Goal: Task Accomplishment & Management: Manage account settings

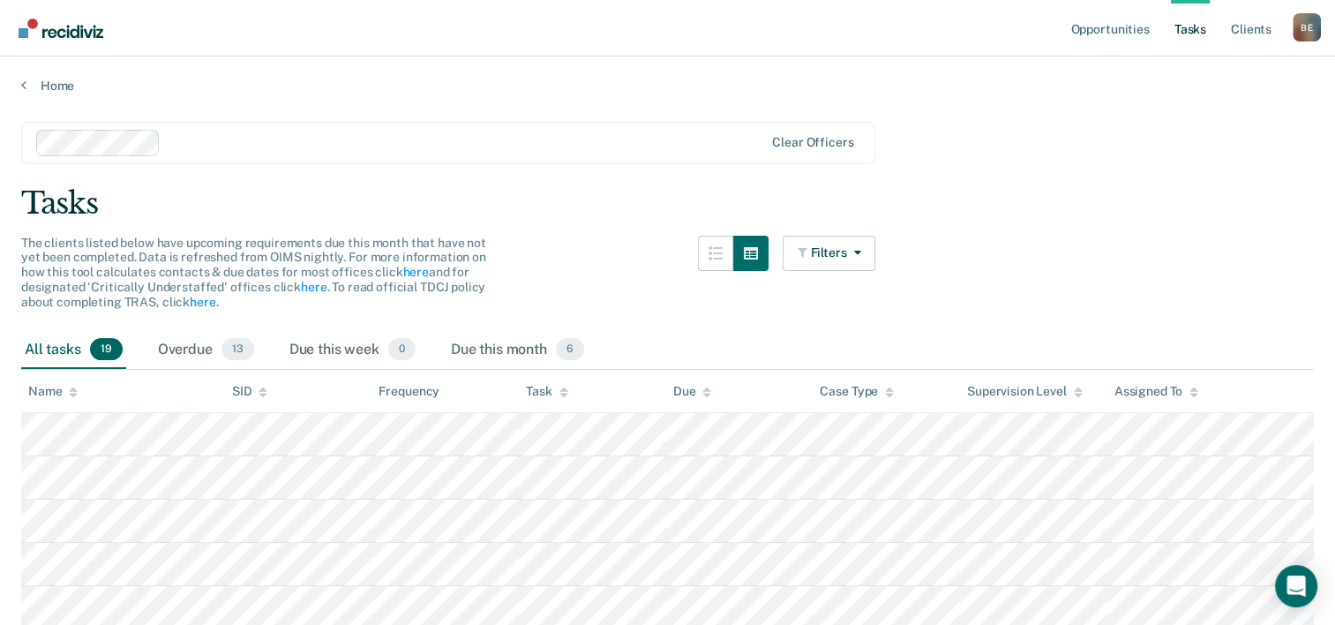
click at [521, 383] on th "Task" at bounding box center [592, 391] width 147 height 43
click at [546, 391] on div "Task" at bounding box center [546, 391] width 41 height 15
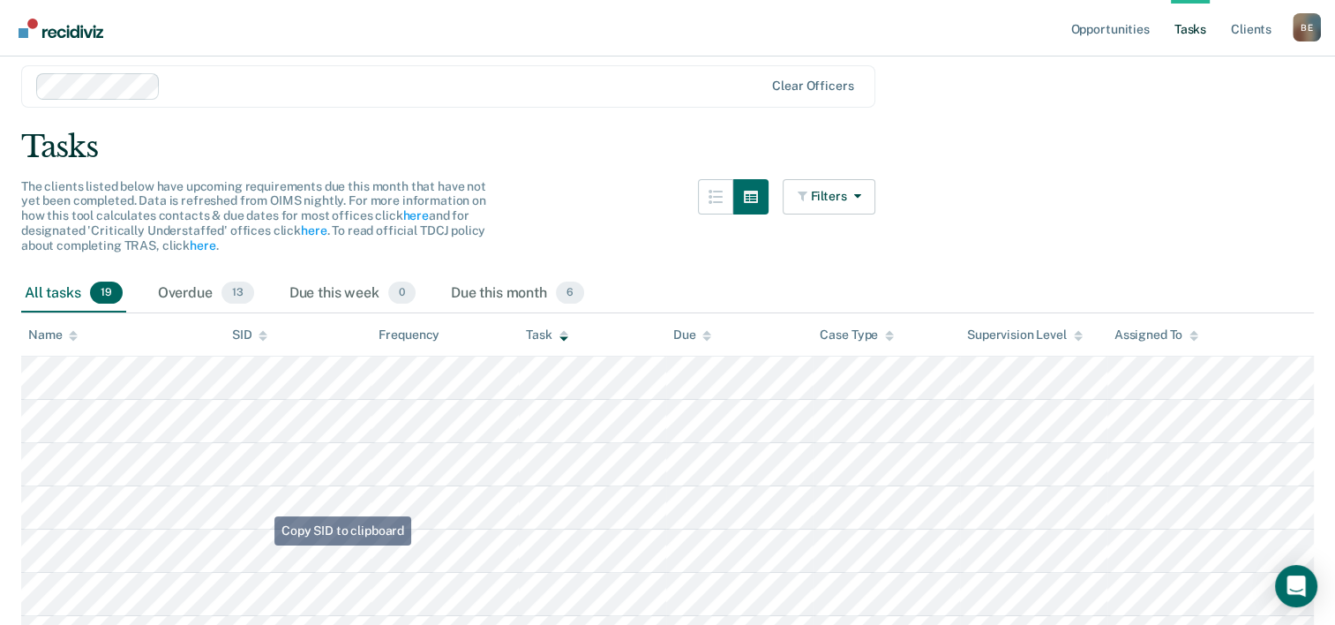
scroll to position [88, 0]
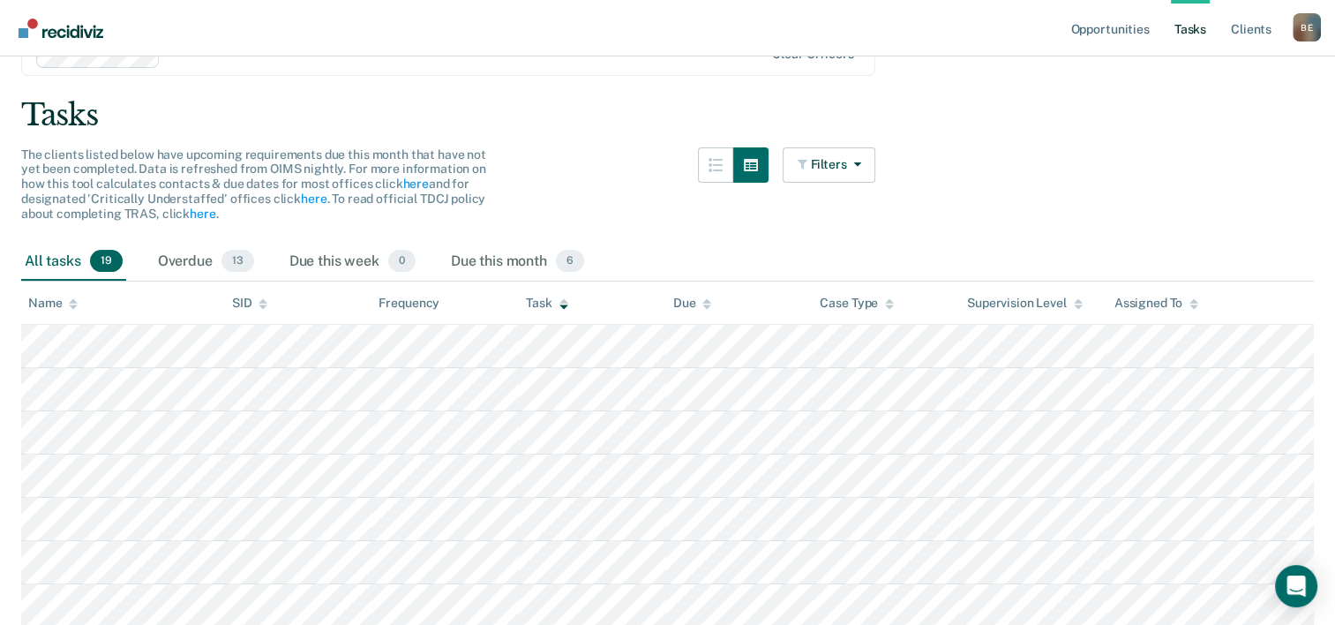
click at [528, 293] on th "Task" at bounding box center [592, 302] width 147 height 43
click at [542, 305] on div "Task" at bounding box center [546, 303] width 41 height 15
click at [848, 176] on button "Filters" at bounding box center [830, 164] width 94 height 35
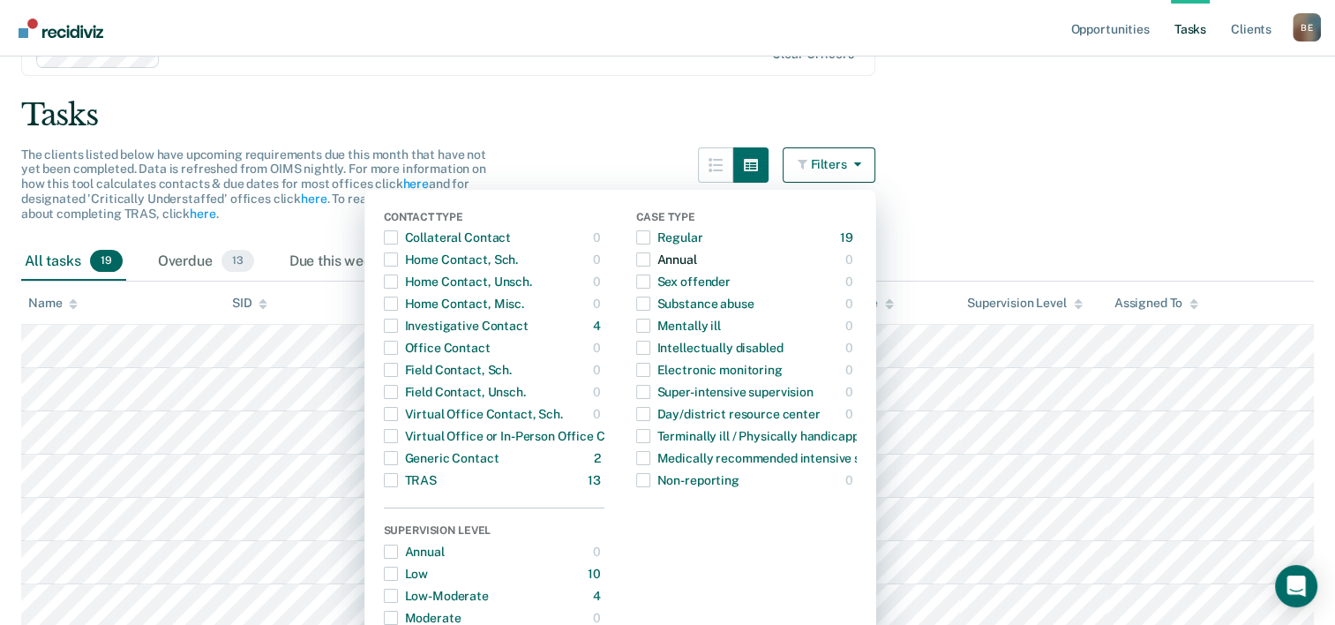
click at [650, 265] on span "button" at bounding box center [643, 259] width 14 height 14
click at [650, 259] on span "button" at bounding box center [643, 259] width 14 height 14
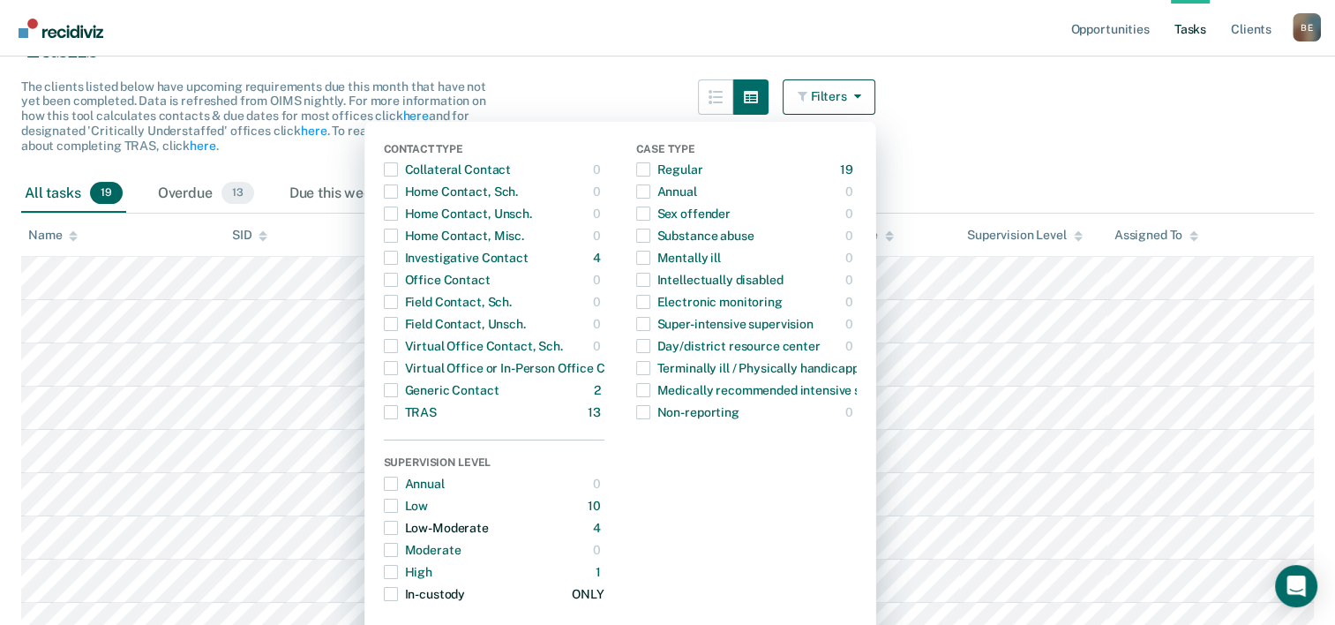
scroll to position [265, 0]
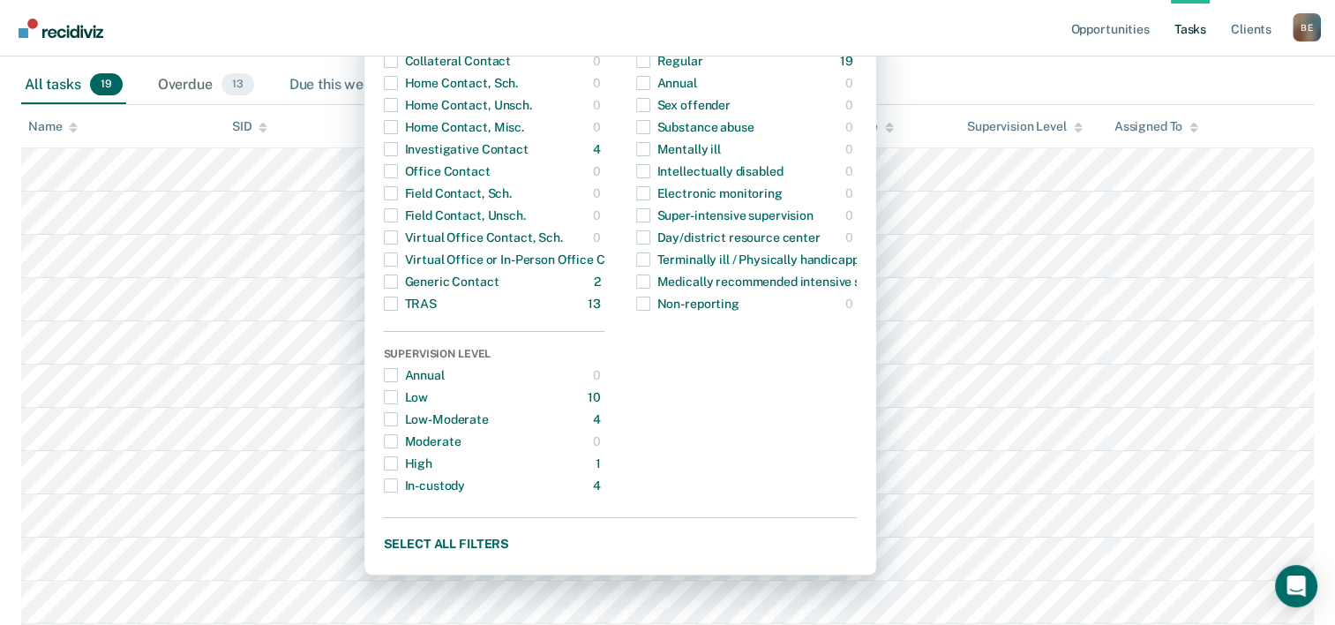
click at [301, 78] on div "Due this week 0" at bounding box center [352, 85] width 133 height 39
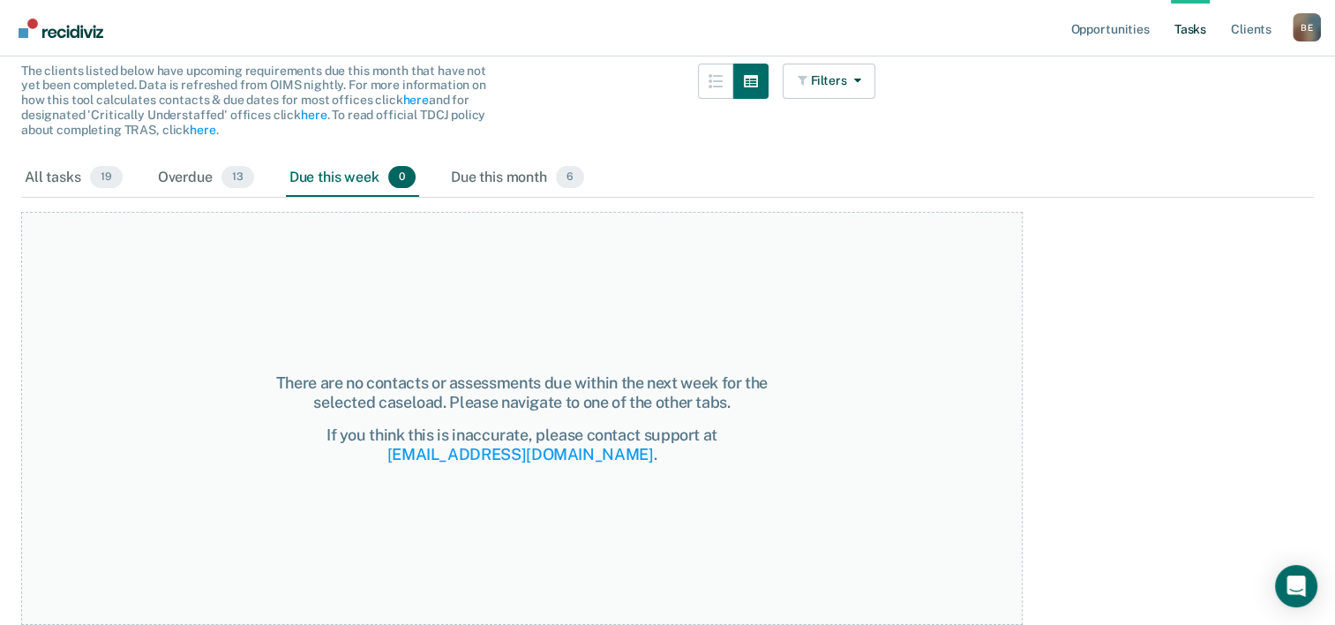
scroll to position [170, 0]
click at [1112, 37] on link "Opportunities" at bounding box center [1110, 28] width 86 height 56
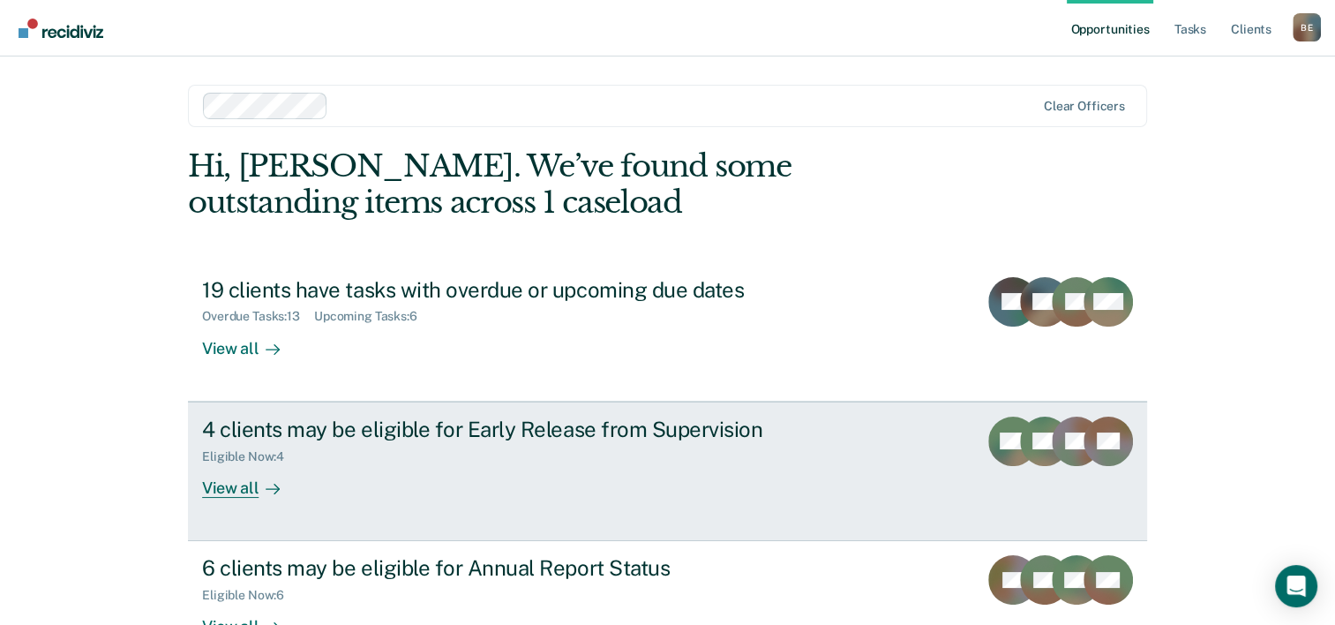
scroll to position [88, 0]
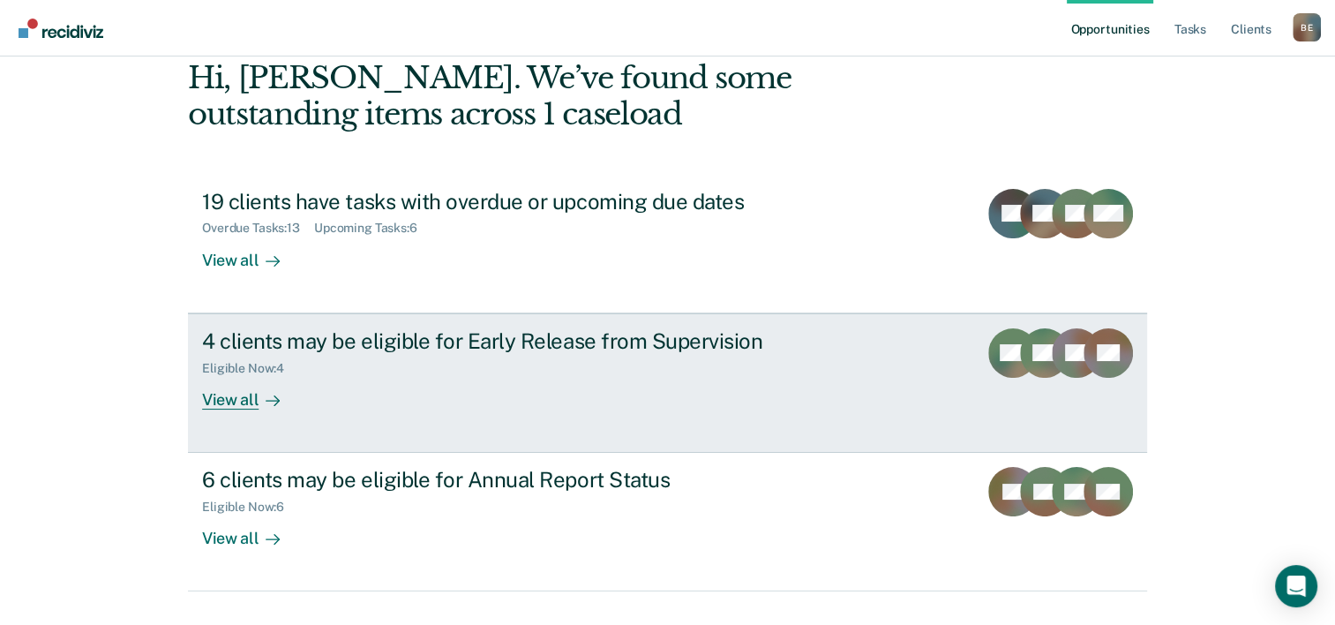
click at [267, 395] on icon at bounding box center [273, 400] width 14 height 14
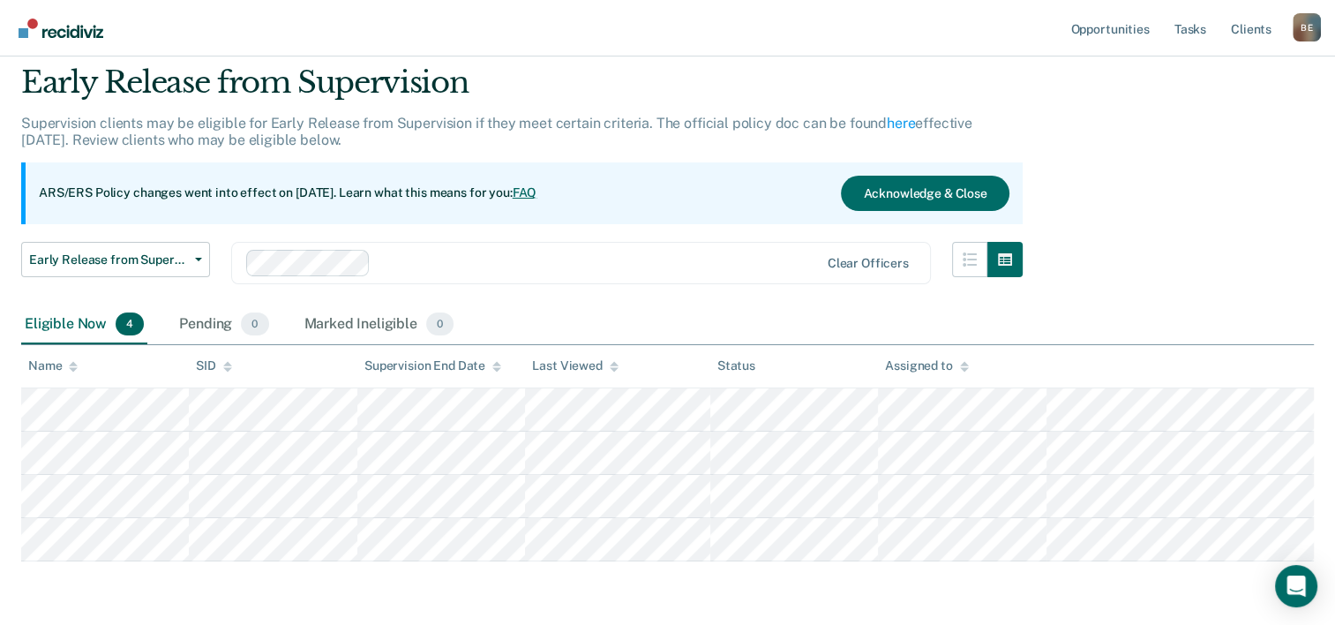
scroll to position [88, 0]
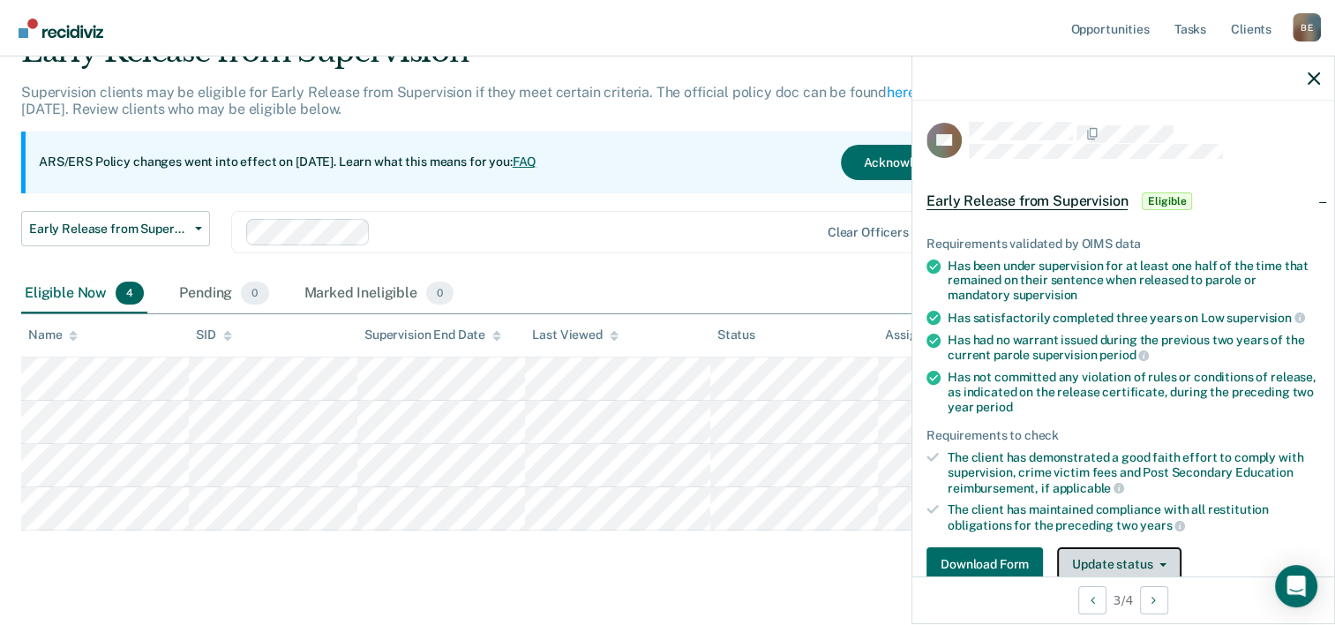
click at [1094, 547] on button "Update status" at bounding box center [1119, 564] width 124 height 35
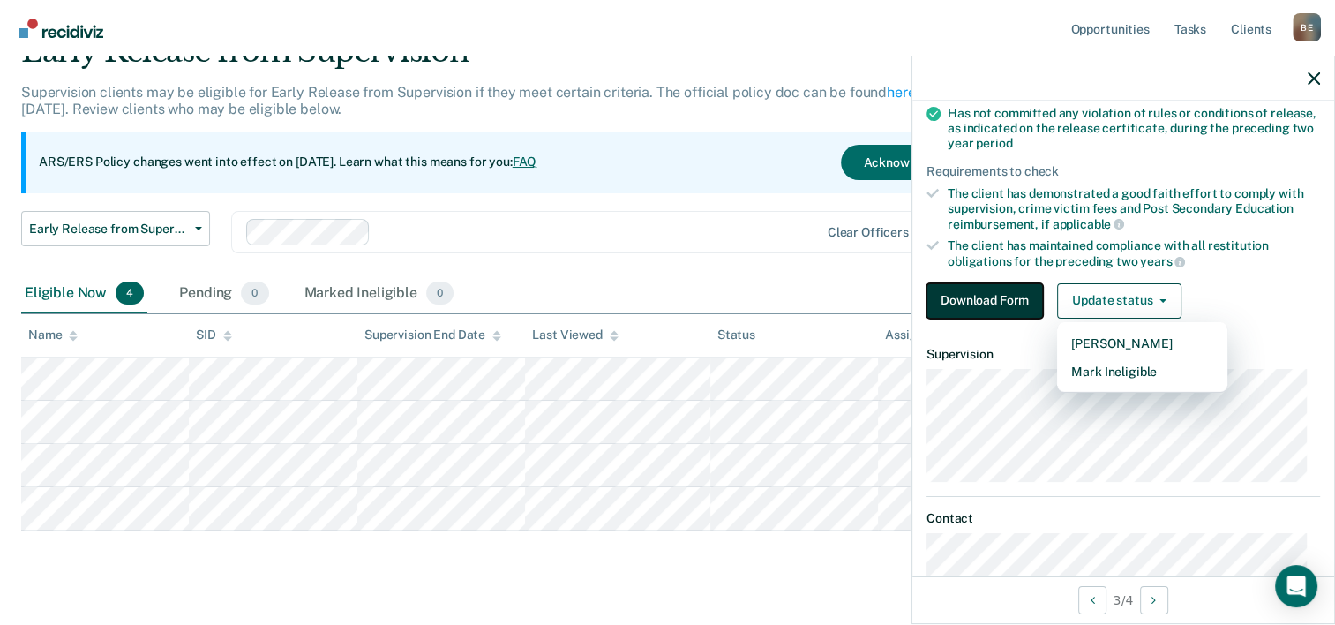
click at [985, 288] on button "Download Form" at bounding box center [984, 300] width 116 height 35
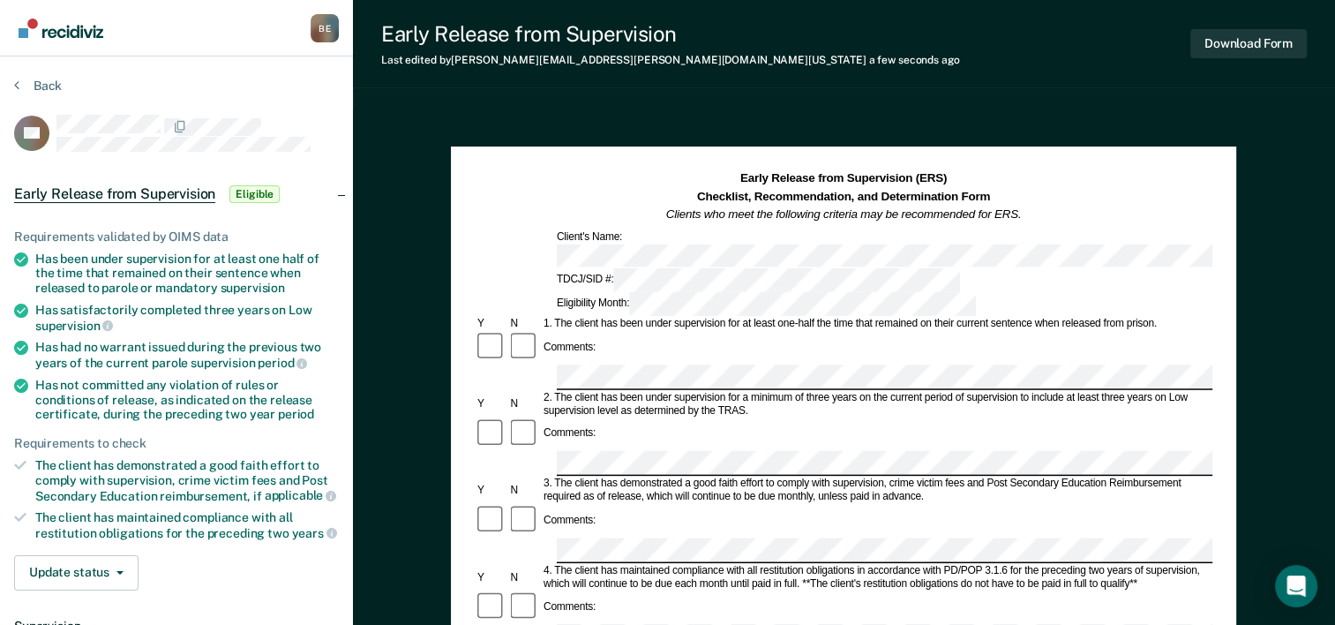
click at [247, 197] on span "Eligible" at bounding box center [254, 194] width 50 height 18
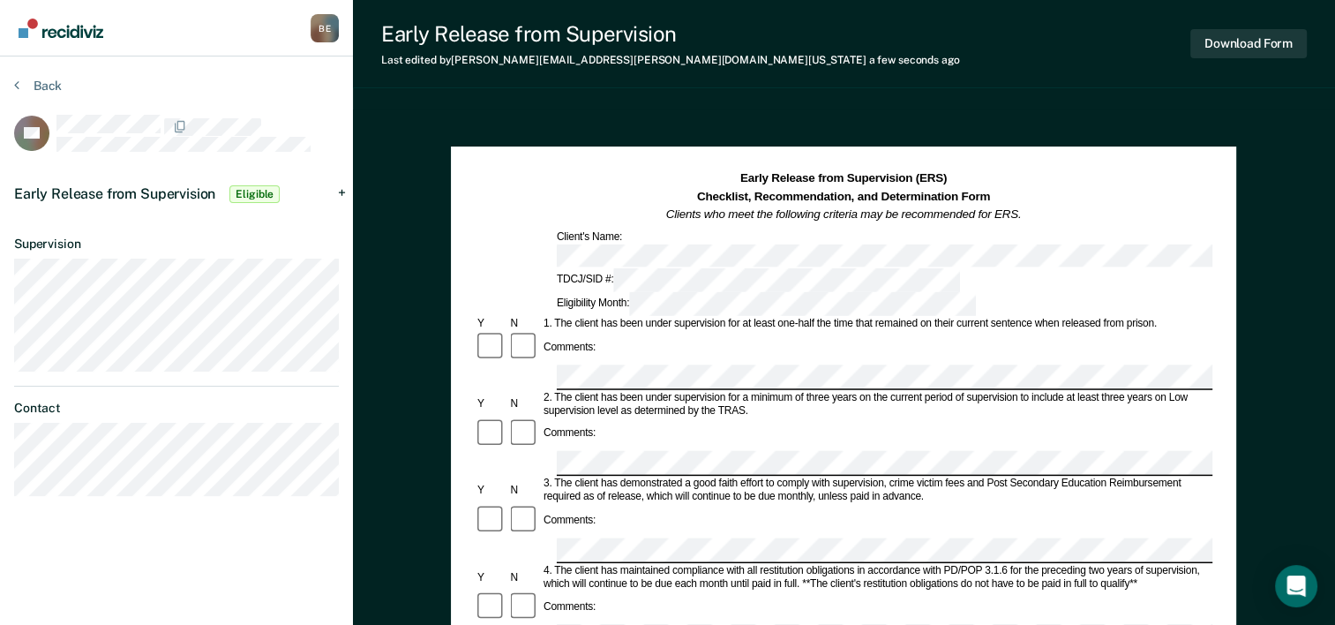
click at [244, 192] on span "Eligible" at bounding box center [254, 194] width 50 height 18
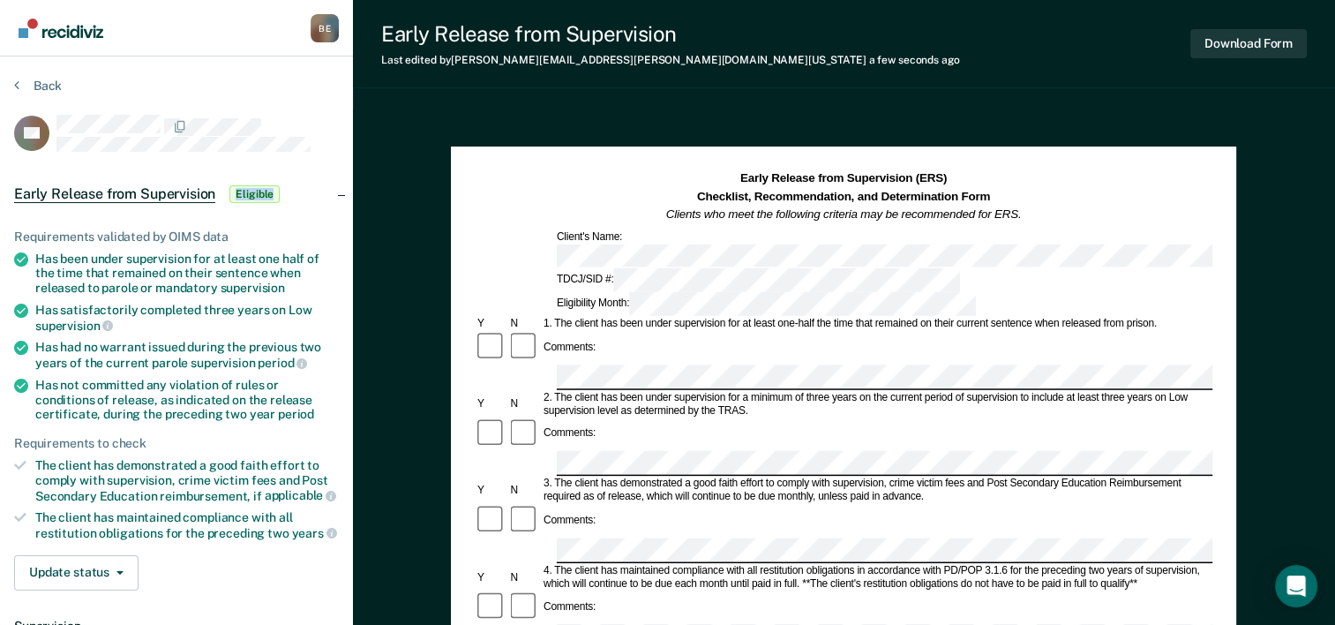
click at [244, 192] on span "Eligible" at bounding box center [254, 194] width 50 height 18
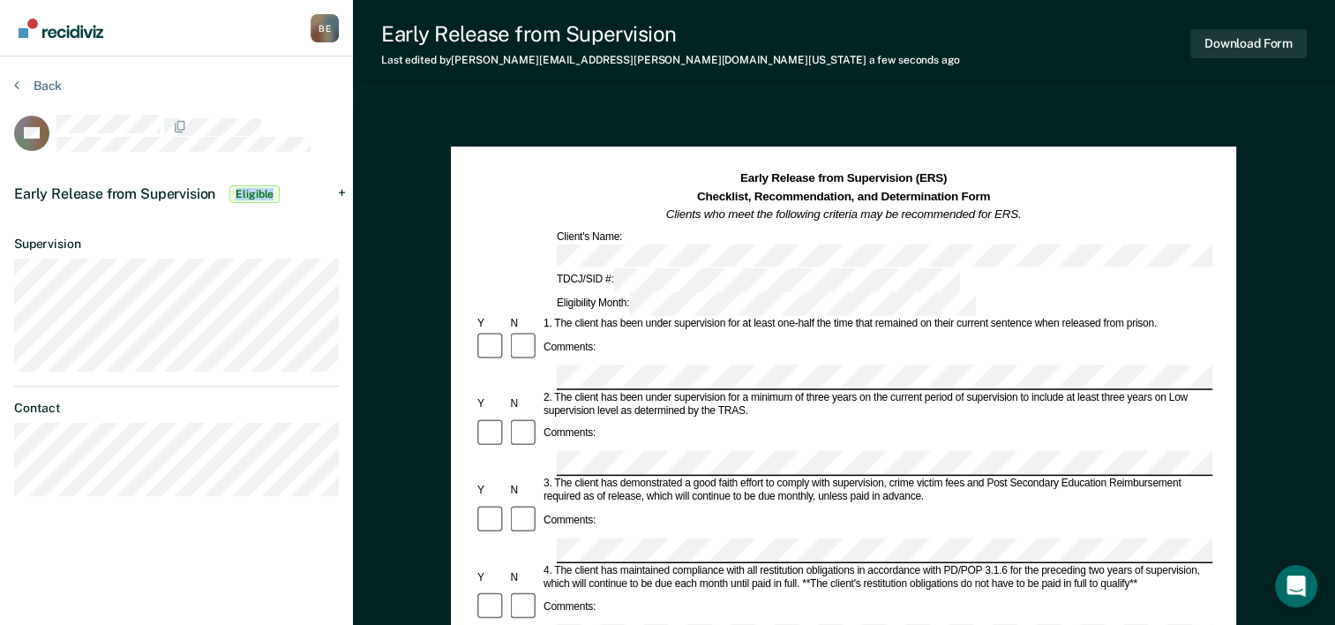
click at [244, 192] on span "Eligible" at bounding box center [254, 194] width 50 height 18
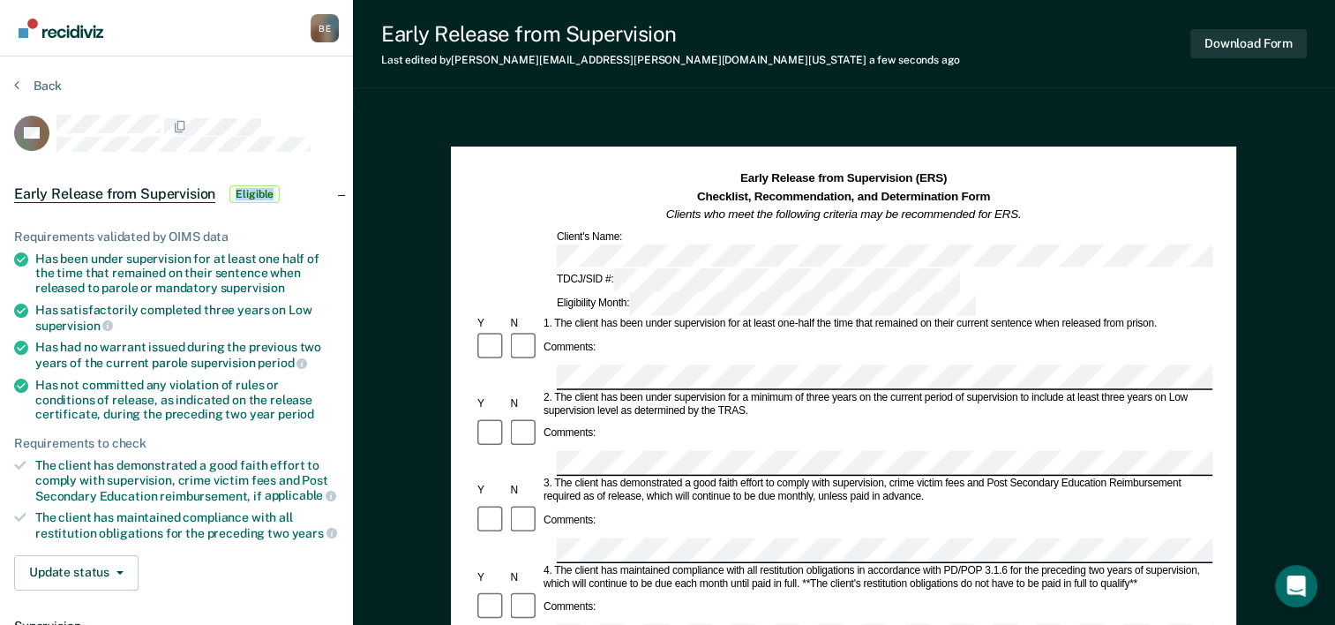
click at [244, 192] on span "Eligible" at bounding box center [254, 194] width 50 height 18
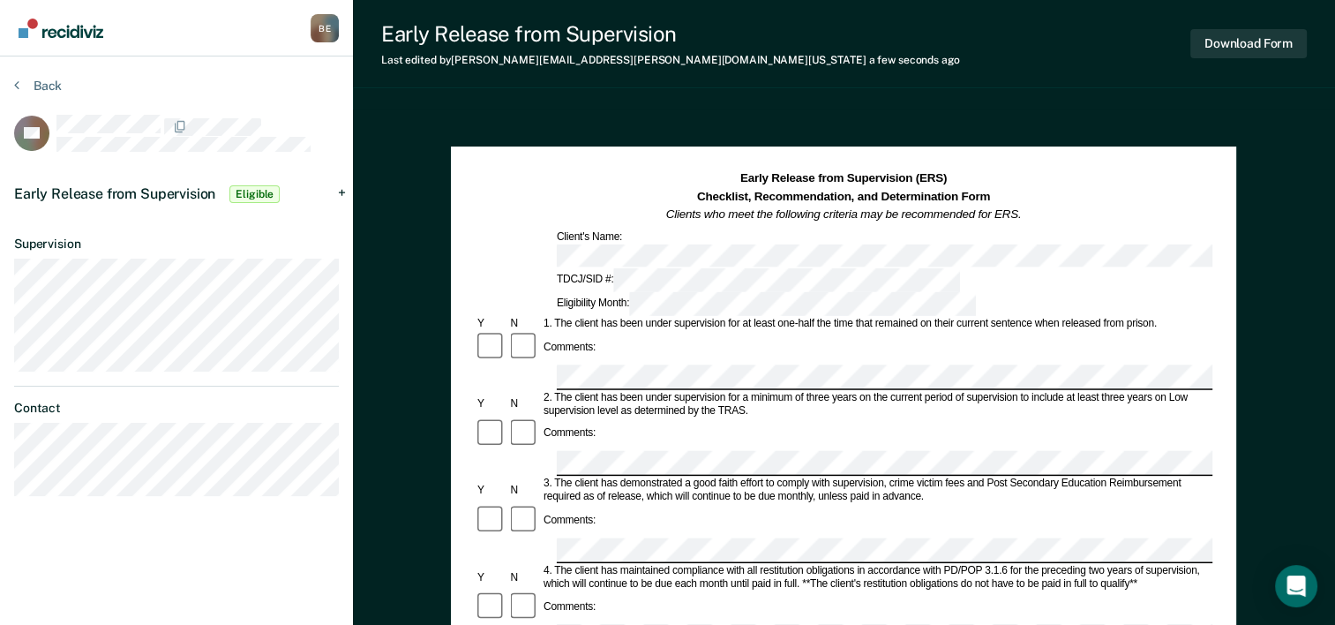
click at [244, 192] on span "Eligible" at bounding box center [254, 194] width 50 height 18
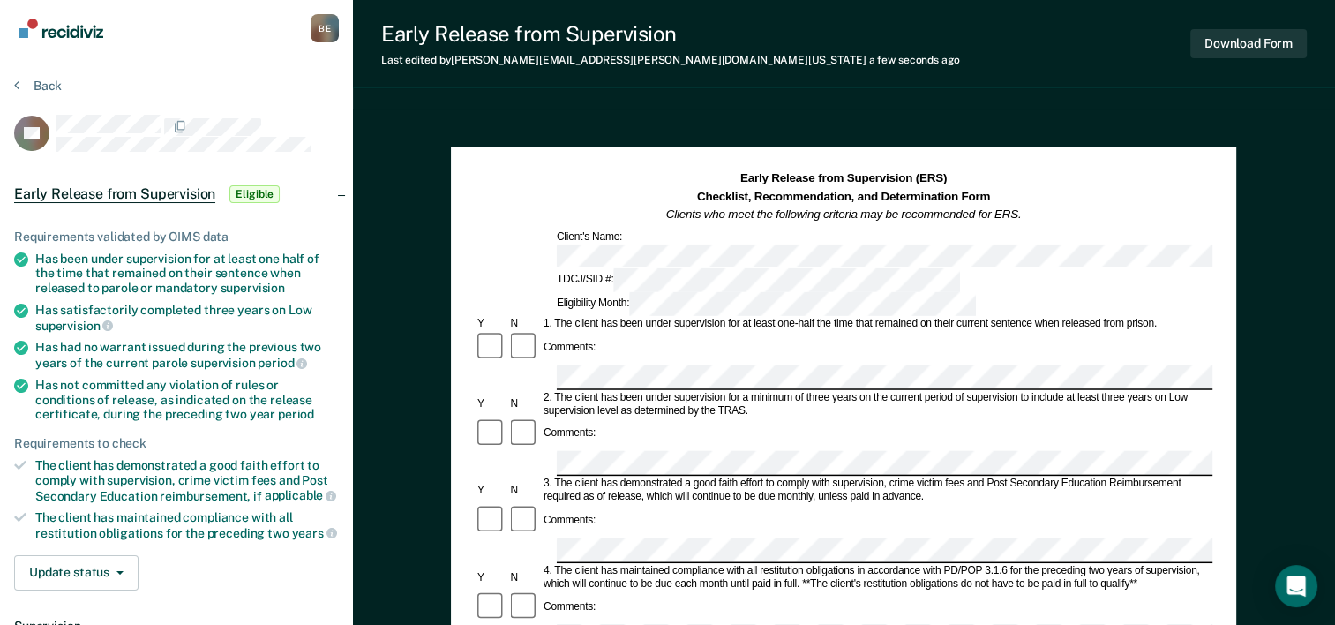
click at [3, 90] on section "Back CS Early Release from Supervision Eligible Requirements validated by OIMS …" at bounding box center [176, 484] width 353 height 857
click at [32, 86] on button "Back" at bounding box center [38, 86] width 48 height 16
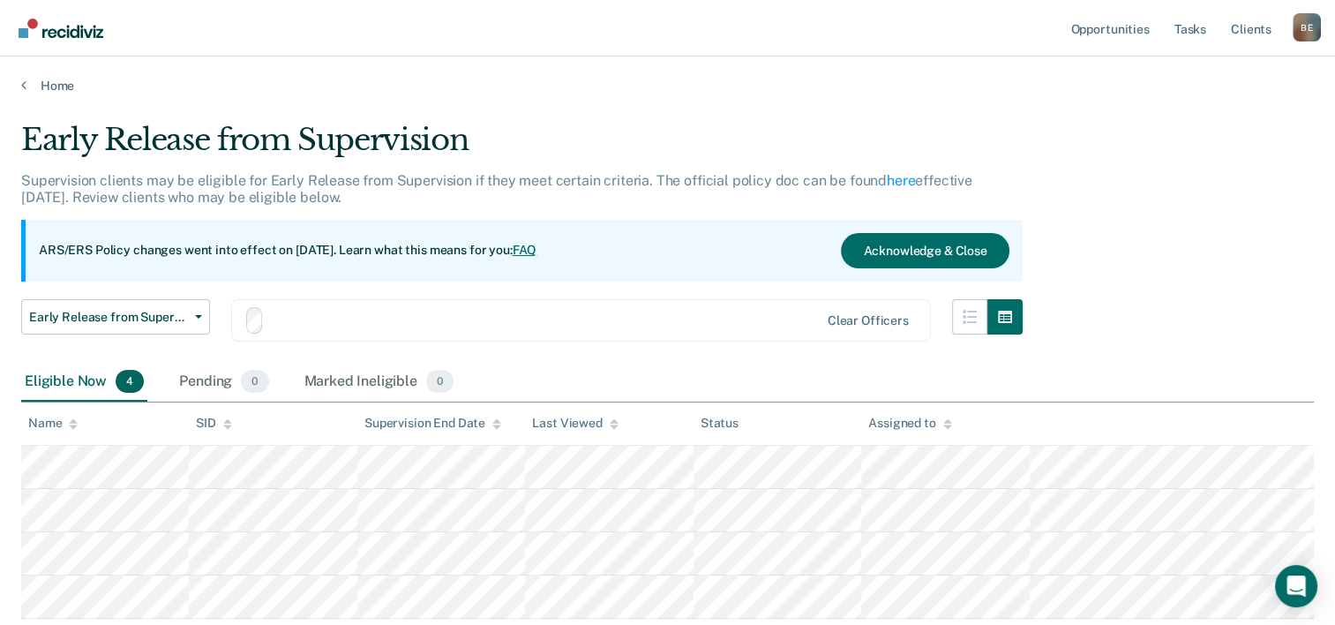
scroll to position [88, 0]
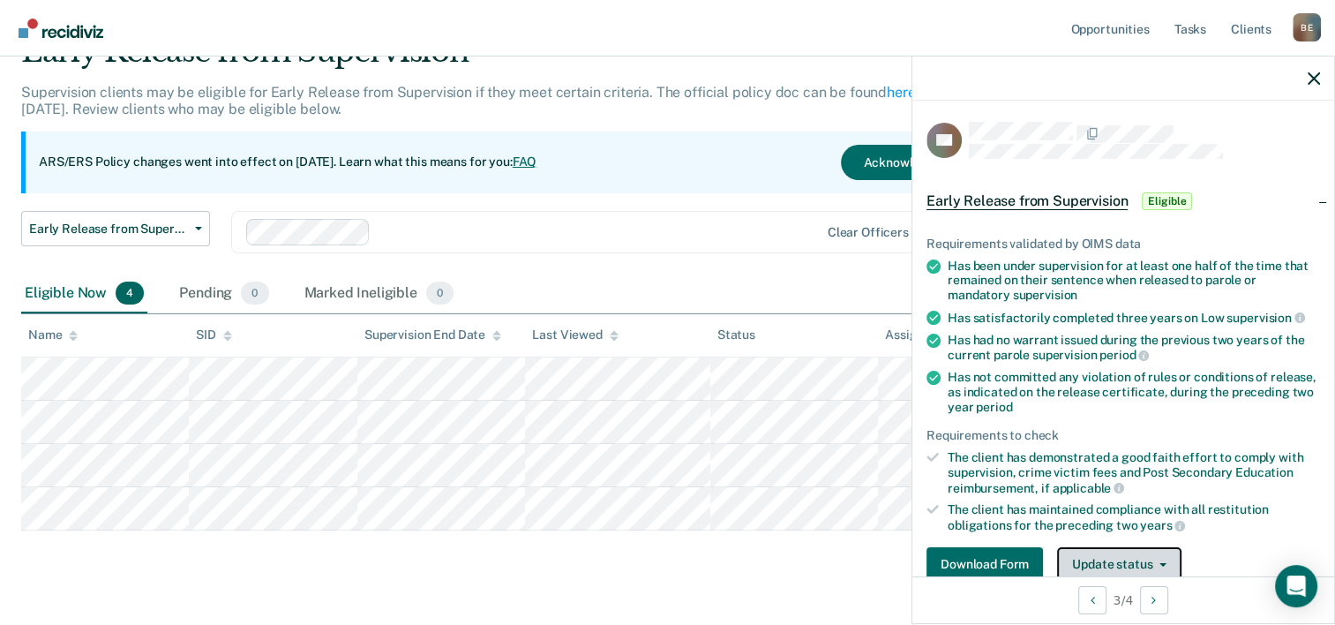
click at [1087, 558] on button "Update status" at bounding box center [1119, 564] width 124 height 35
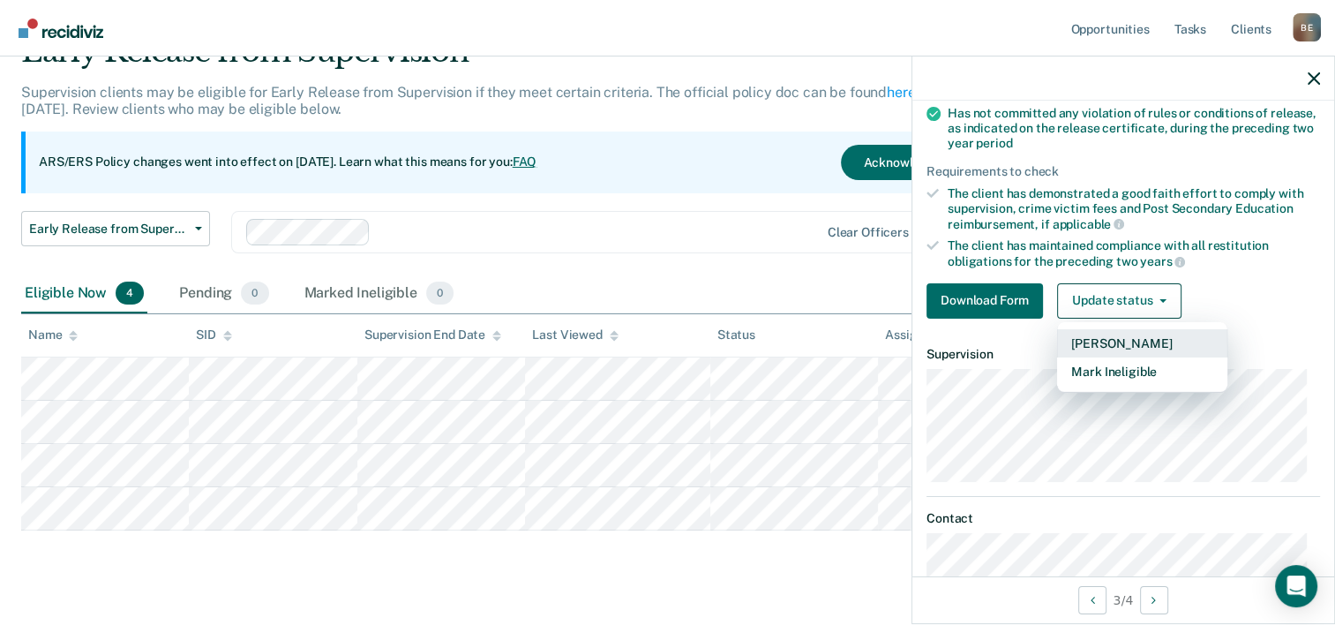
click at [1105, 341] on button "[PERSON_NAME]" at bounding box center [1142, 343] width 170 height 28
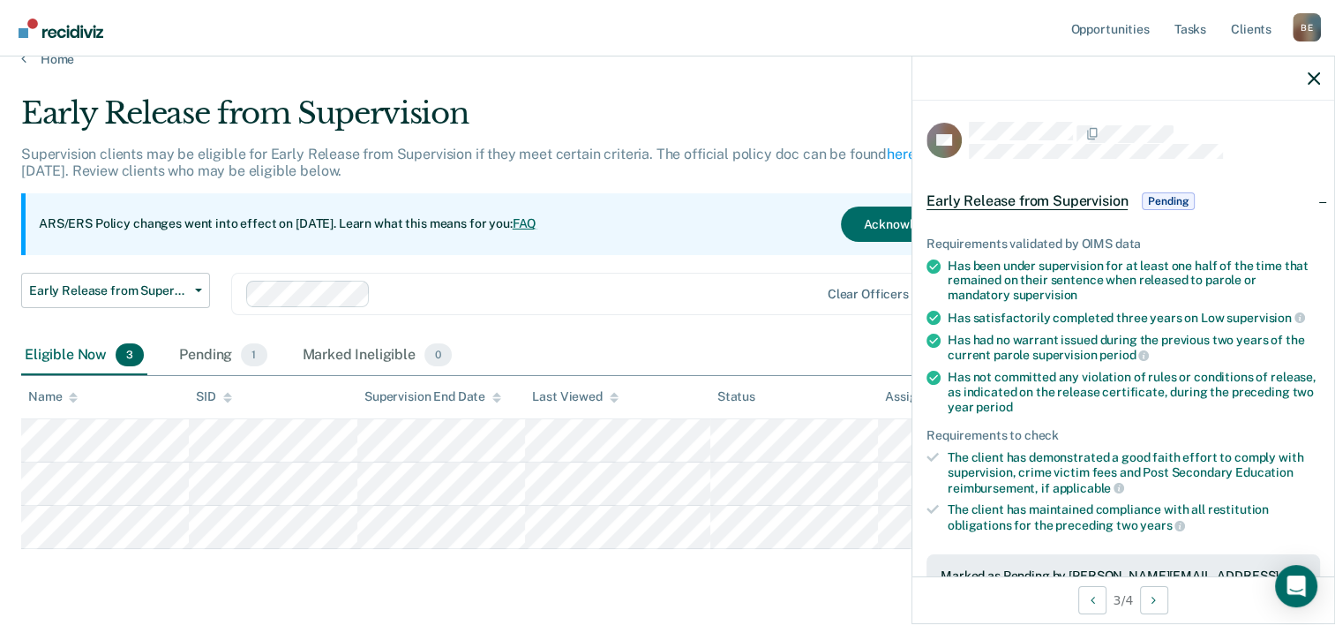
scroll to position [0, 0]
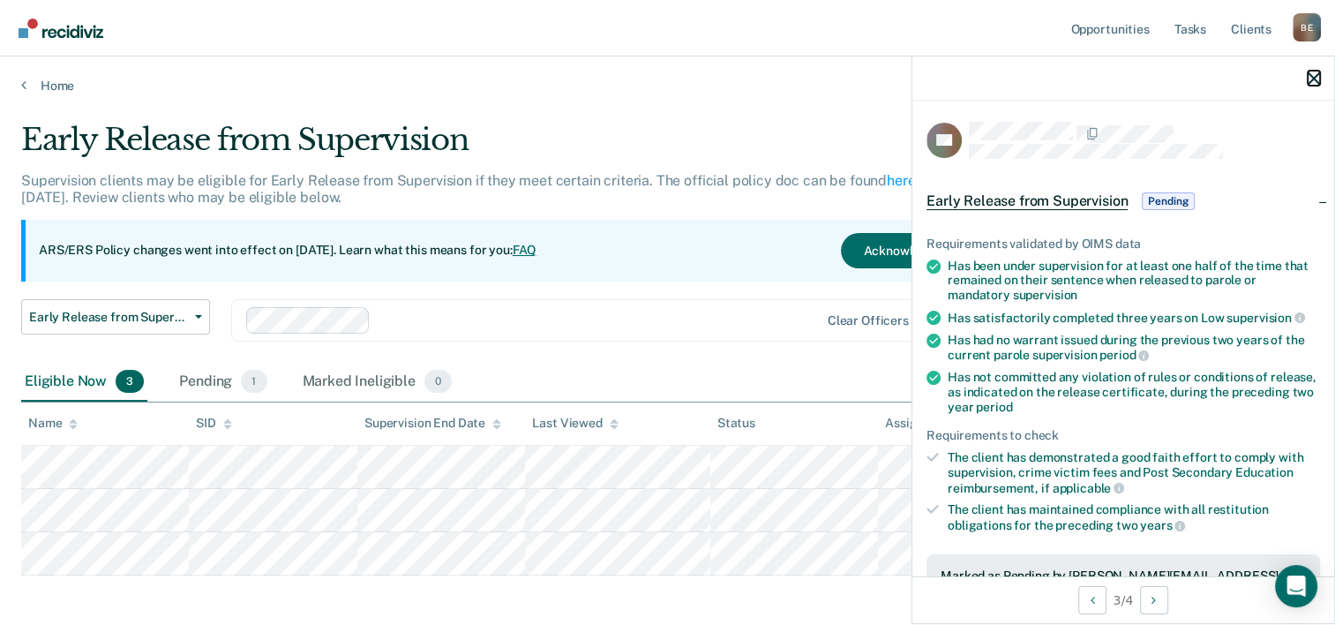
drag, startPoint x: 1313, startPoint y: 80, endPoint x: 1284, endPoint y: 91, distance: 31.0
click at [1313, 80] on icon "button" at bounding box center [1313, 78] width 12 height 12
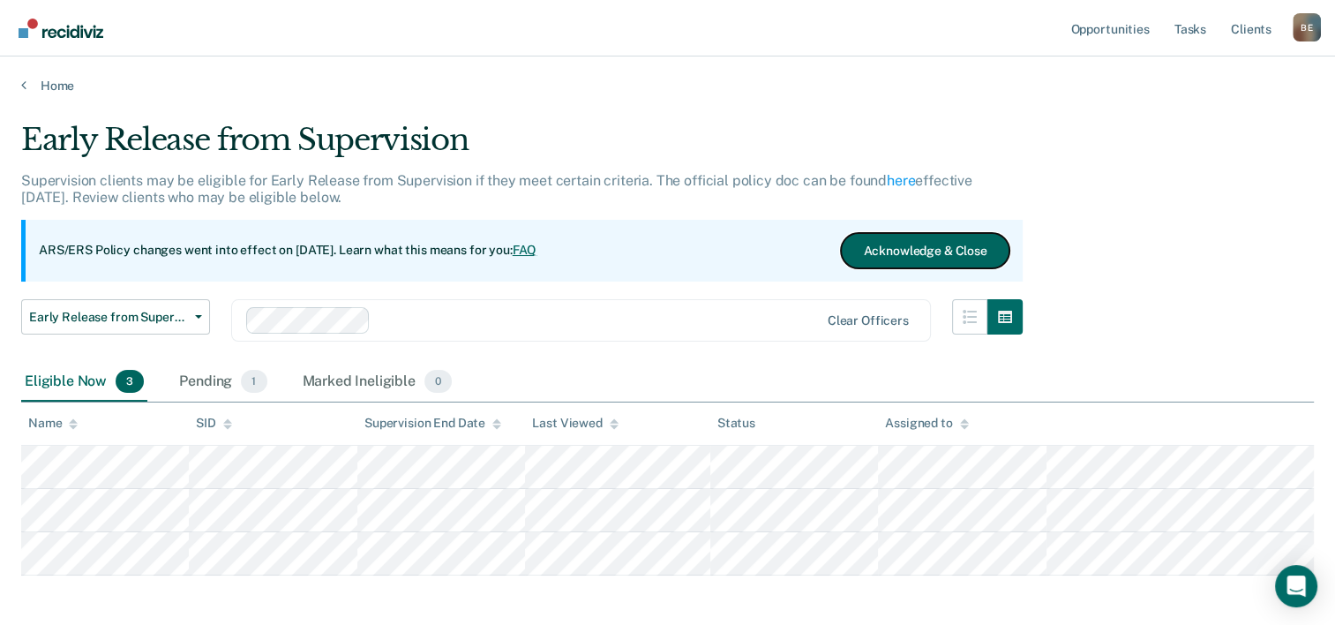
click at [924, 242] on button "Acknowledge & Close" at bounding box center [925, 250] width 168 height 35
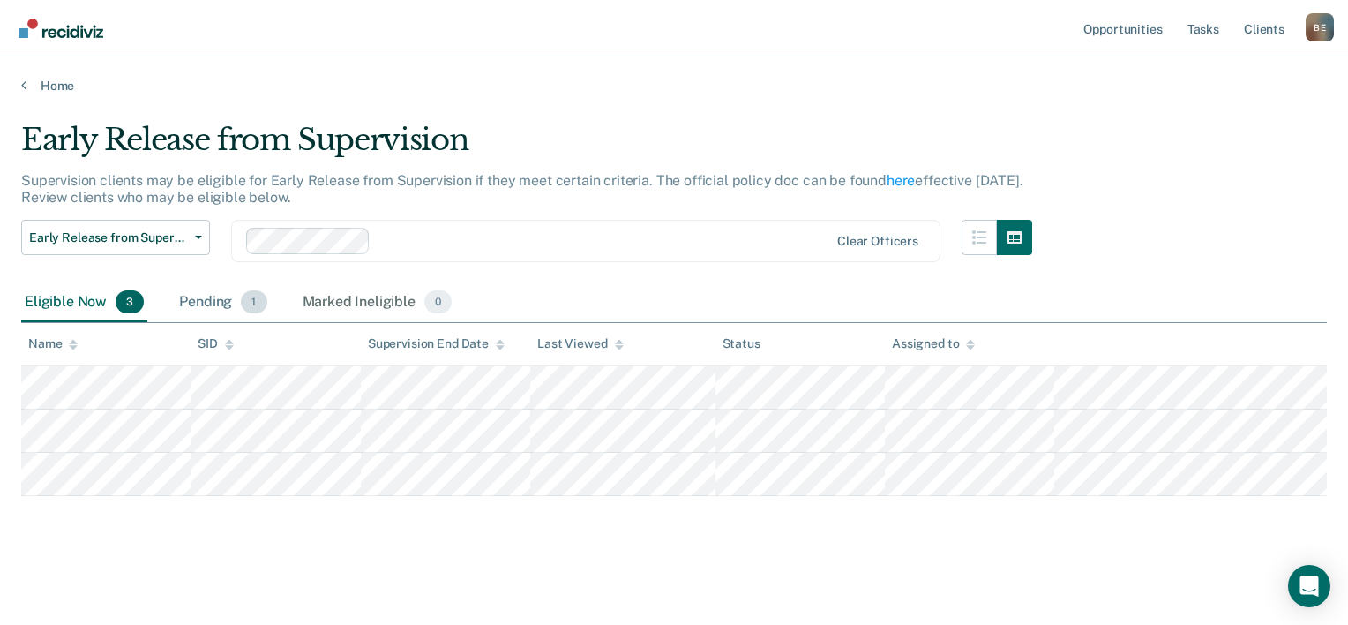
click at [236, 302] on div "Pending 1" at bounding box center [223, 302] width 94 height 39
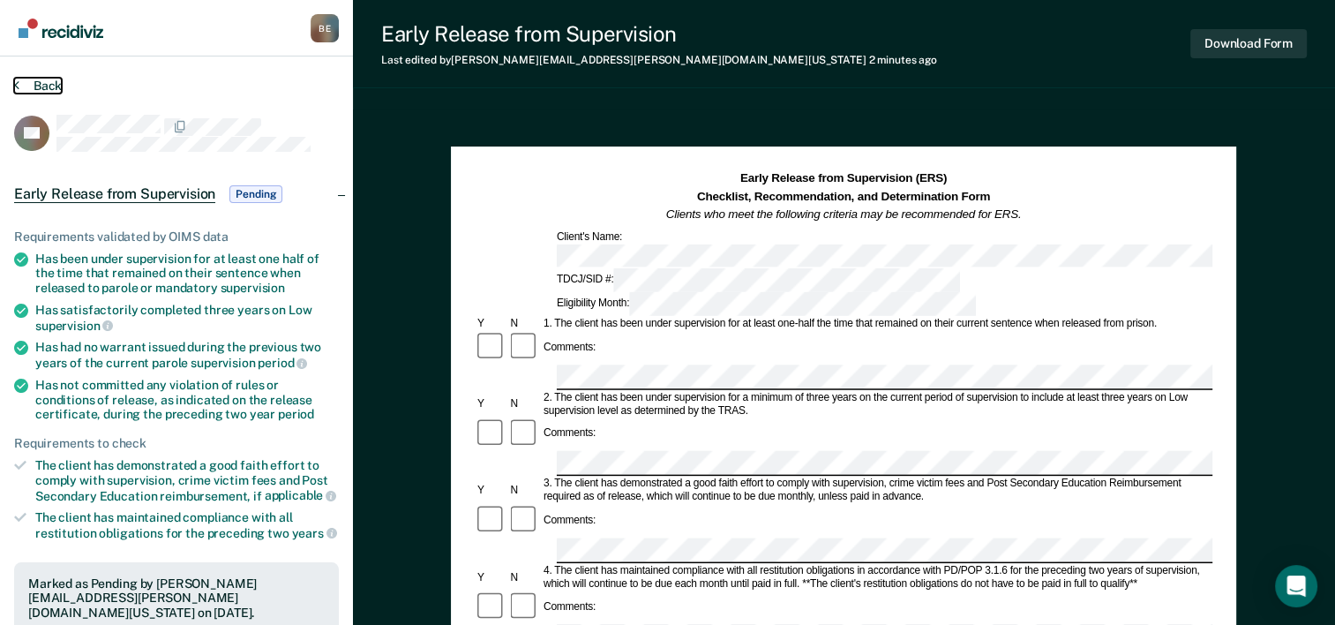
click at [33, 84] on button "Back" at bounding box center [38, 86] width 48 height 16
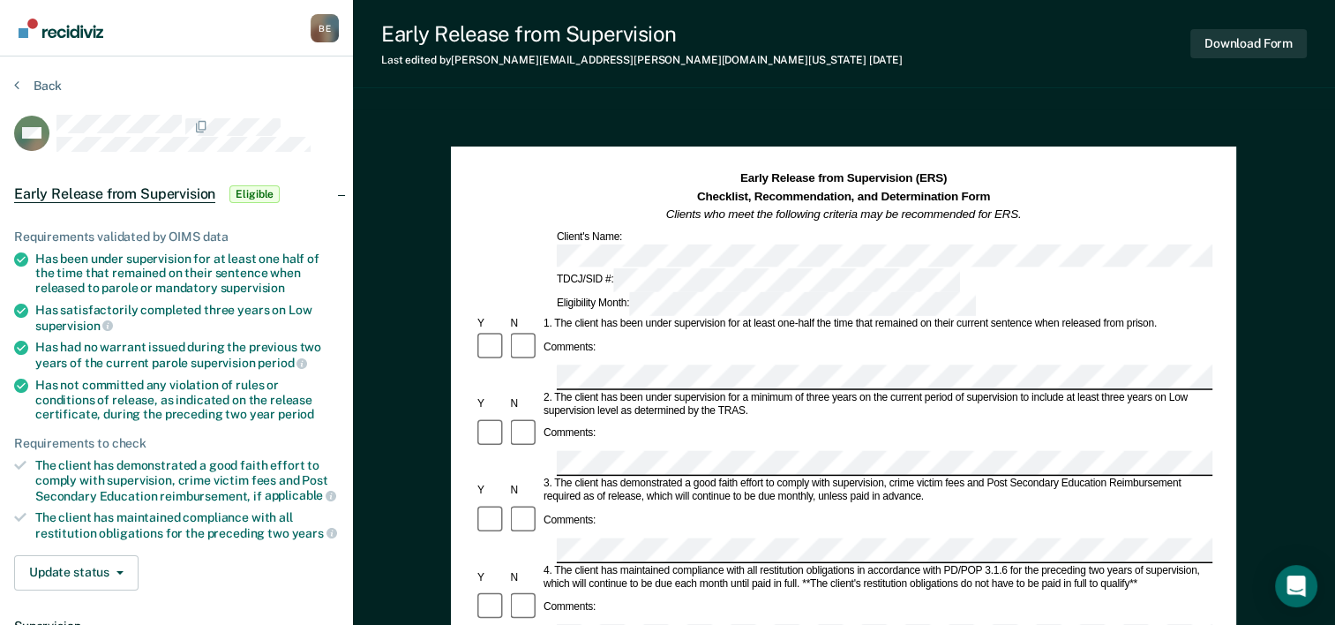
click at [546, 451] on div at bounding box center [844, 464] width 738 height 26
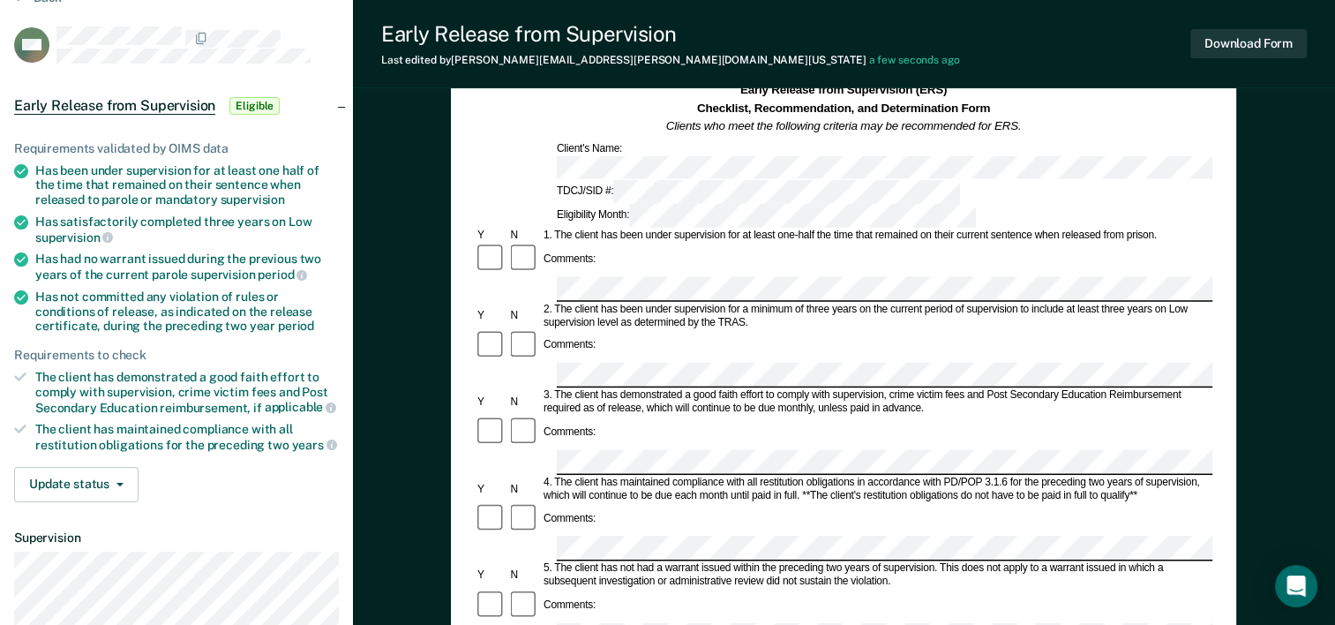
click at [632, 416] on div "Comments:" at bounding box center [844, 446] width 738 height 60
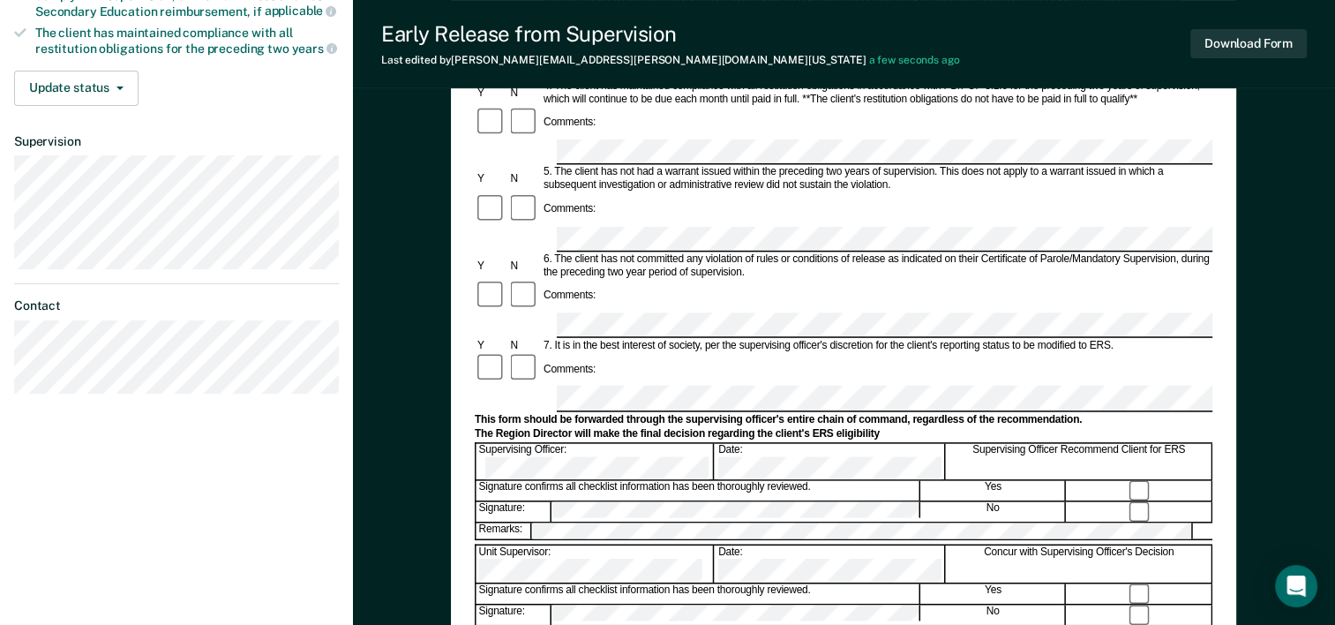
scroll to position [0, 0]
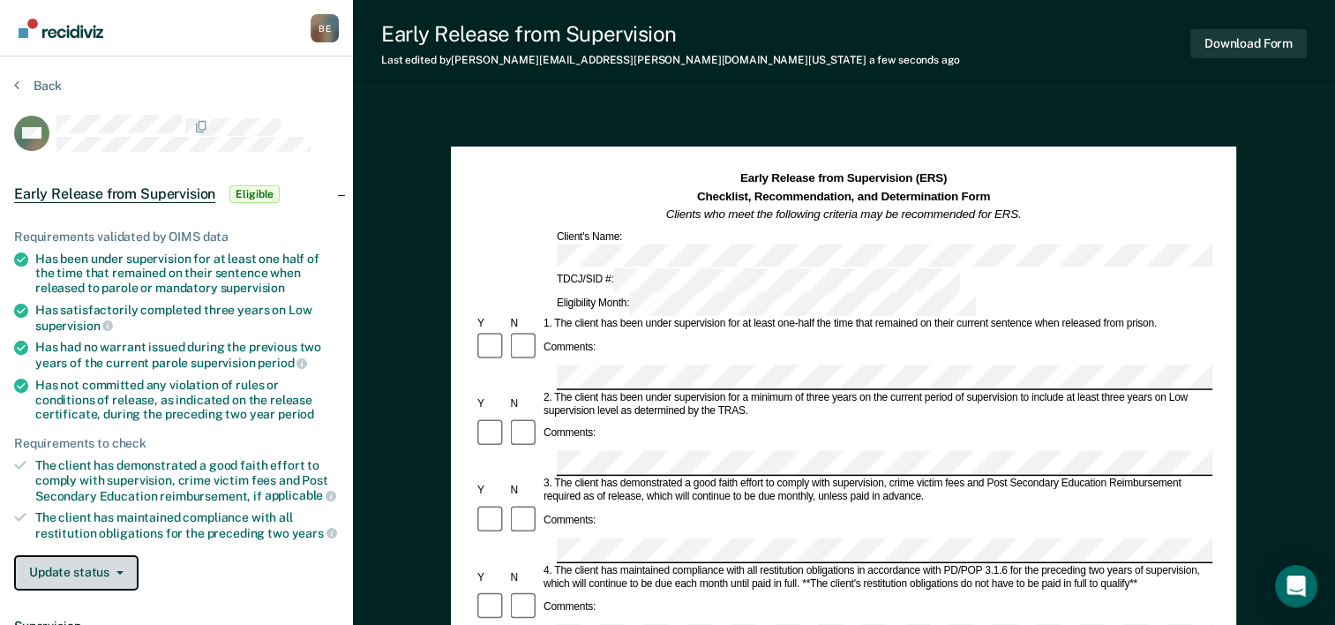
click at [118, 569] on button "Update status" at bounding box center [76, 572] width 124 height 35
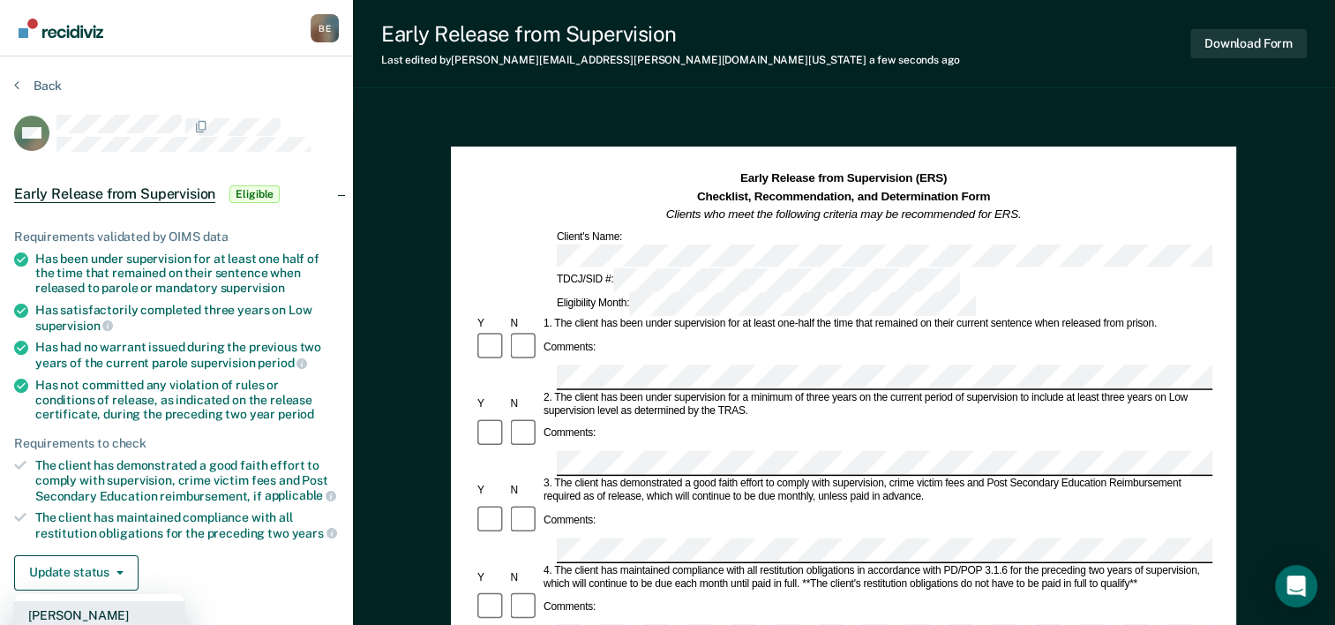
click at [96, 604] on button "[PERSON_NAME]" at bounding box center [99, 615] width 170 height 28
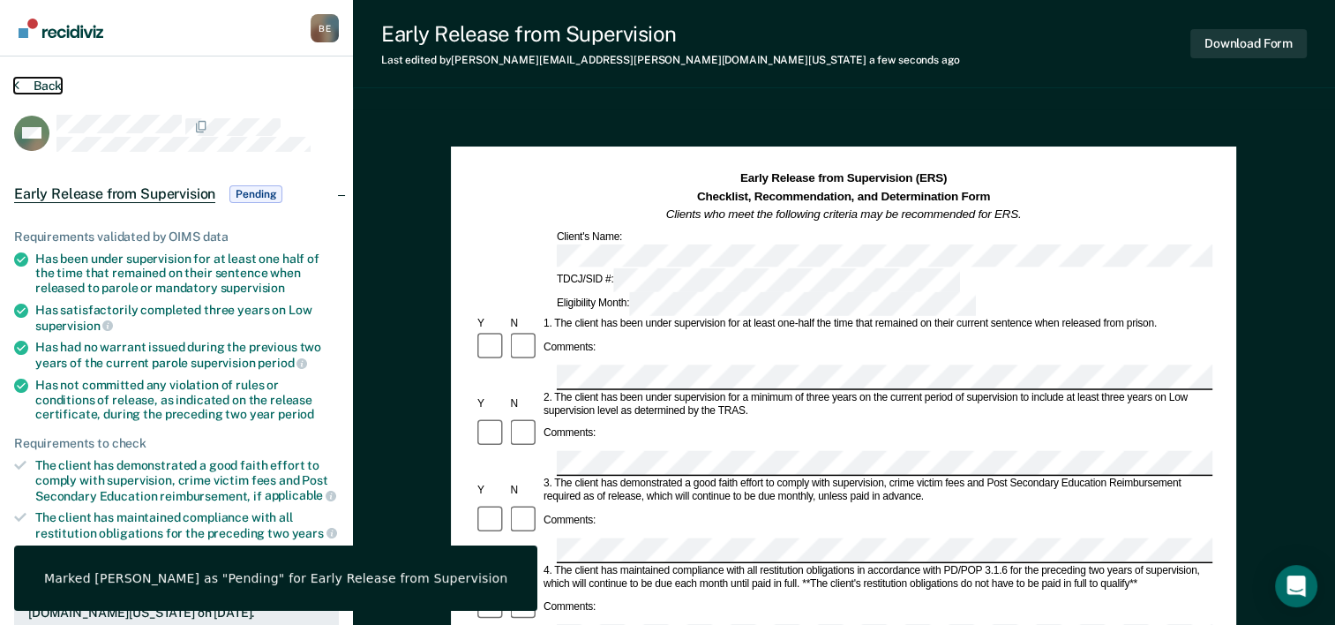
click at [34, 80] on button "Back" at bounding box center [38, 86] width 48 height 16
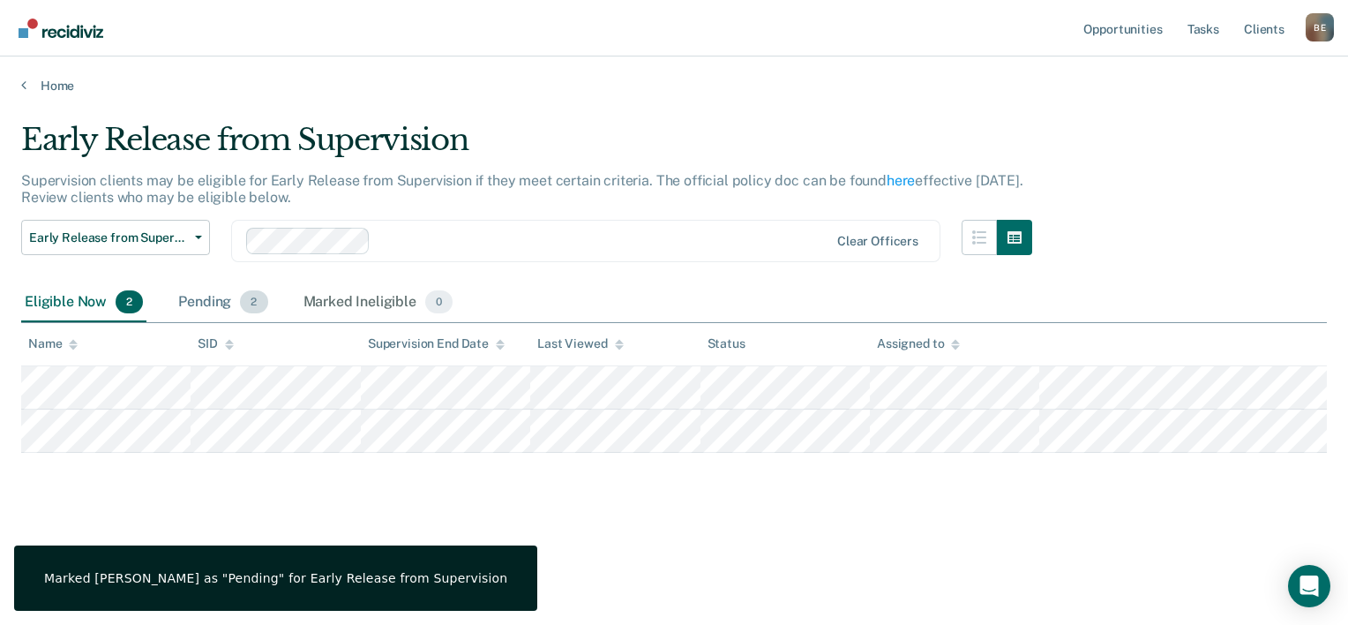
click at [241, 298] on span "2" at bounding box center [253, 301] width 27 height 23
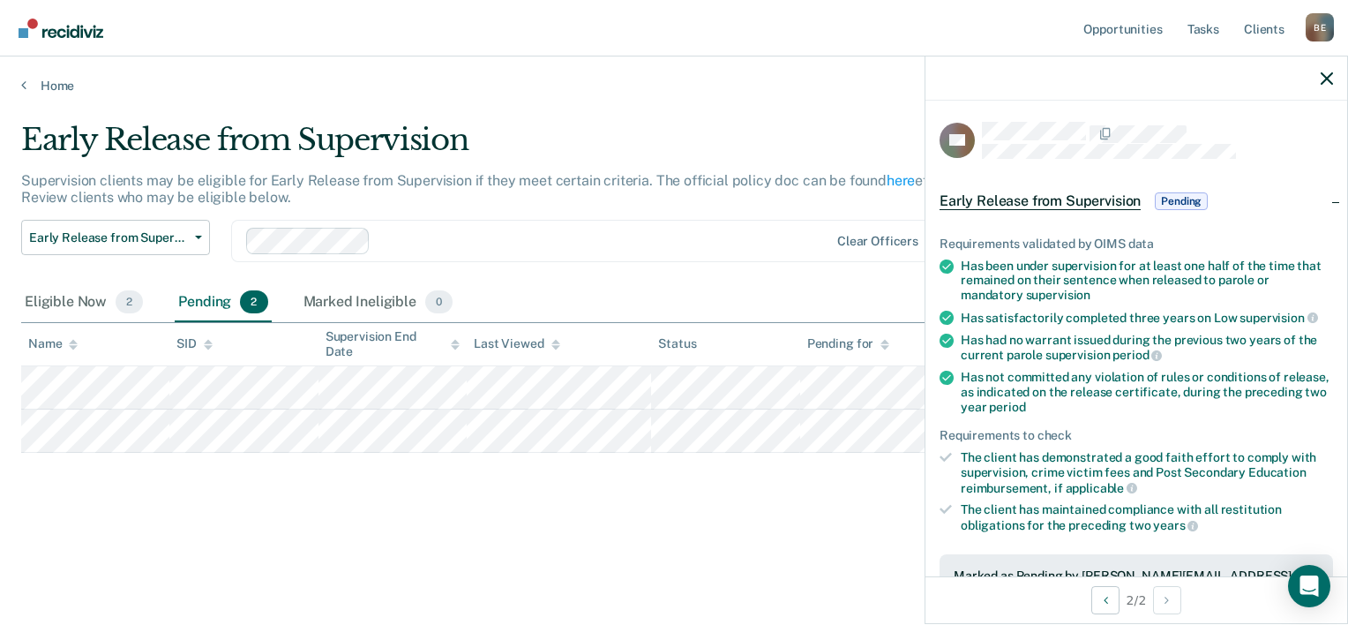
drag, startPoint x: 755, startPoint y: 543, endPoint x: 850, endPoint y: 489, distance: 109.9
click at [756, 543] on div "Early Release from Supervision Supervision clients may be eligible for Early Re…" at bounding box center [674, 335] width 1306 height 427
click at [1326, 79] on icon "button" at bounding box center [1327, 78] width 12 height 12
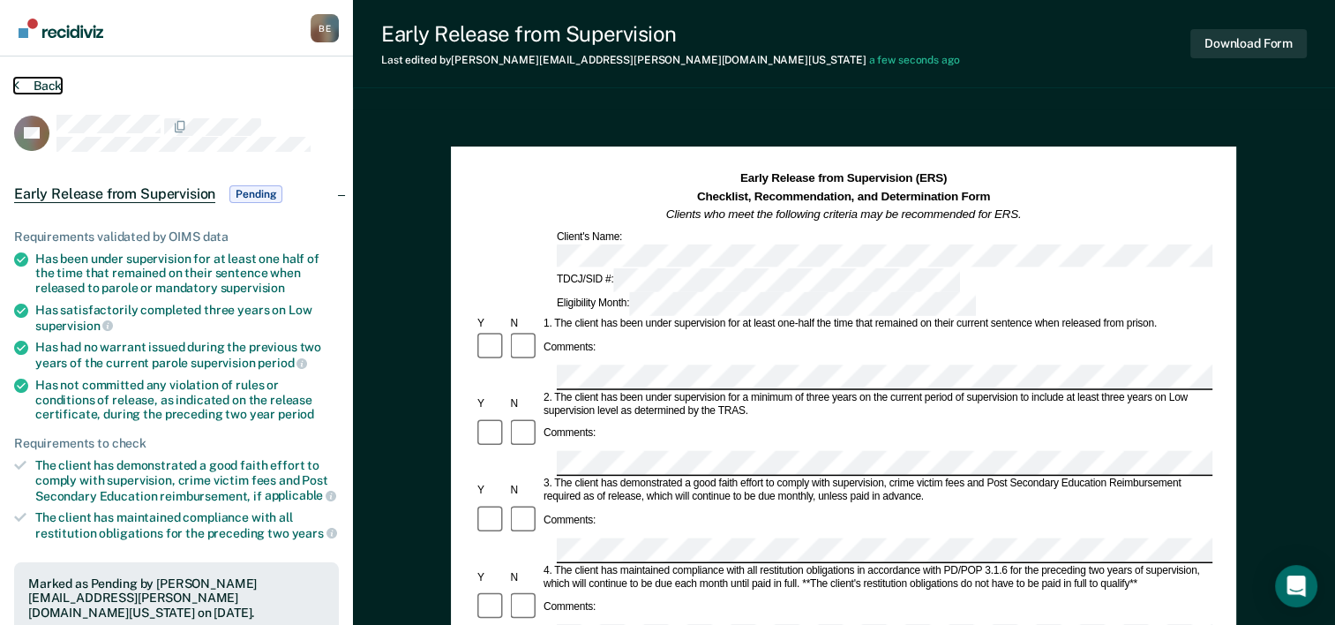
click at [32, 92] on button "Back" at bounding box center [38, 86] width 48 height 16
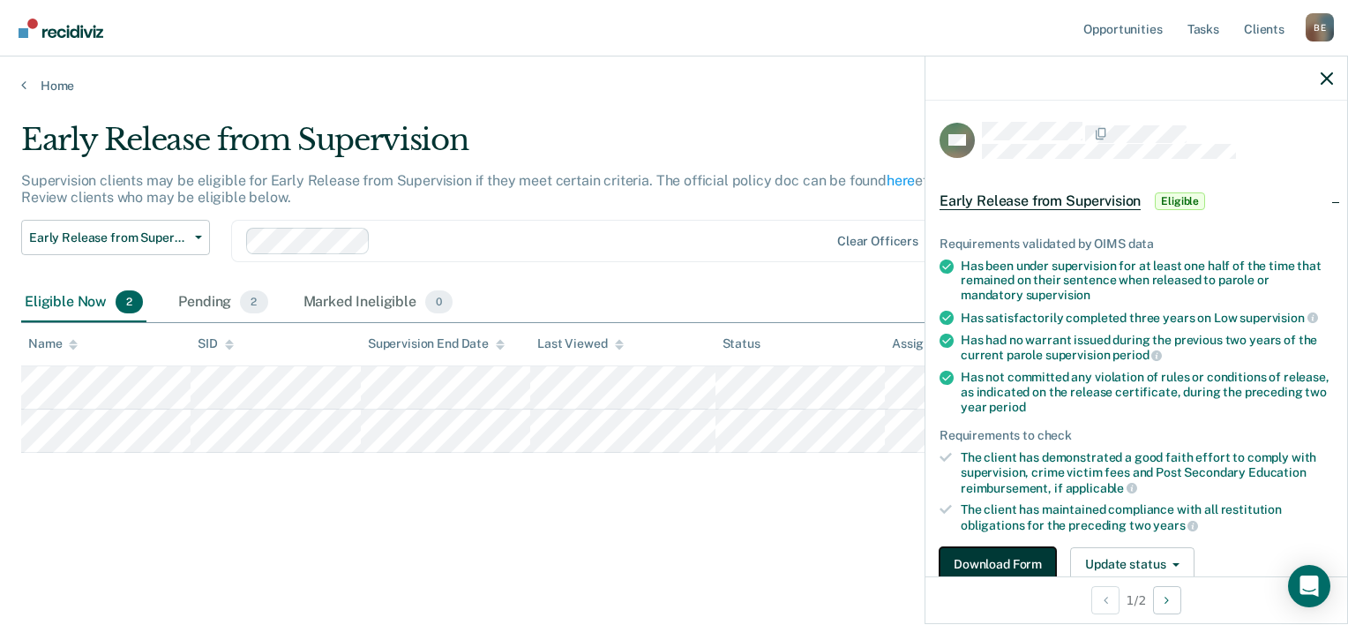
click at [1005, 556] on button "Download Form" at bounding box center [998, 564] width 116 height 35
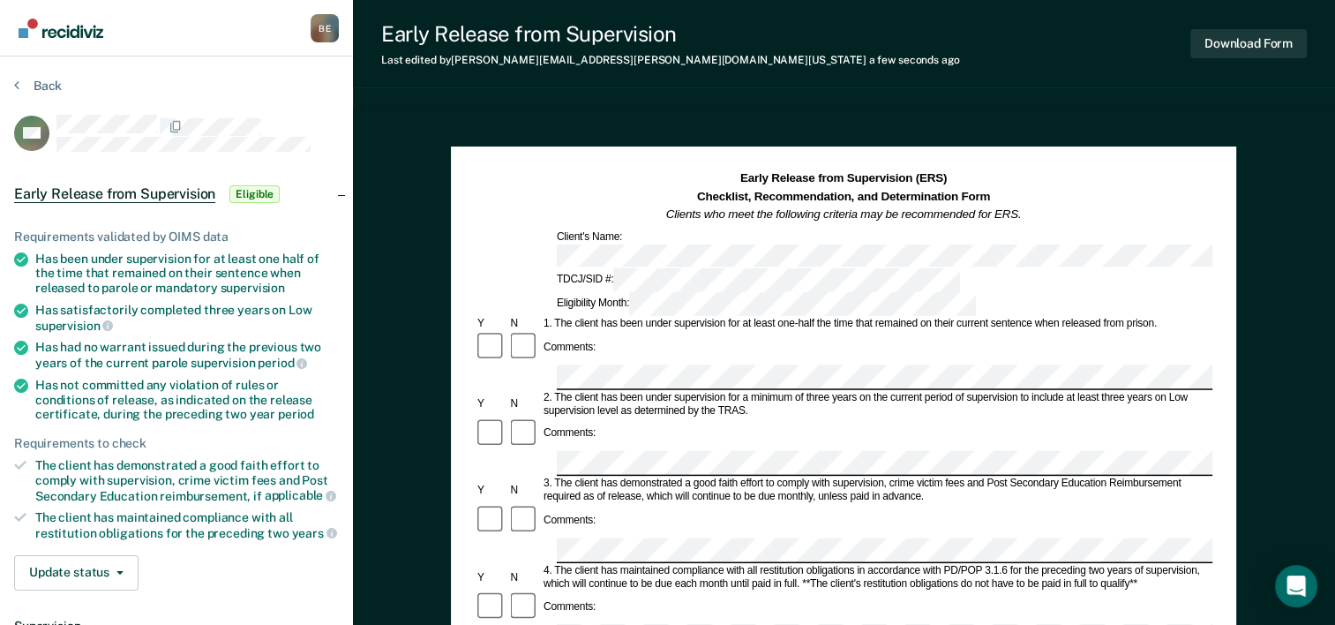
click at [603, 504] on div "Comments:" at bounding box center [844, 534] width 738 height 60
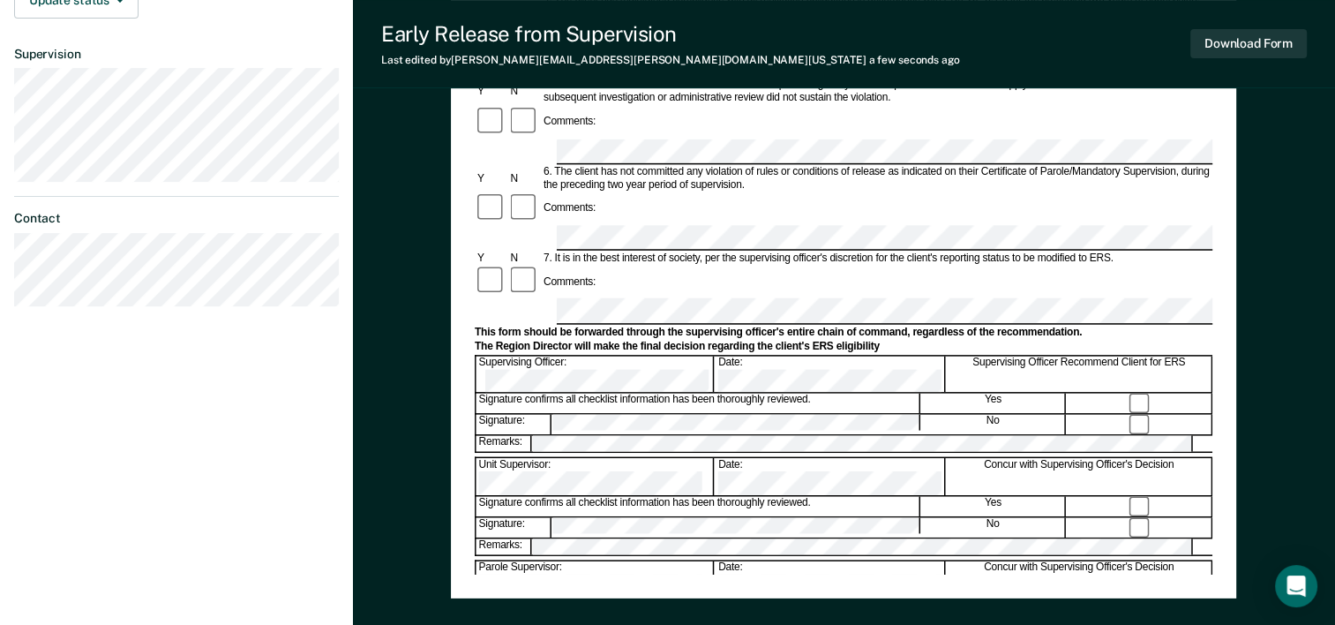
scroll to position [329, 0]
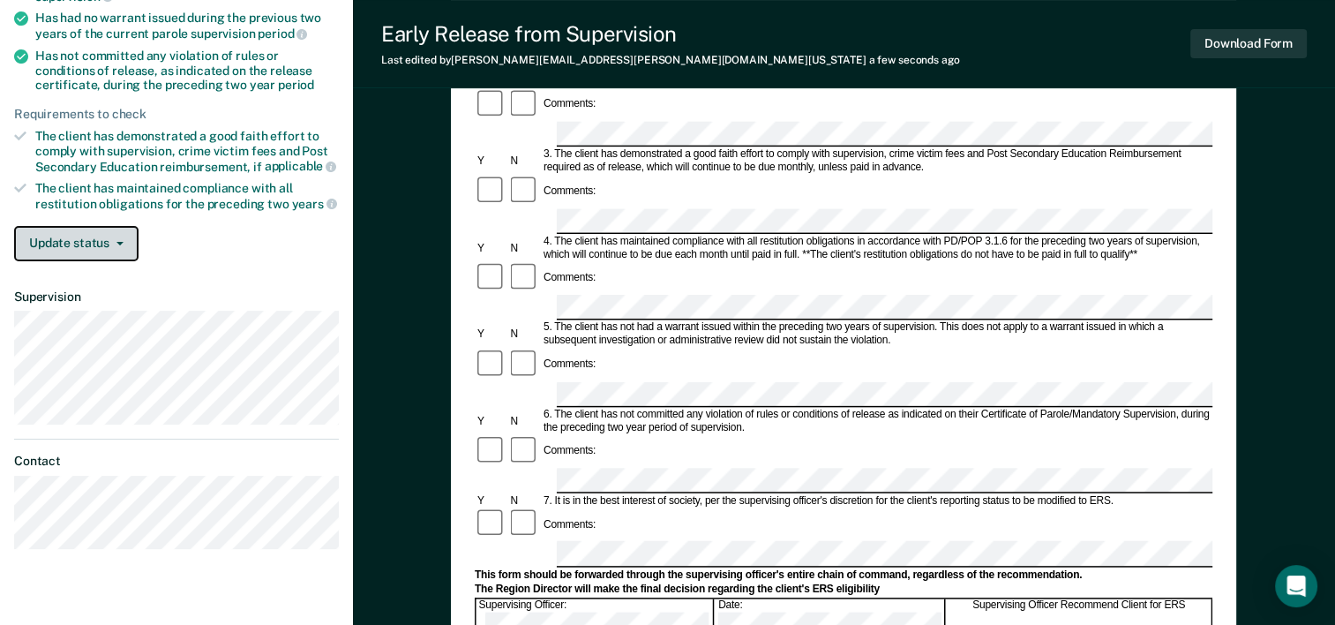
click at [96, 237] on button "Update status" at bounding box center [76, 243] width 124 height 35
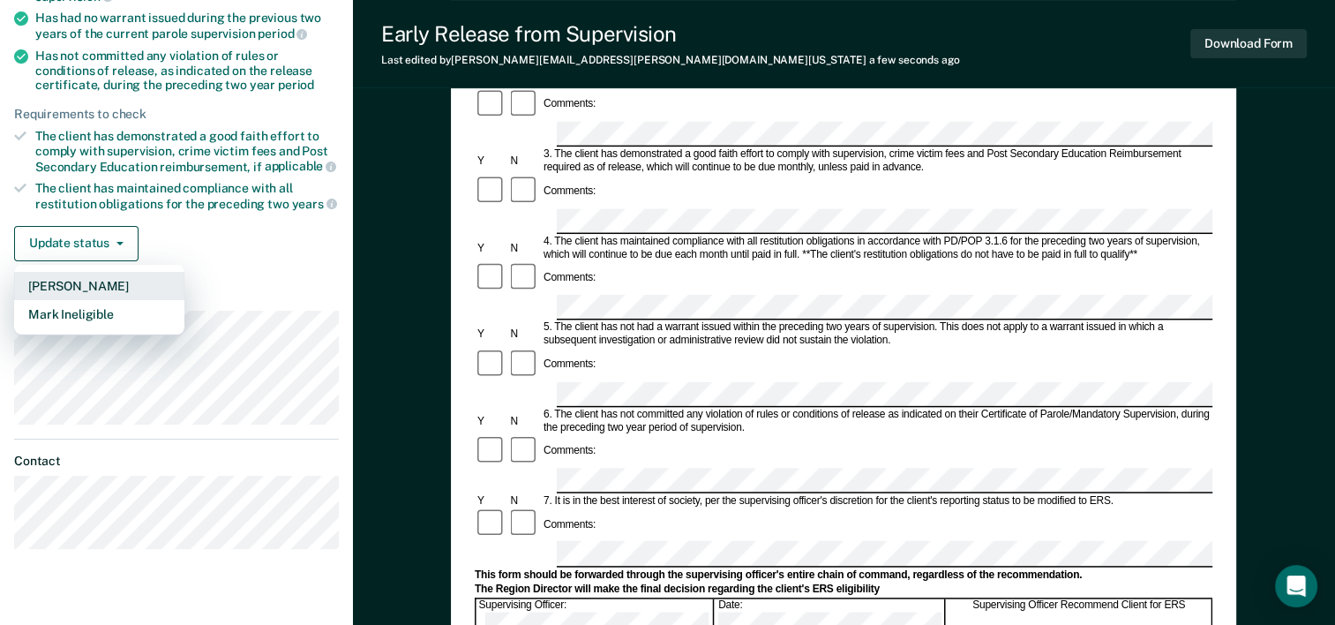
click at [101, 282] on button "[PERSON_NAME]" at bounding box center [99, 286] width 170 height 28
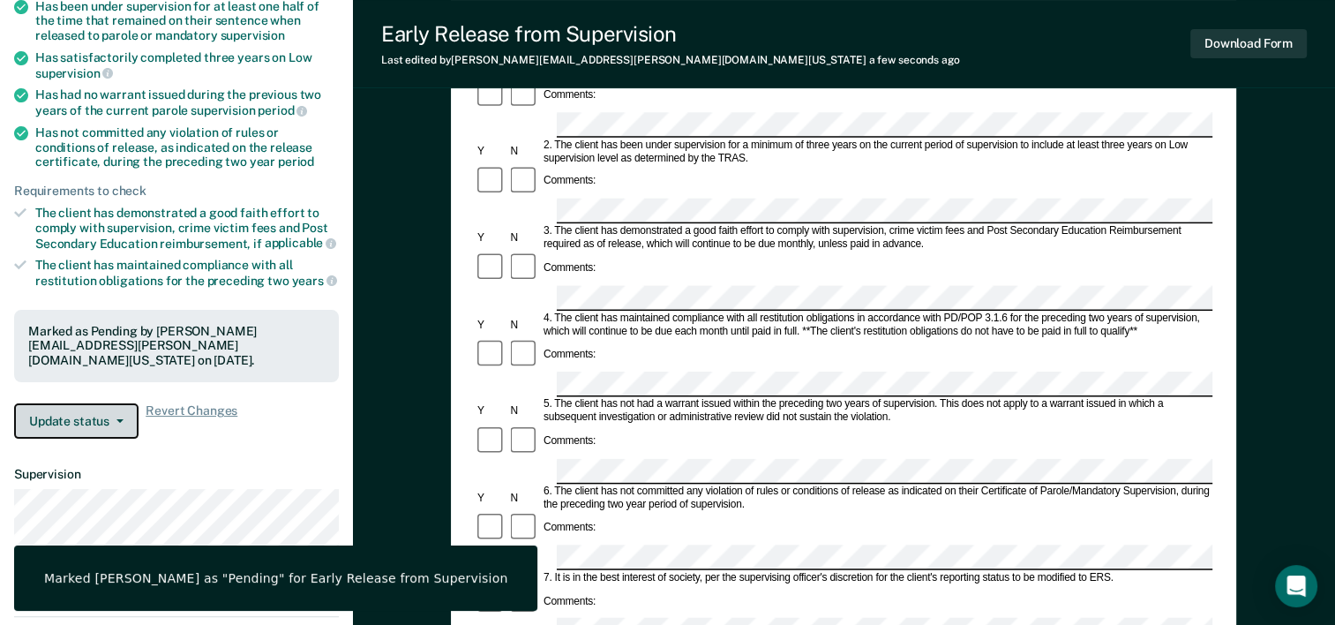
scroll to position [0, 0]
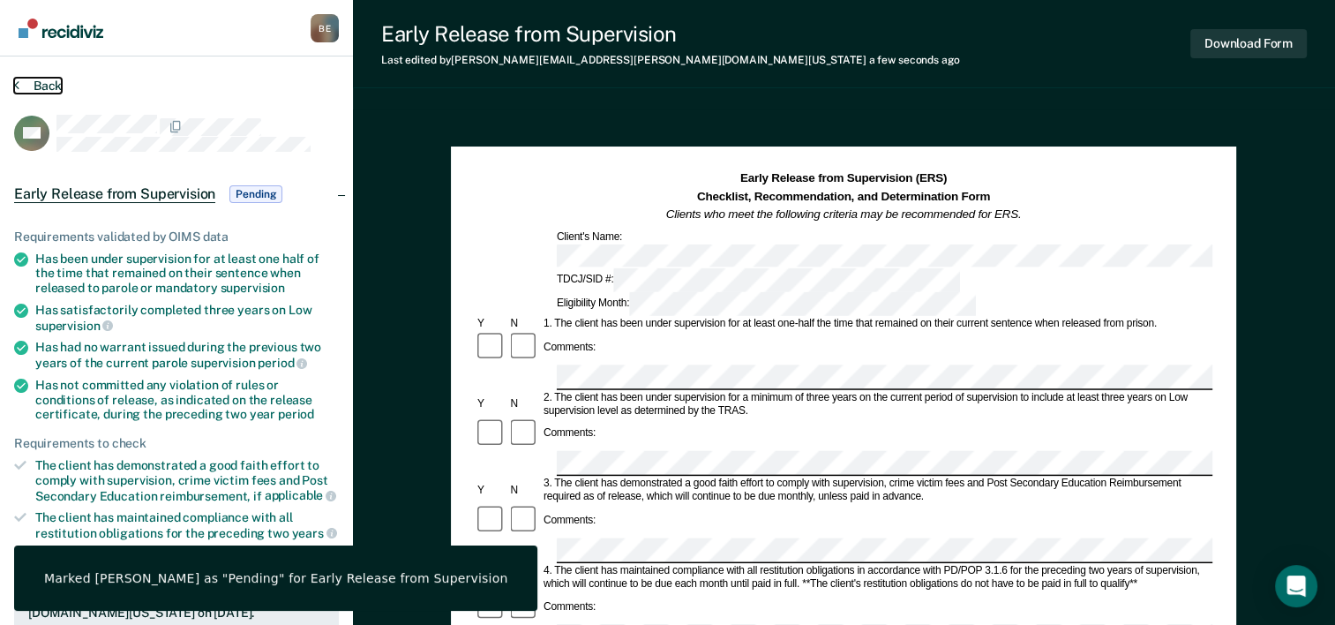
click at [37, 84] on button "Back" at bounding box center [38, 86] width 48 height 16
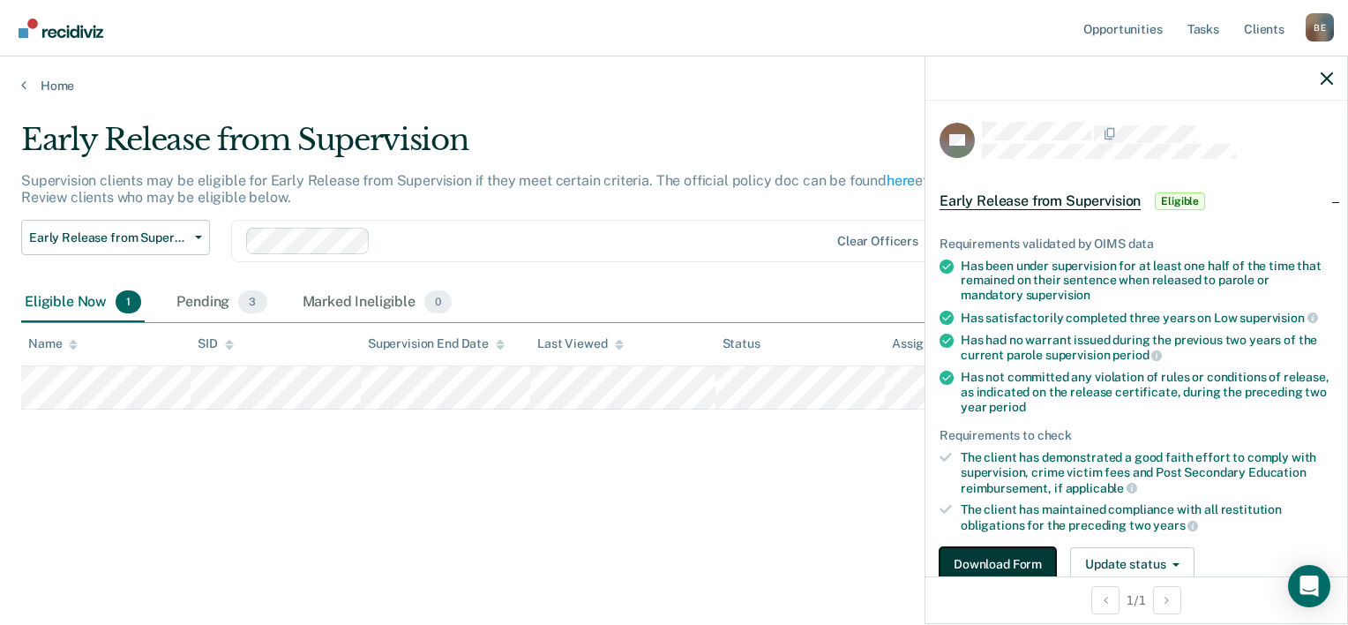
click at [1020, 558] on button "Download Form" at bounding box center [998, 564] width 116 height 35
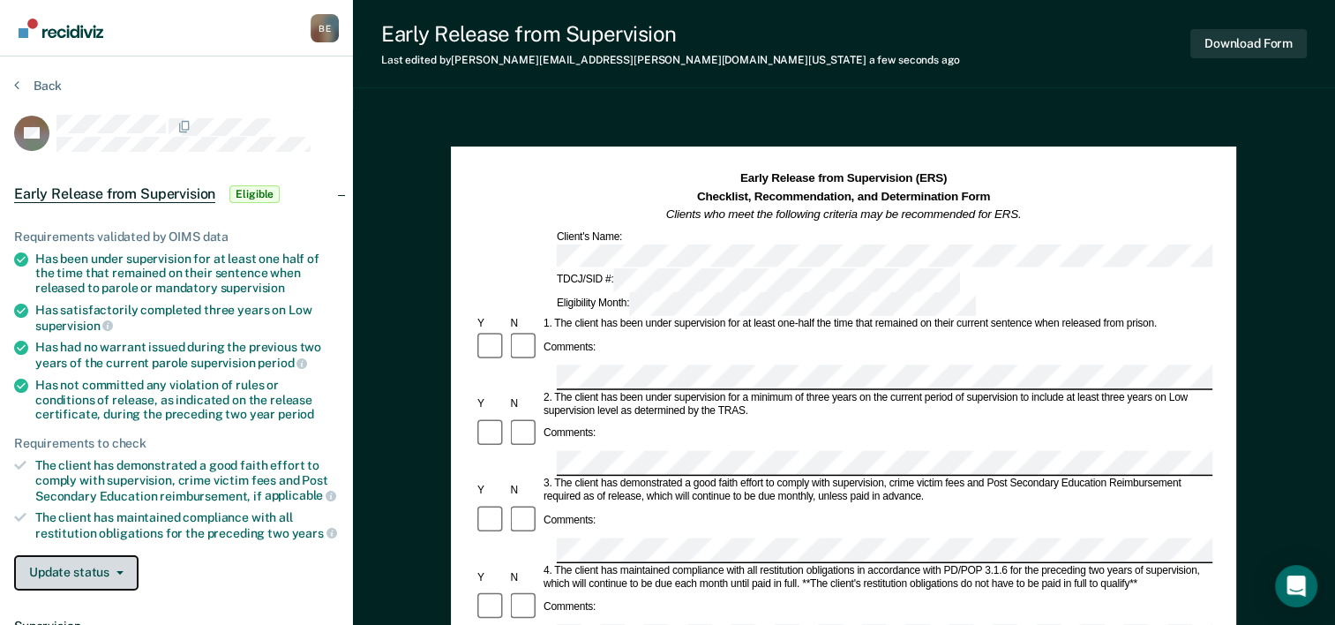
click at [109, 571] on span "button" at bounding box center [116, 573] width 14 height 4
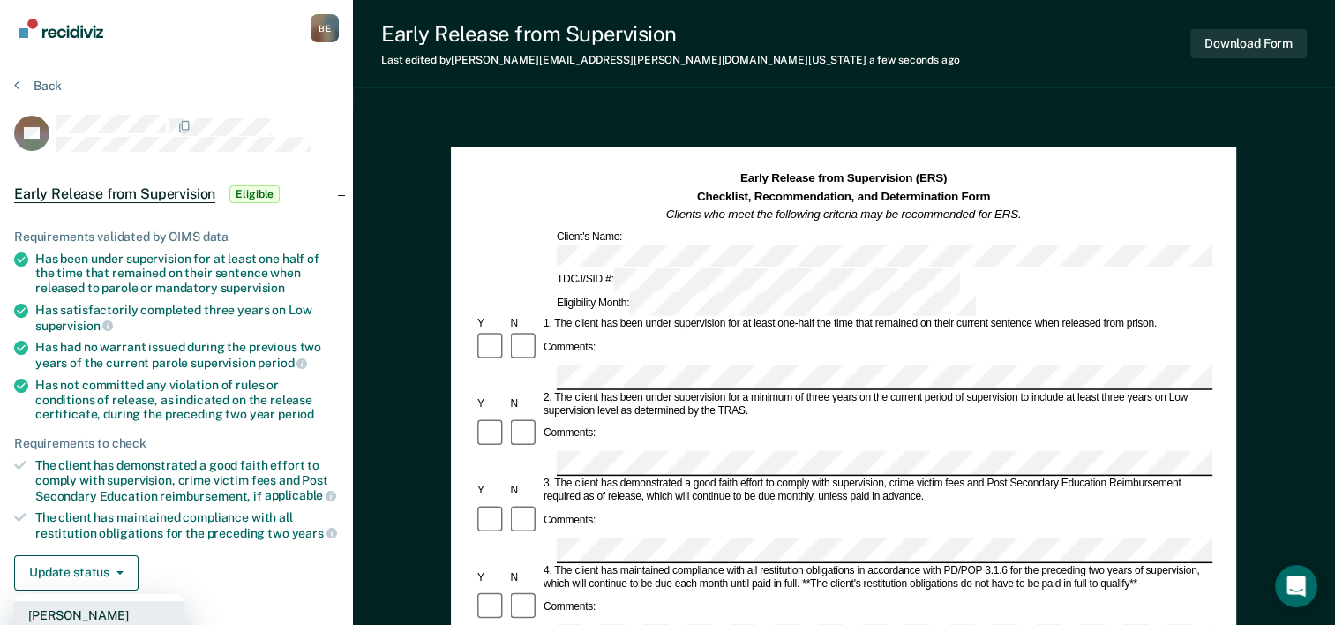
click at [92, 605] on button "[PERSON_NAME]" at bounding box center [99, 615] width 170 height 28
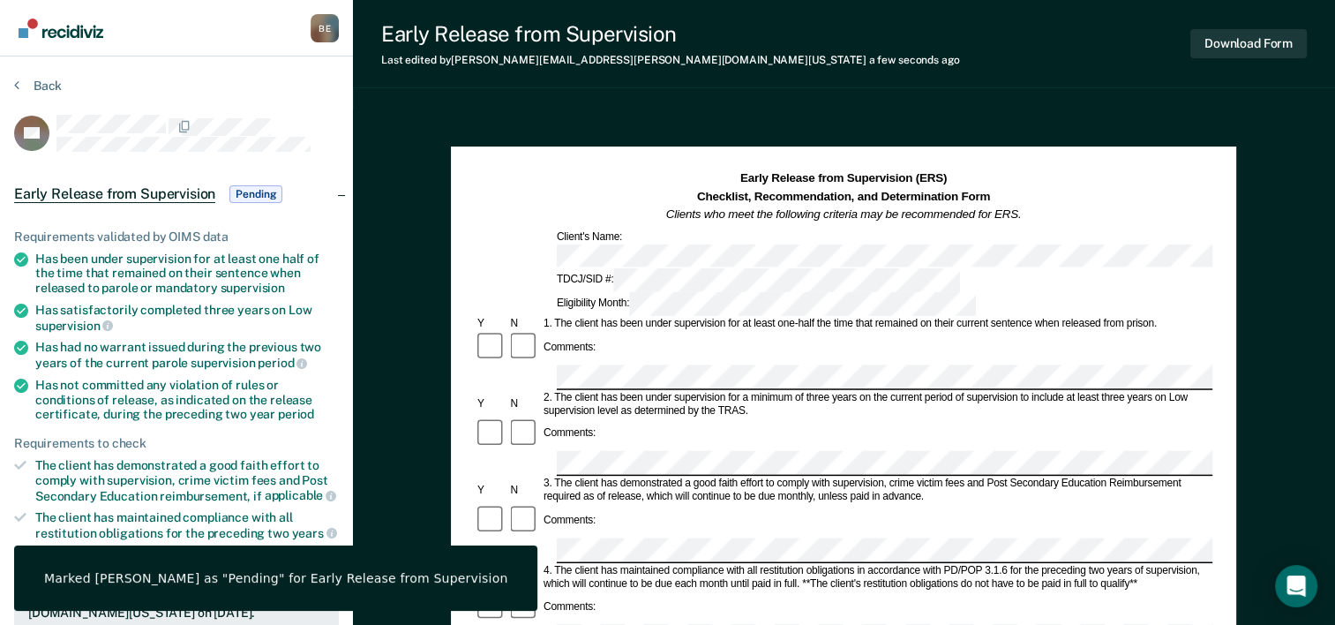
click at [28, 71] on section "Back SS Early Release from Supervision Pending Requirements validated by OIMS d…" at bounding box center [176, 534] width 353 height 957
click at [30, 81] on button "Back" at bounding box center [38, 86] width 48 height 16
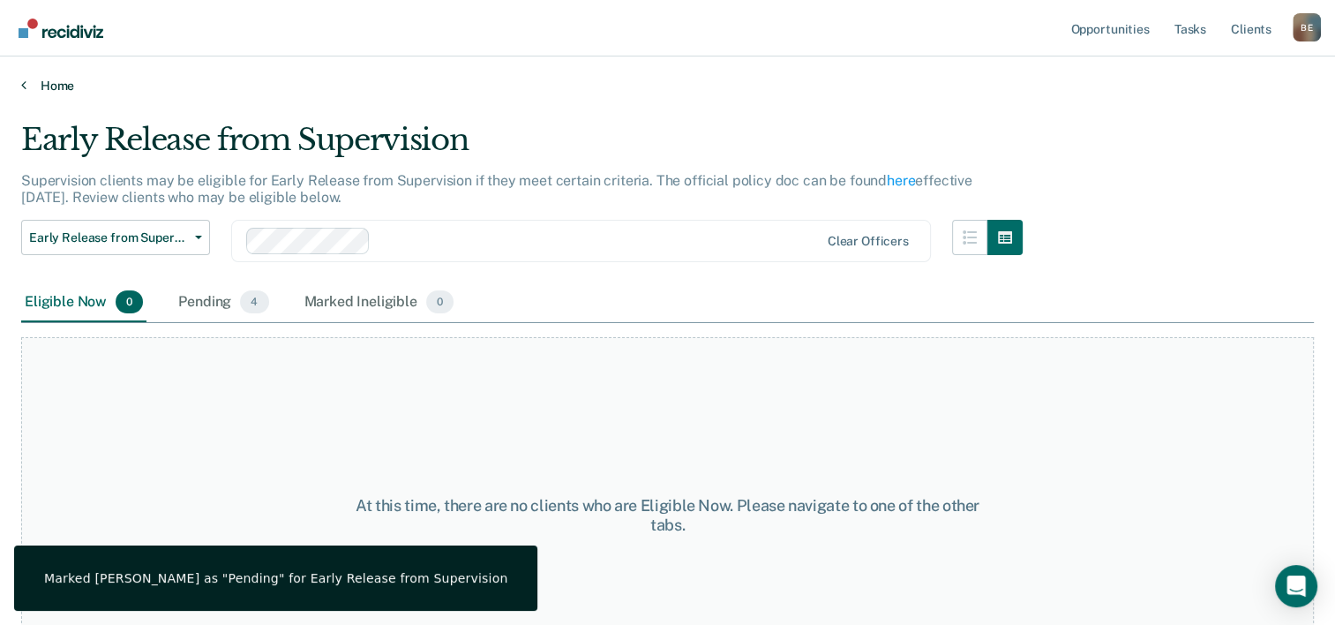
click at [64, 80] on link "Home" at bounding box center [667, 86] width 1292 height 16
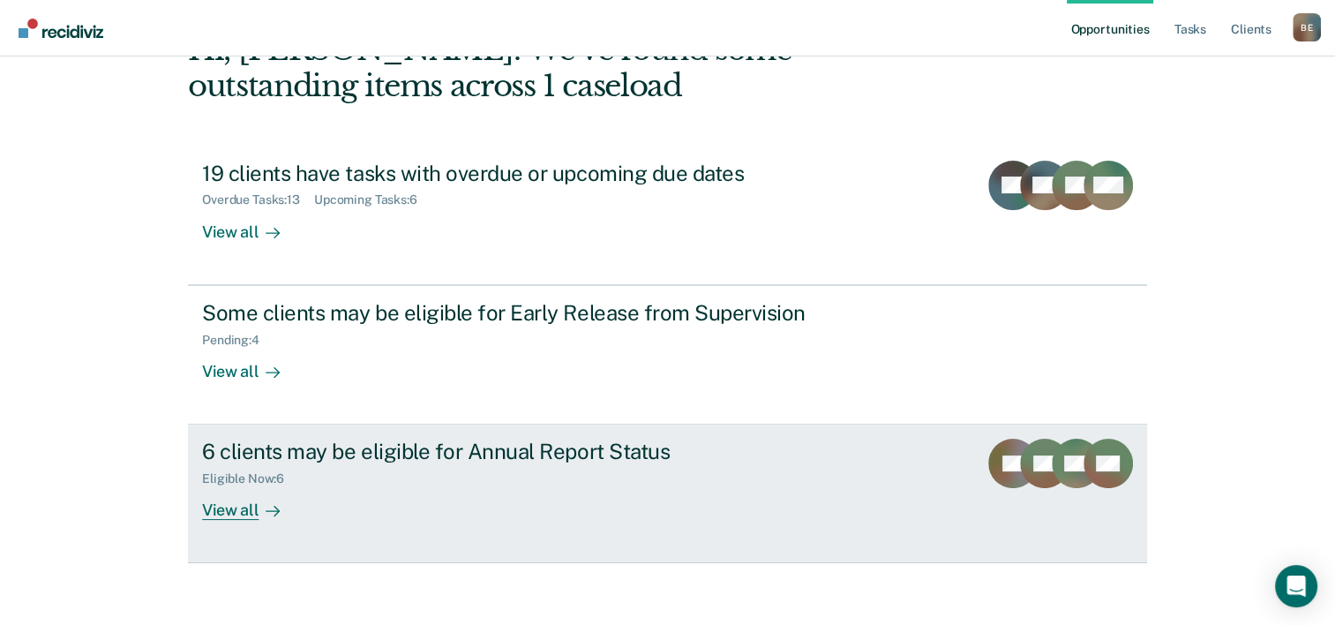
scroll to position [124, 0]
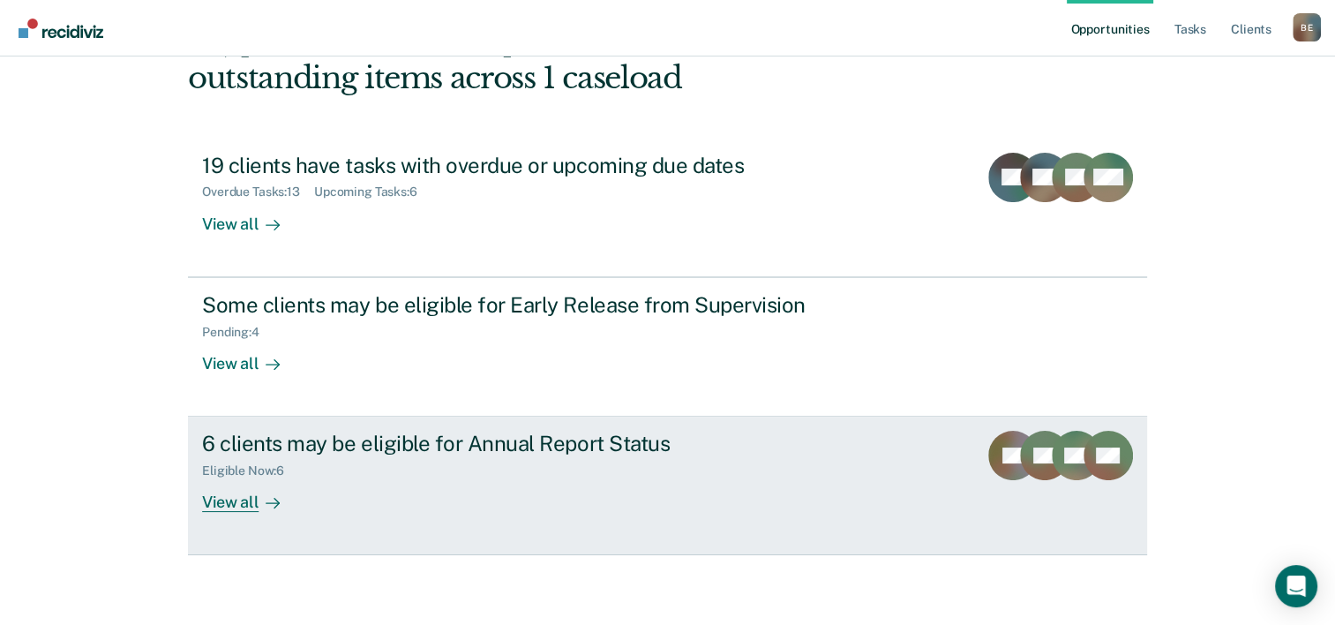
click at [271, 493] on div at bounding box center [268, 502] width 21 height 20
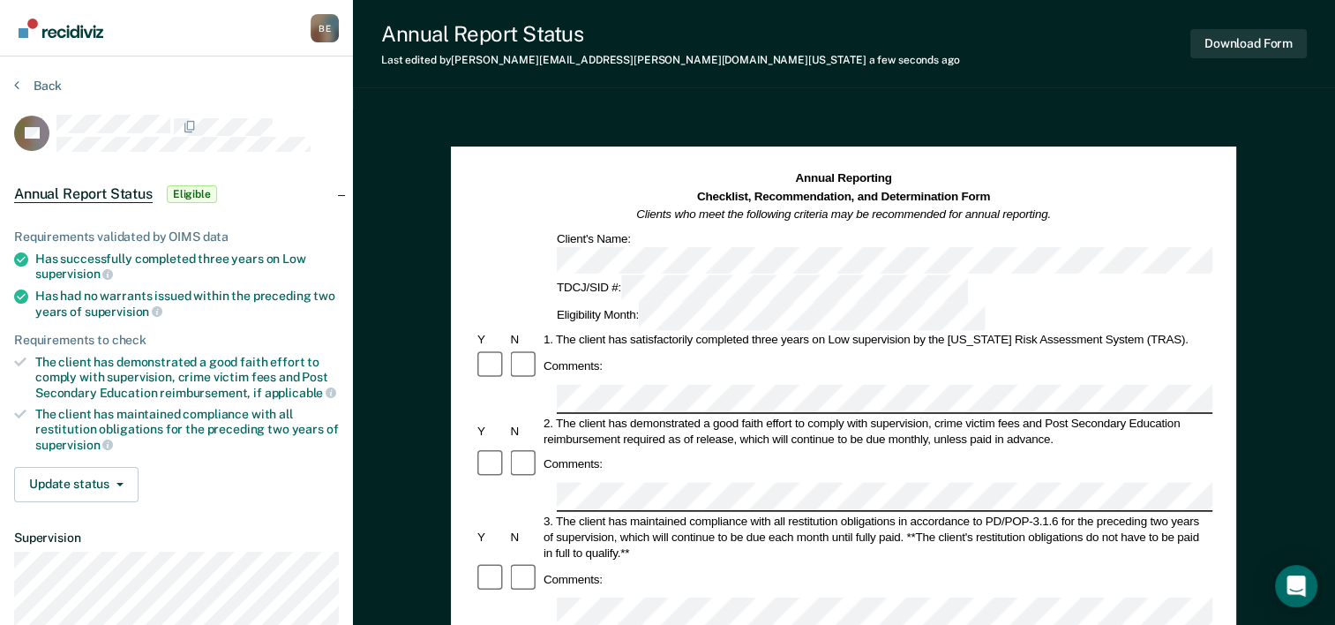
click at [511, 596] on div at bounding box center [844, 610] width 738 height 29
click at [98, 485] on button "Update status" at bounding box center [76, 484] width 124 height 35
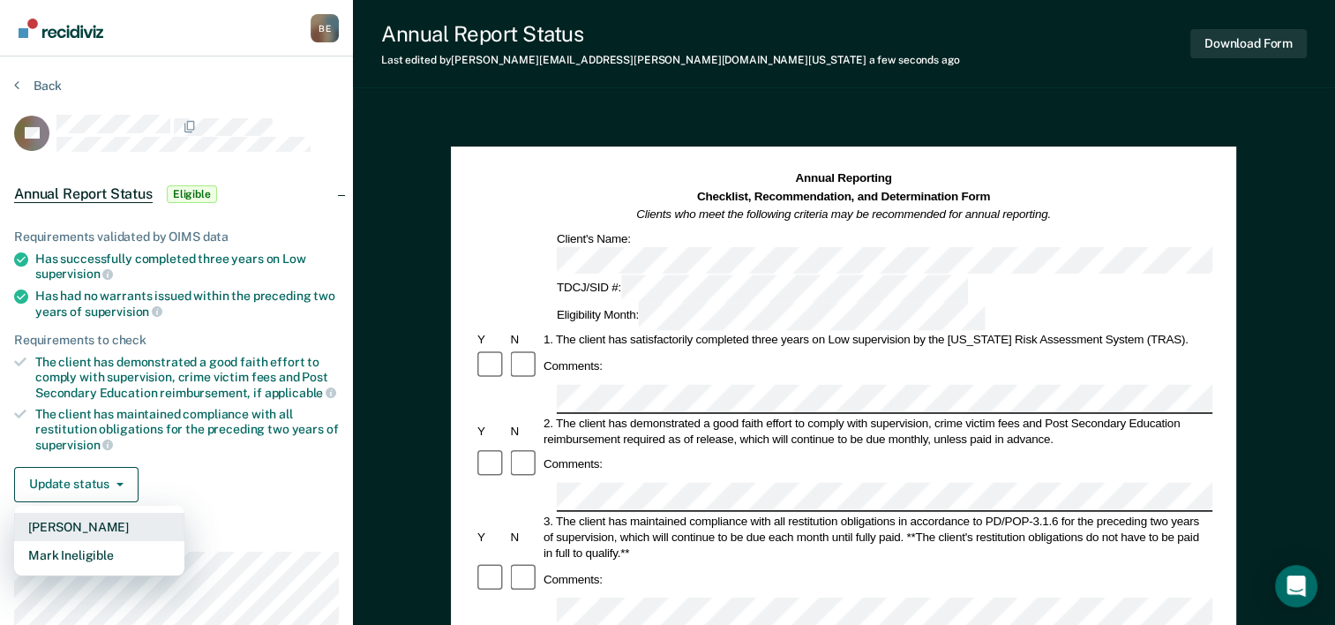
click at [85, 514] on button "[PERSON_NAME]" at bounding box center [99, 527] width 170 height 28
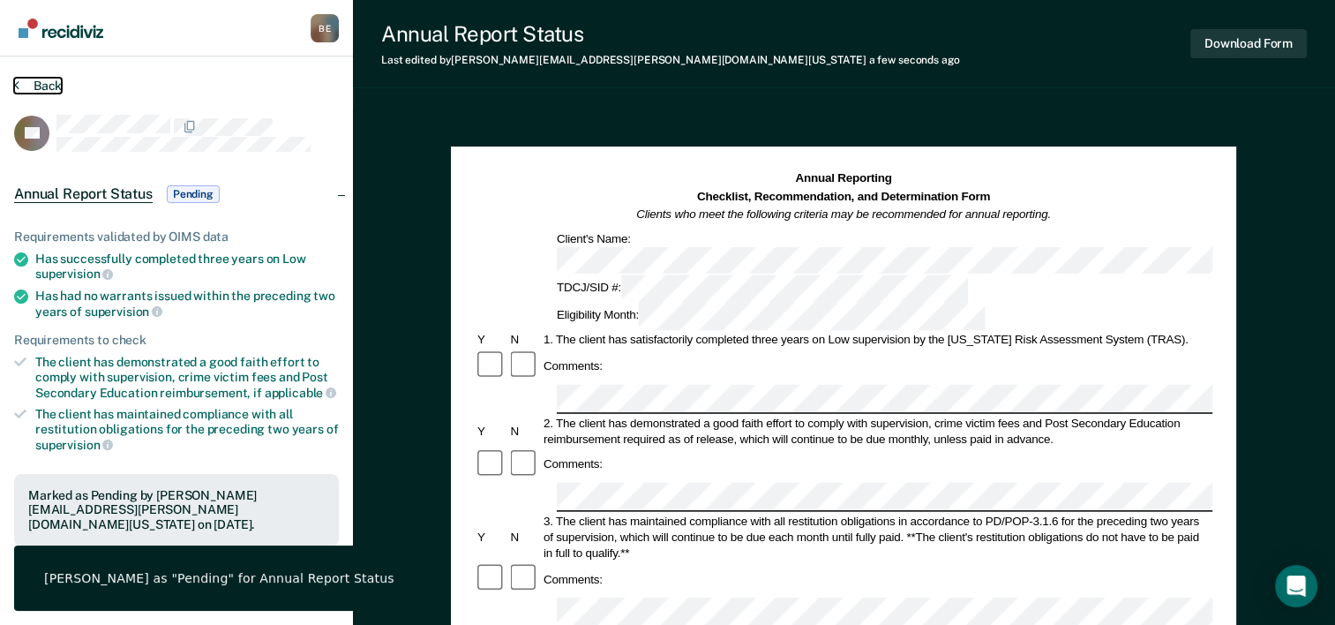
click at [44, 86] on button "Back" at bounding box center [38, 86] width 48 height 16
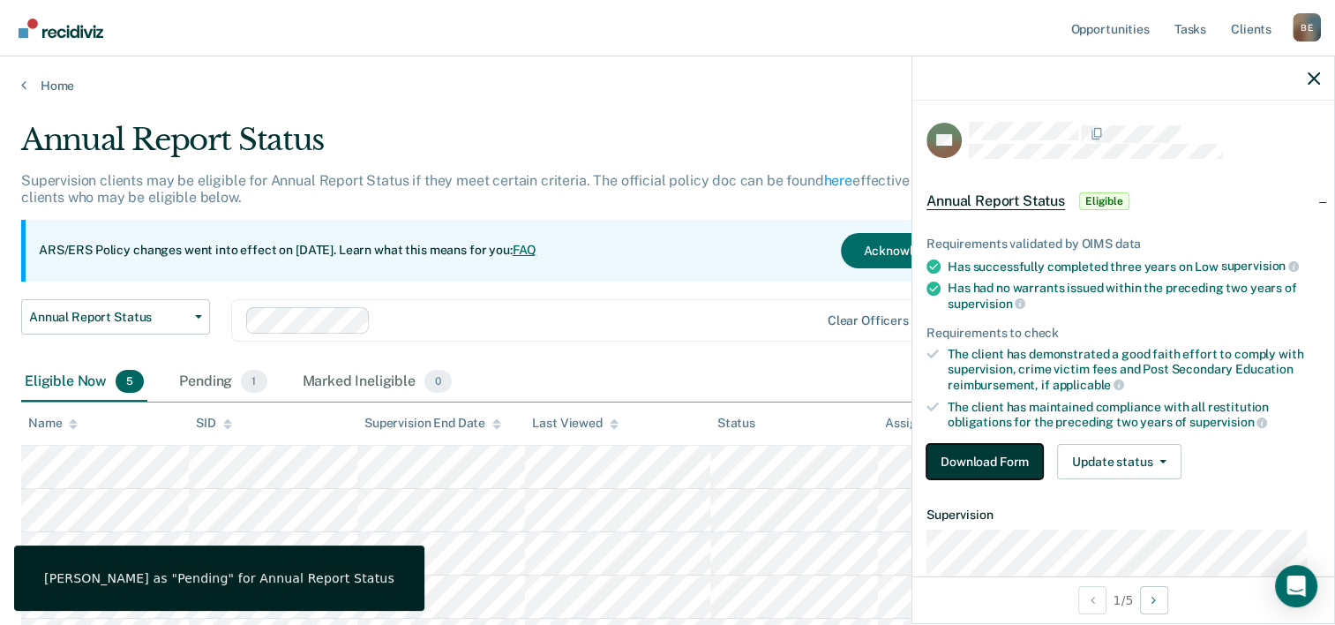
click at [1000, 451] on button "Download Form" at bounding box center [984, 461] width 116 height 35
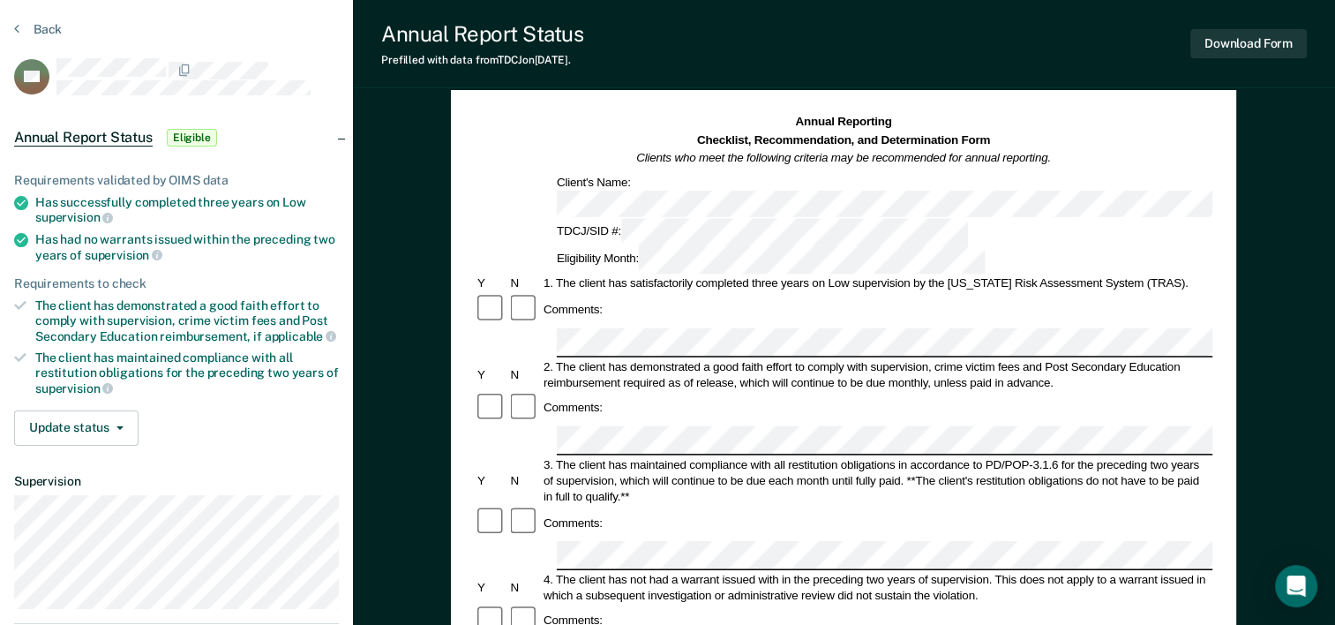
scroll to position [88, 0]
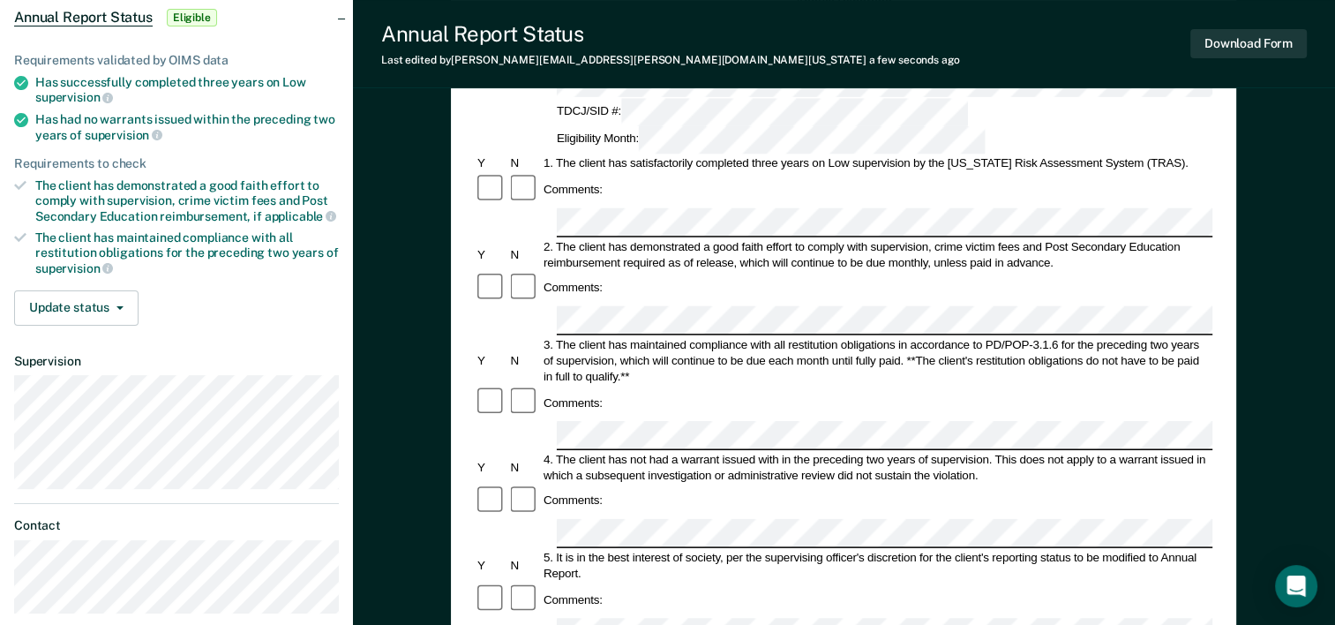
scroll to position [265, 0]
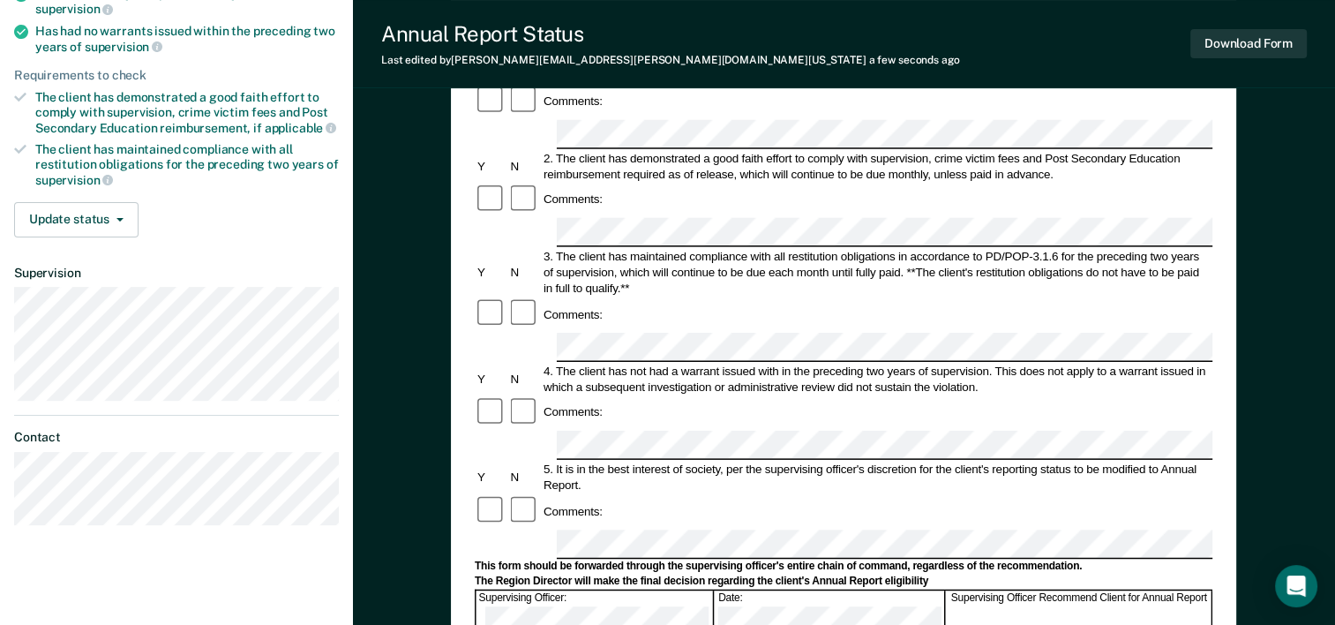
click at [1143, 476] on form "Annual Reporting Checklist, Recommendation, and Determination Form Clients who …" at bounding box center [844, 528] width 738 height 1244
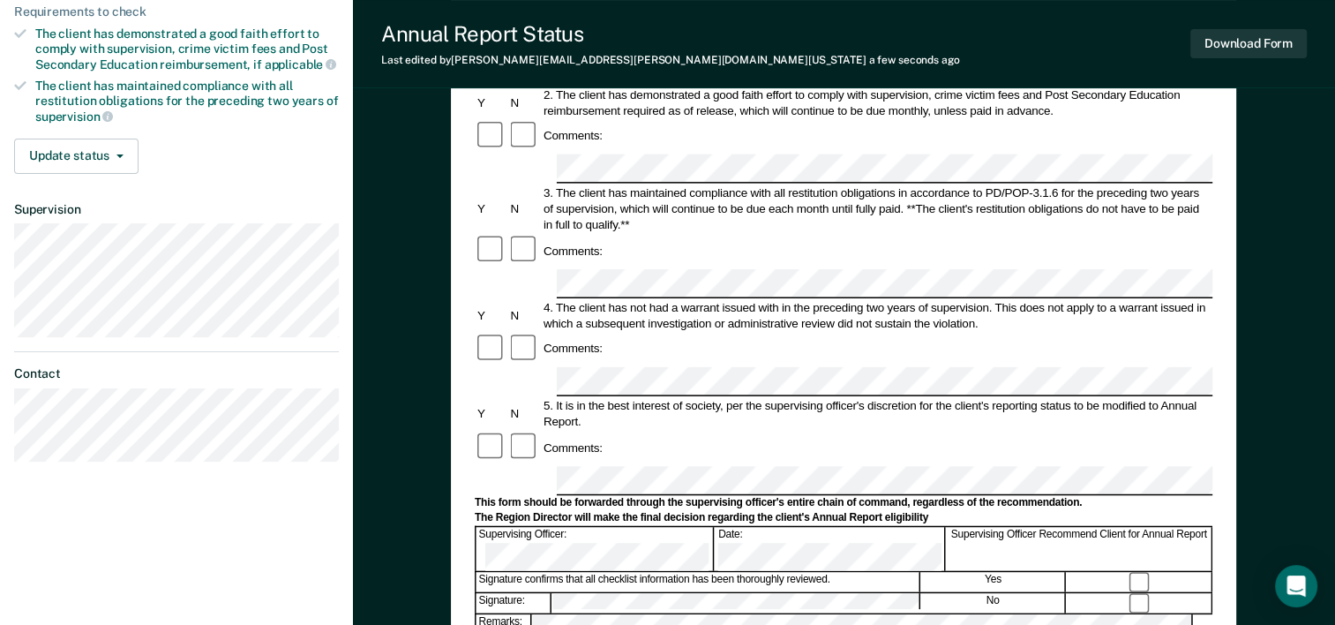
scroll to position [329, 0]
click at [63, 157] on button "Update status" at bounding box center [76, 155] width 124 height 35
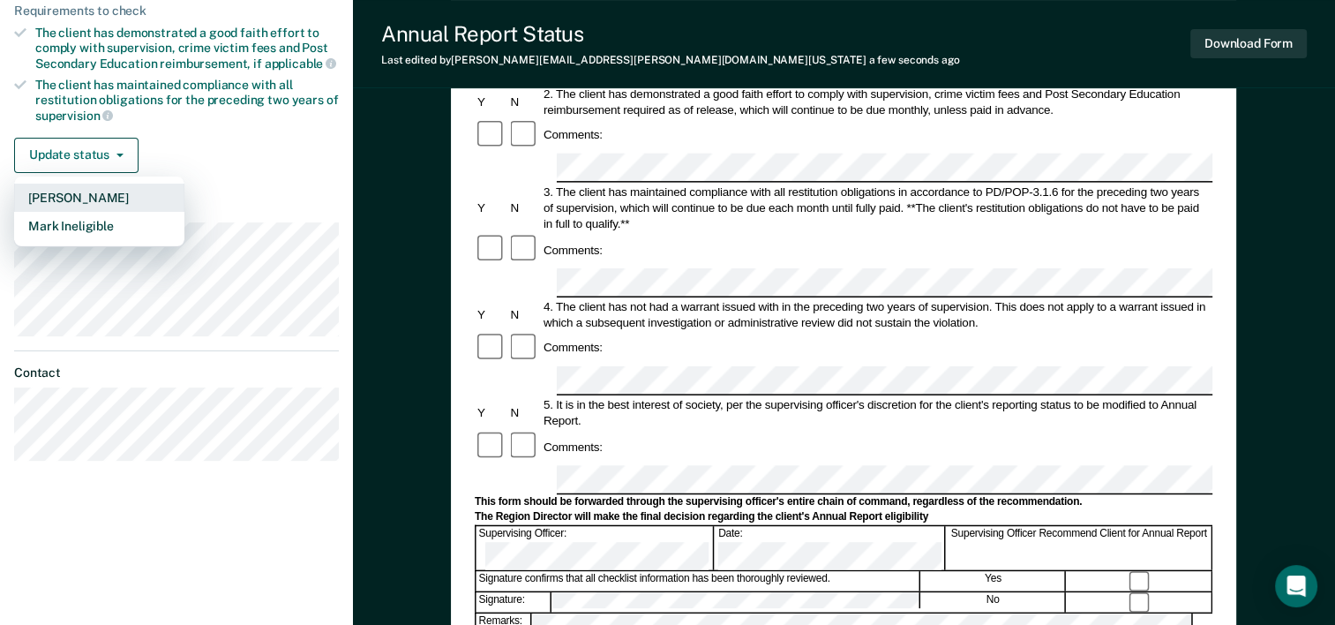
click at [88, 188] on button "[PERSON_NAME]" at bounding box center [99, 197] width 170 height 28
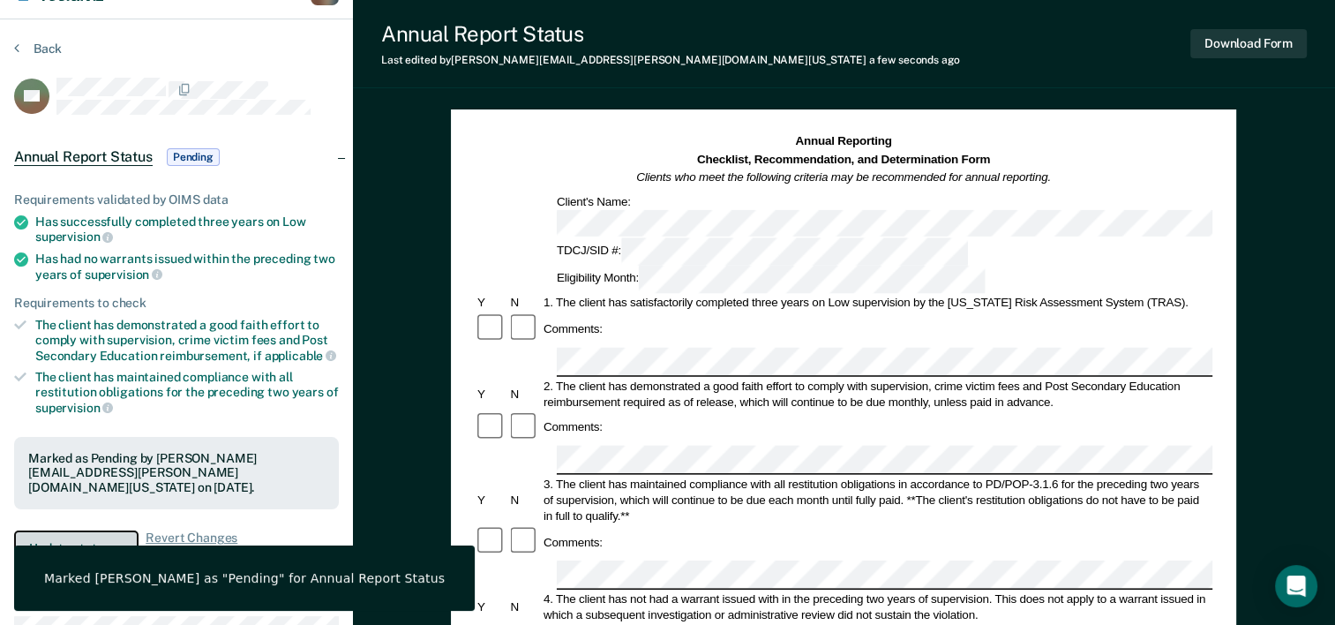
scroll to position [0, 0]
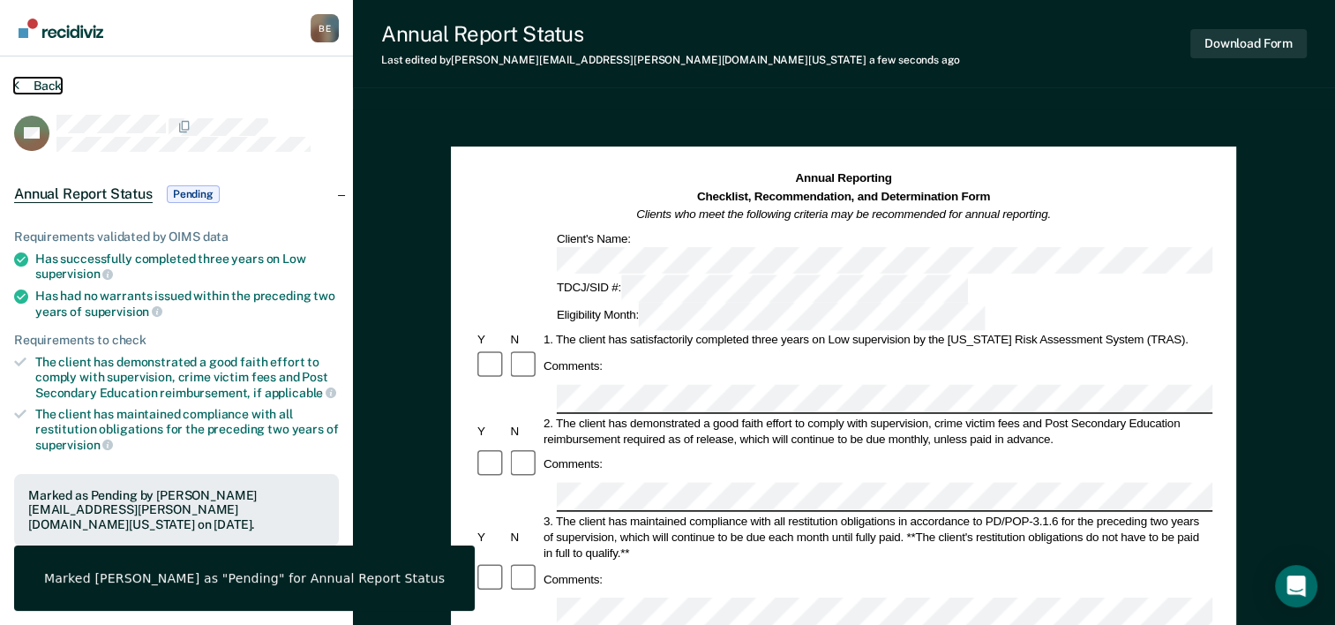
click at [43, 78] on button "Back" at bounding box center [38, 86] width 48 height 16
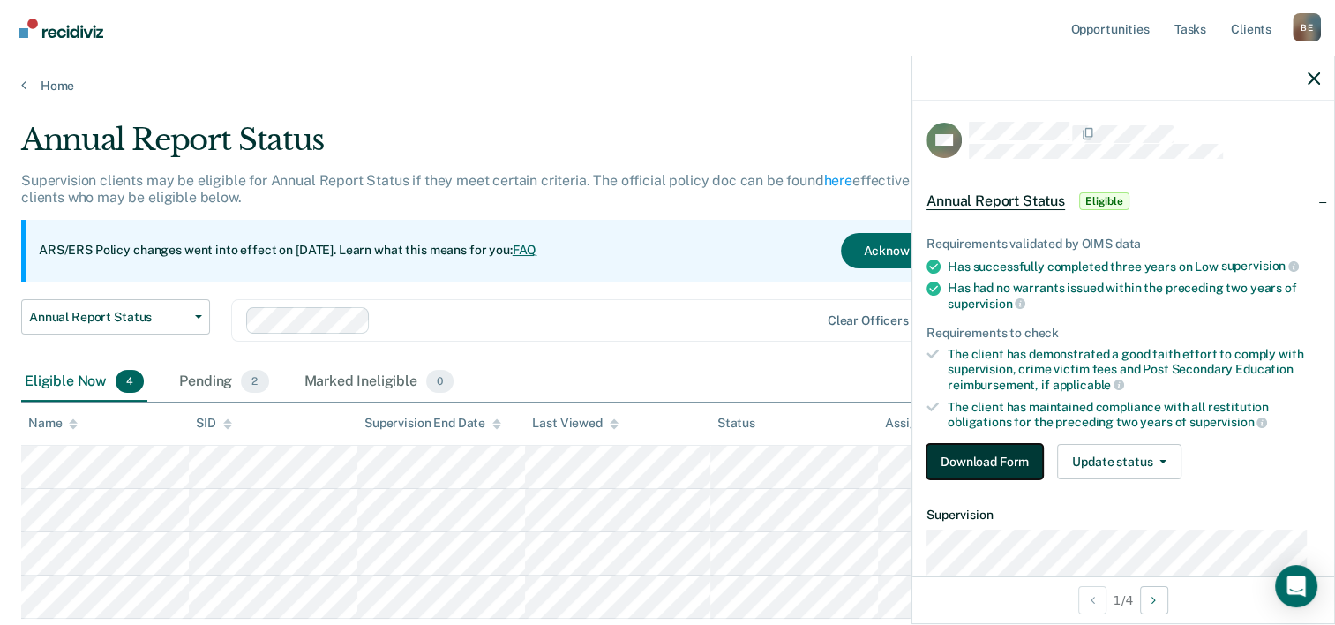
click at [1001, 455] on button "Download Form" at bounding box center [984, 461] width 116 height 35
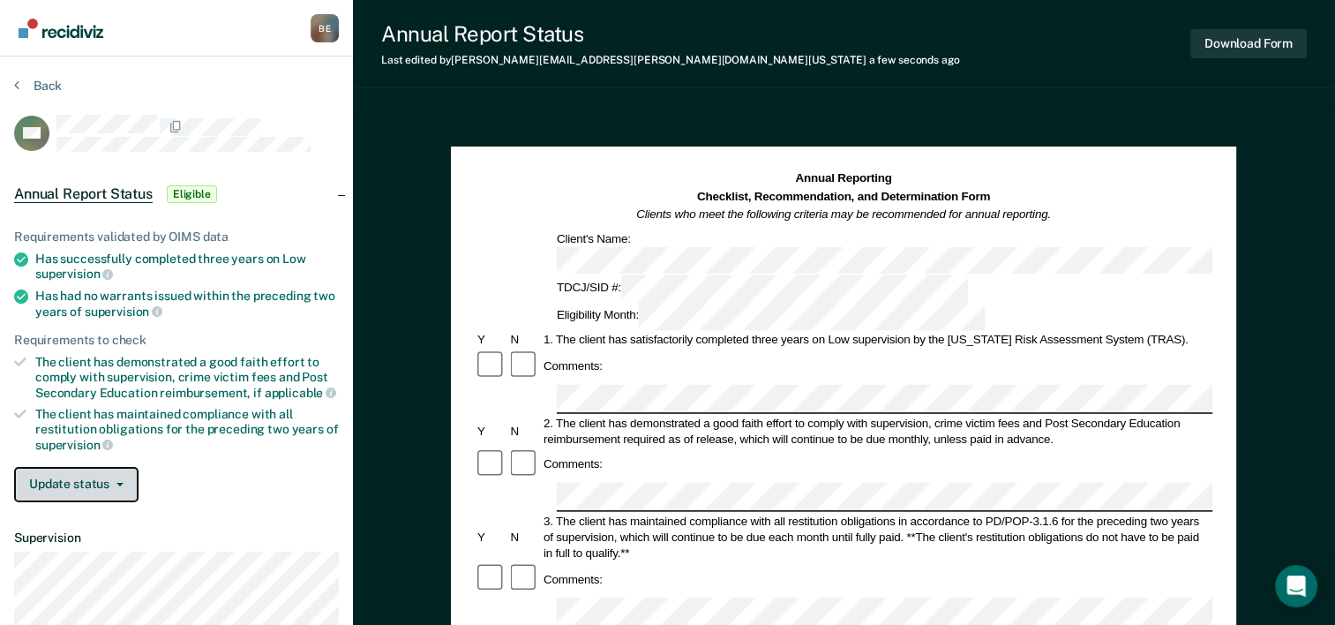
click at [55, 484] on button "Update status" at bounding box center [76, 484] width 124 height 35
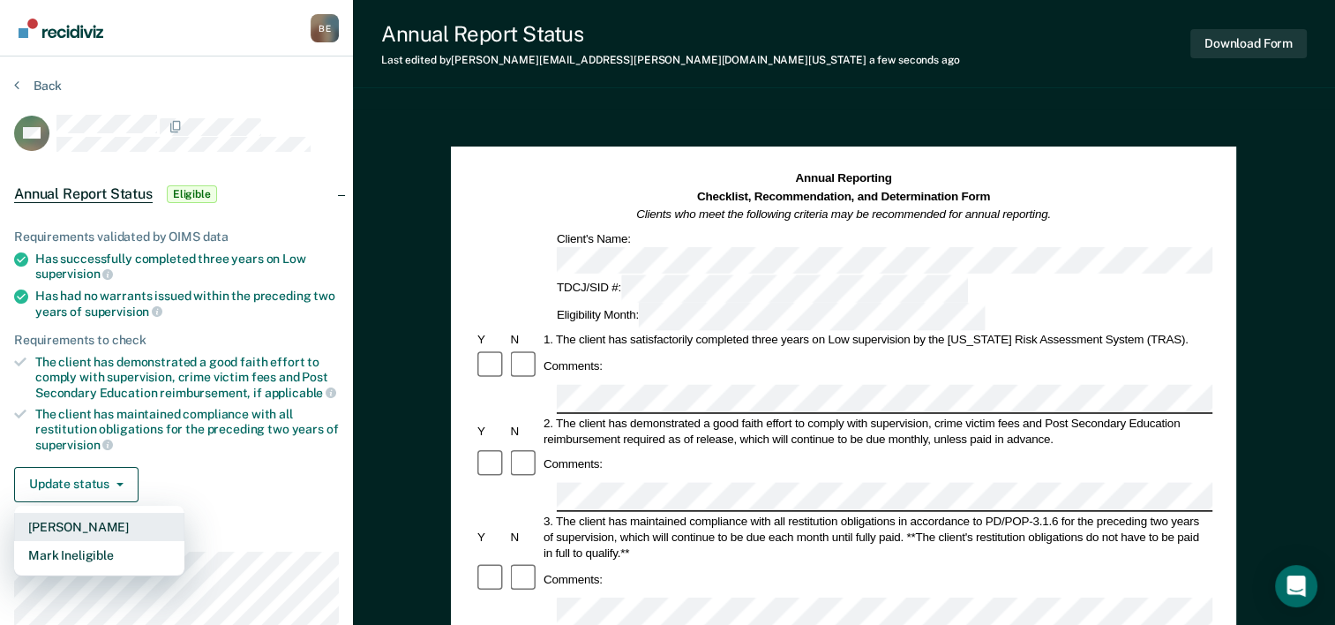
click at [77, 522] on button "[PERSON_NAME]" at bounding box center [99, 527] width 170 height 28
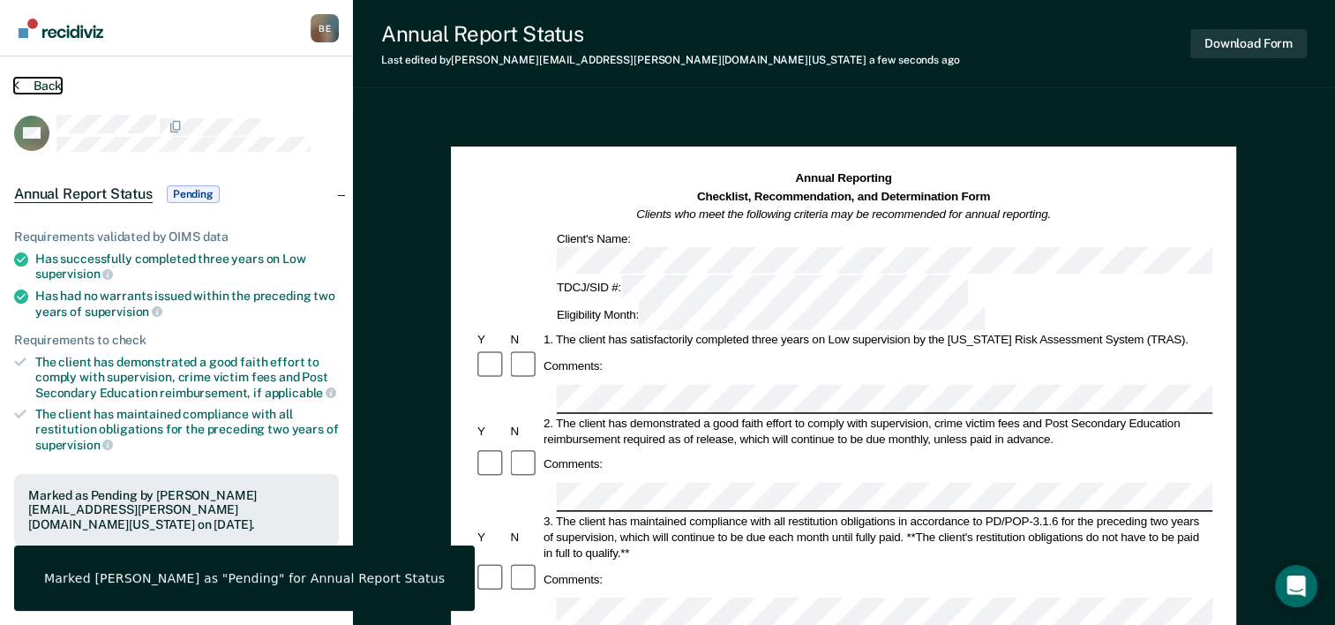
click at [17, 79] on icon at bounding box center [16, 85] width 5 height 14
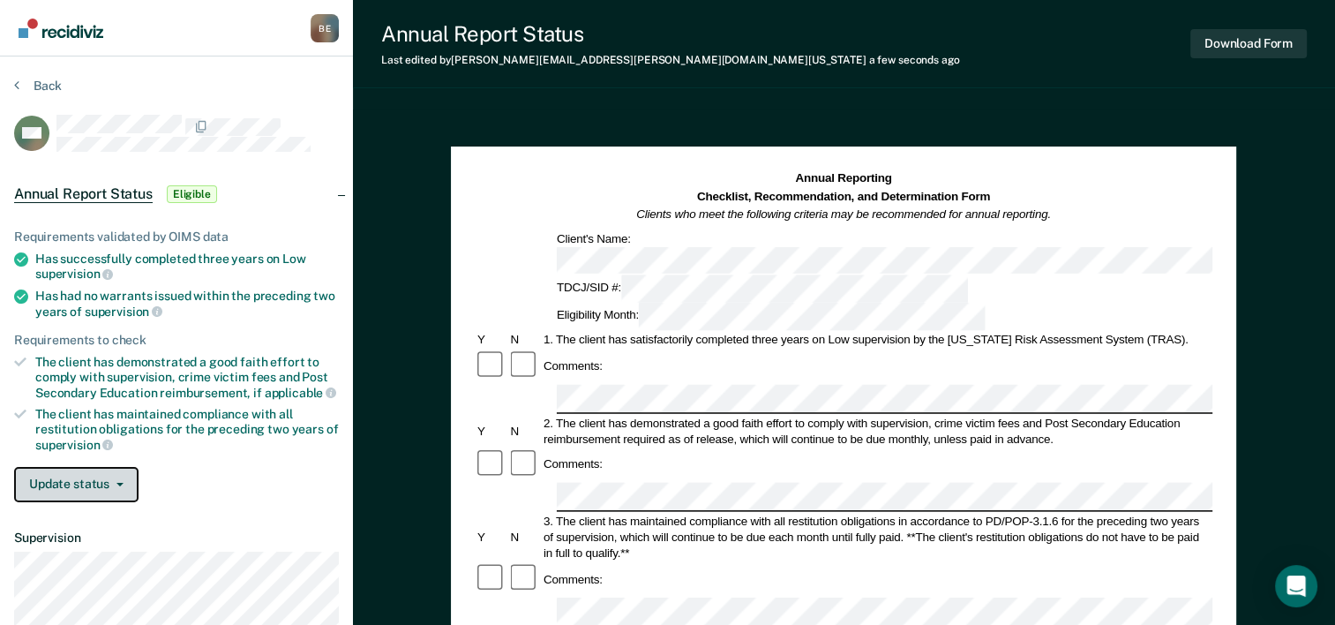
click at [94, 482] on button "Update status" at bounding box center [76, 484] width 124 height 35
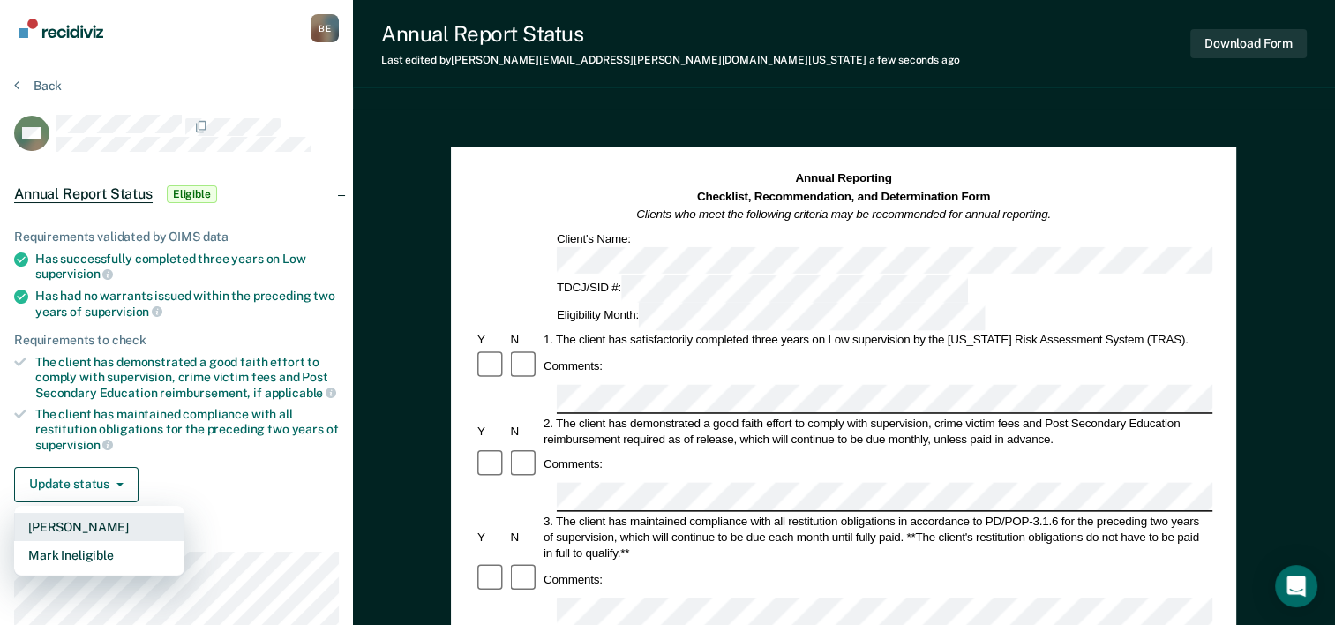
click at [95, 513] on button "[PERSON_NAME]" at bounding box center [99, 527] width 170 height 28
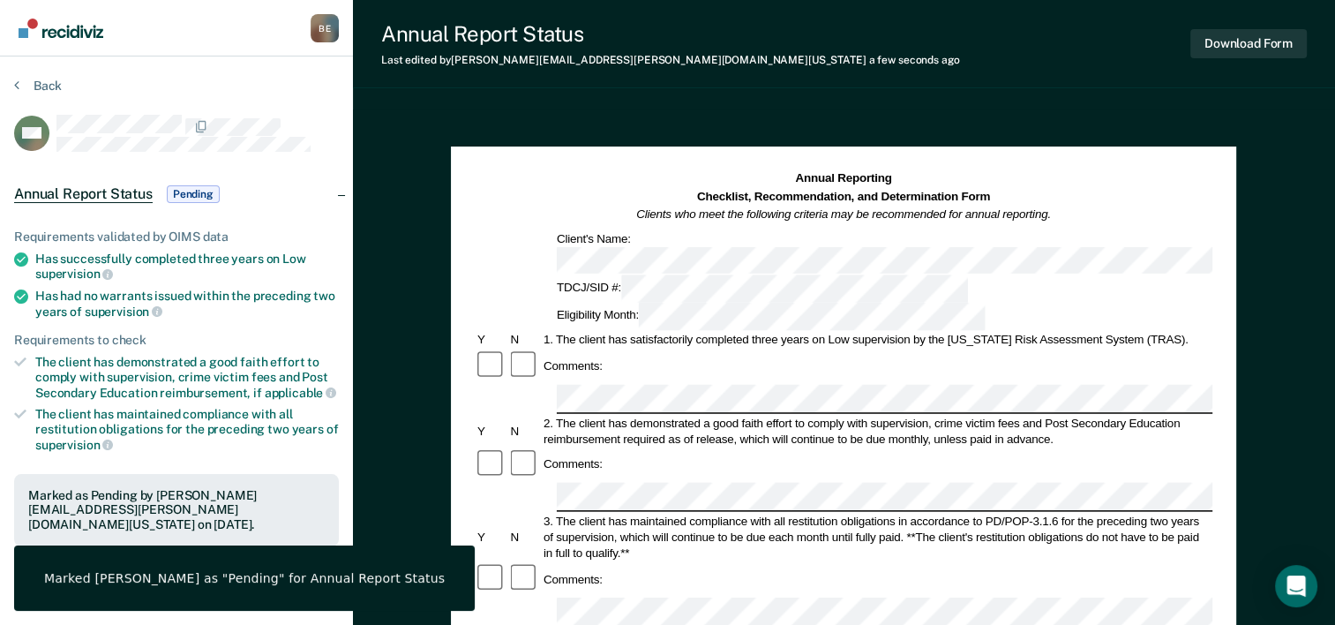
click at [12, 83] on section "Back SM Annual Report Status Pending Requirements validated by OIMS data Has su…" at bounding box center [176, 490] width 353 height 869
click at [19, 86] on button "Back" at bounding box center [38, 86] width 48 height 16
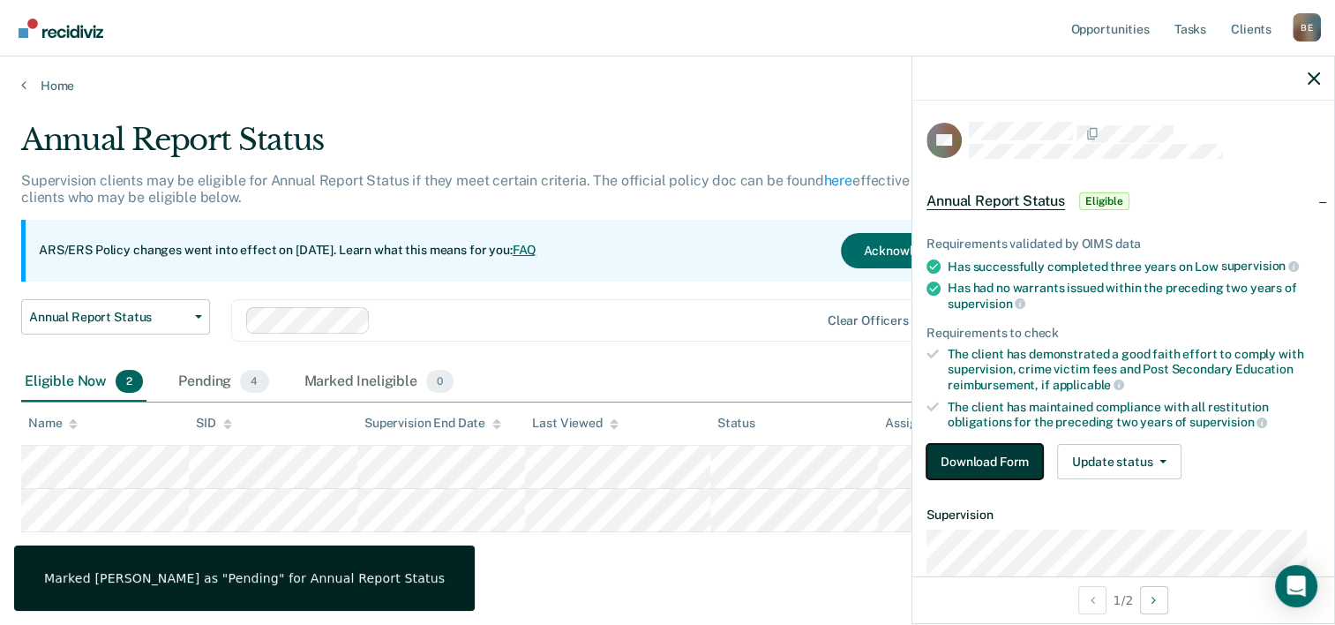
click at [997, 468] on button "Download Form" at bounding box center [984, 461] width 116 height 35
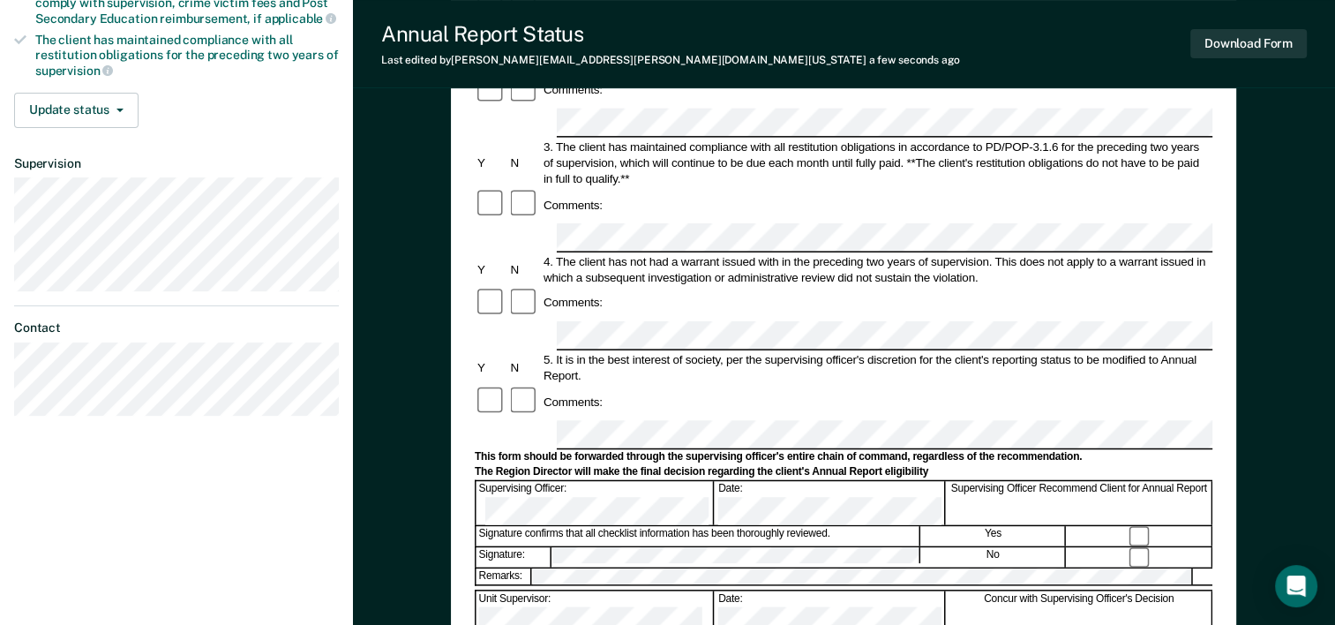
scroll to position [153, 0]
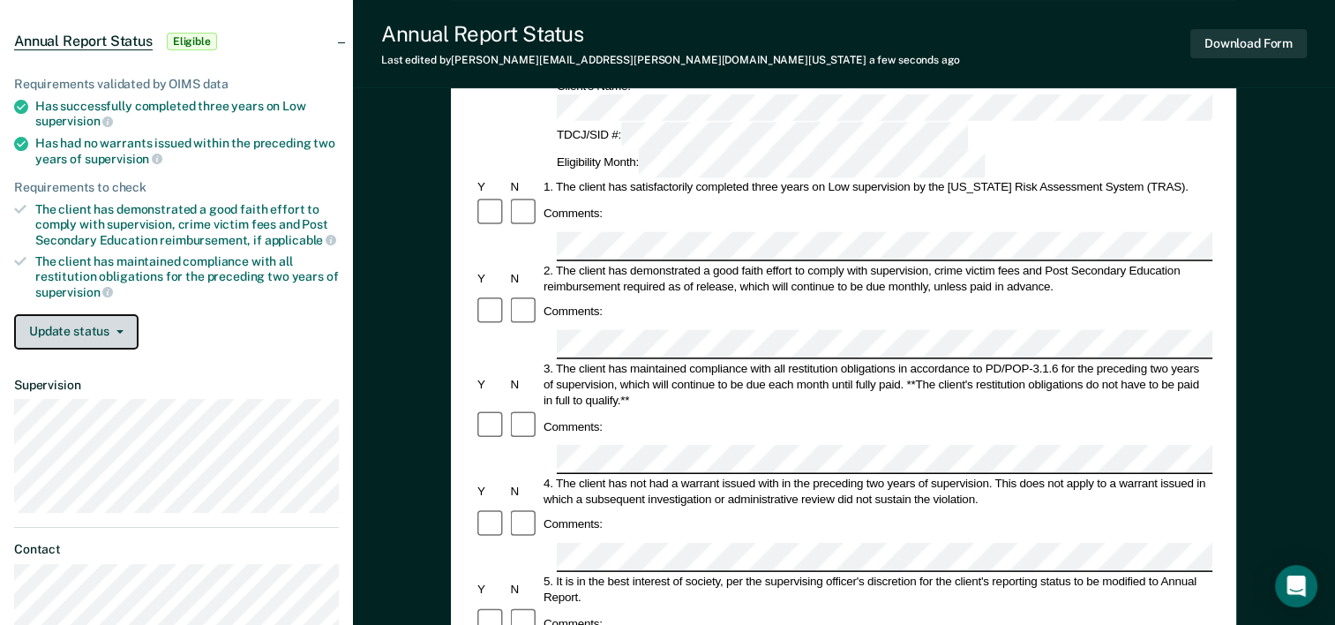
click at [90, 339] on button "Update status" at bounding box center [76, 331] width 124 height 35
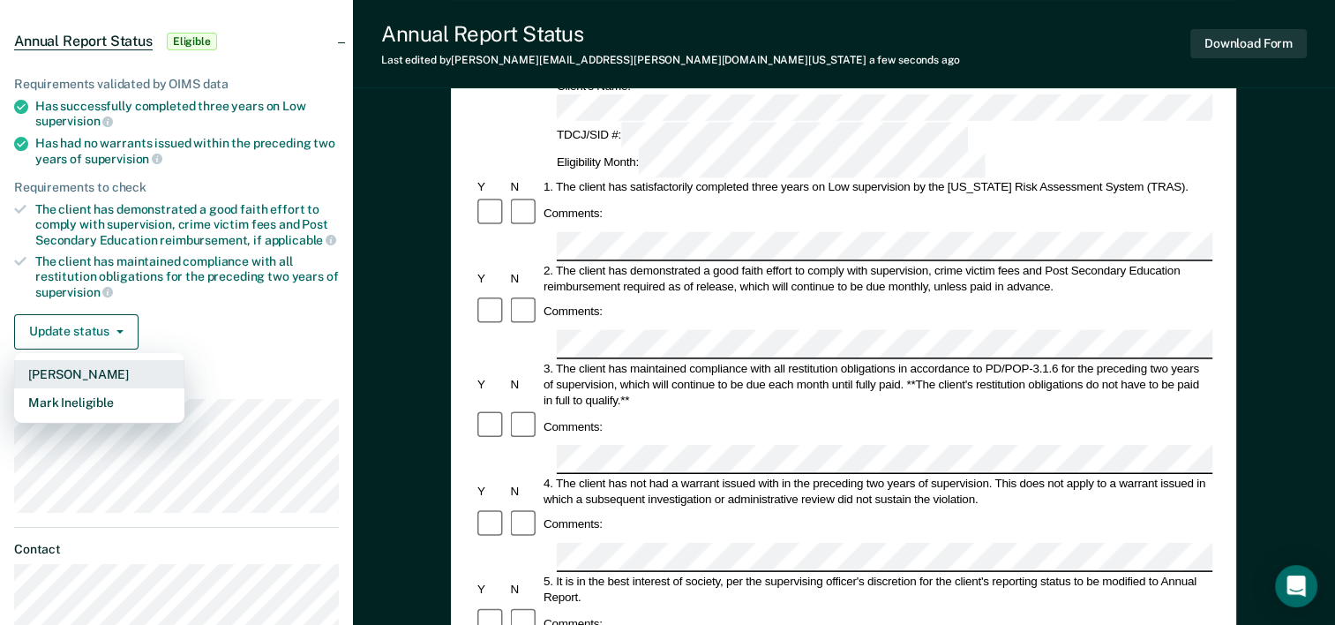
click at [83, 367] on button "[PERSON_NAME]" at bounding box center [99, 374] width 170 height 28
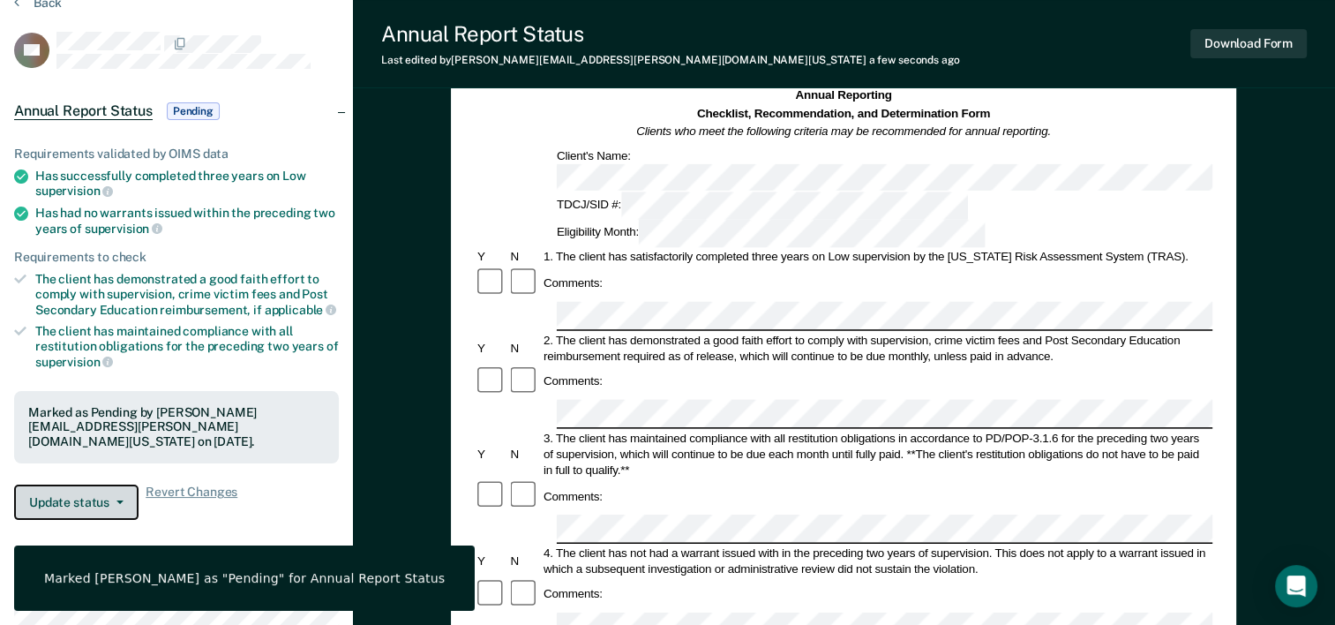
scroll to position [0, 0]
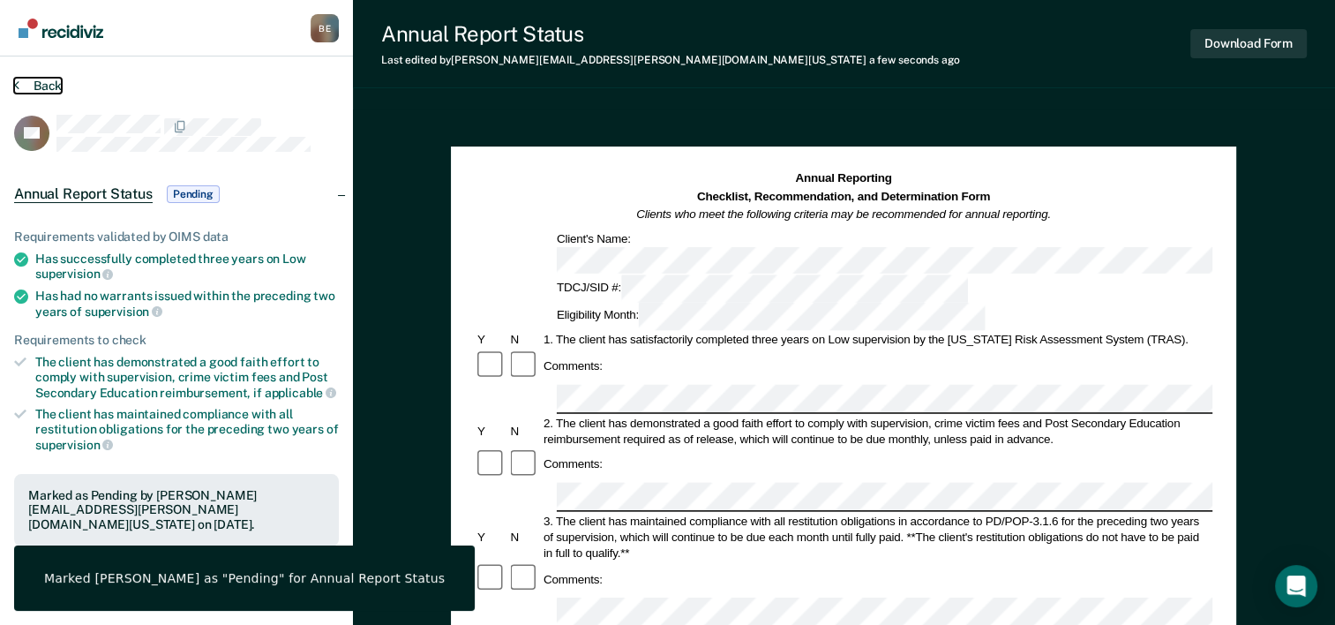
click at [35, 85] on button "Back" at bounding box center [38, 86] width 48 height 16
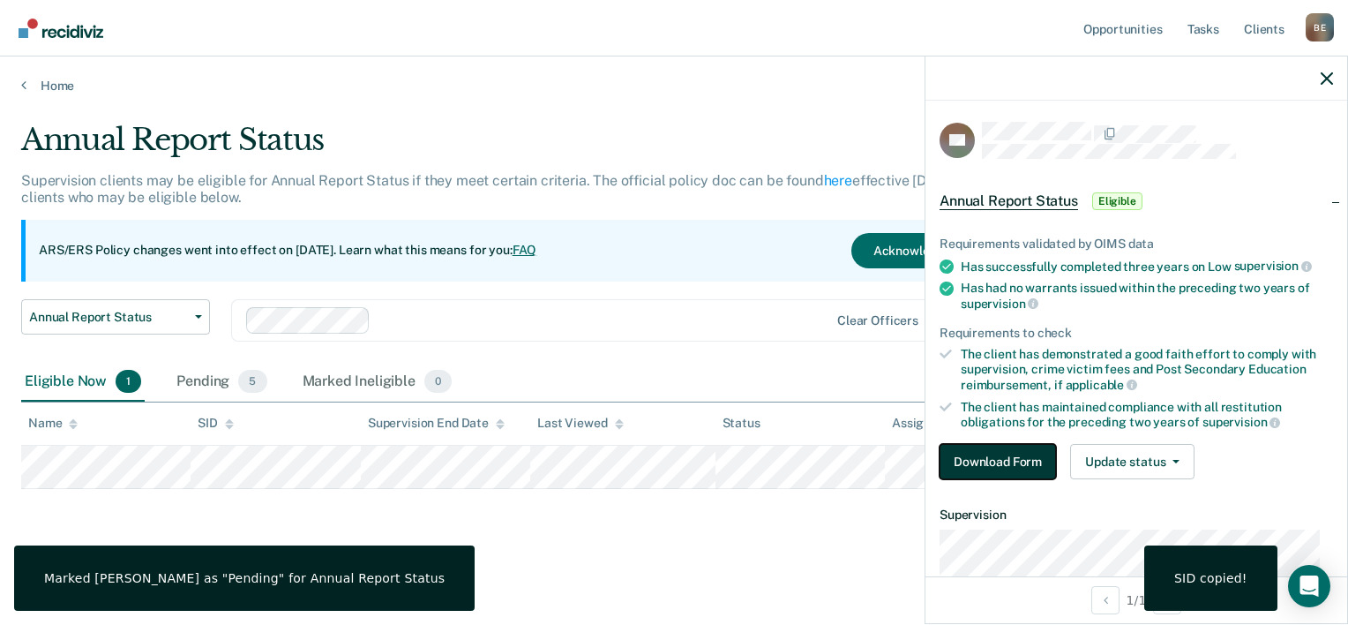
click at [1011, 457] on button "Download Form" at bounding box center [998, 461] width 116 height 35
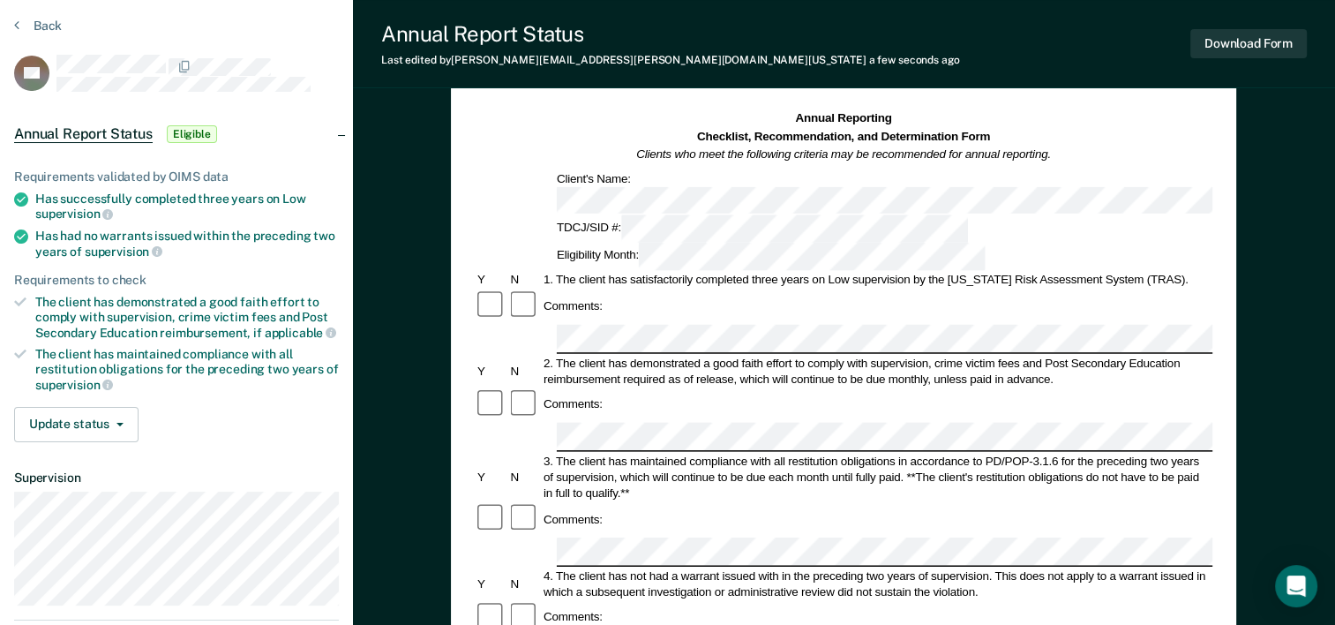
scroll to position [88, 0]
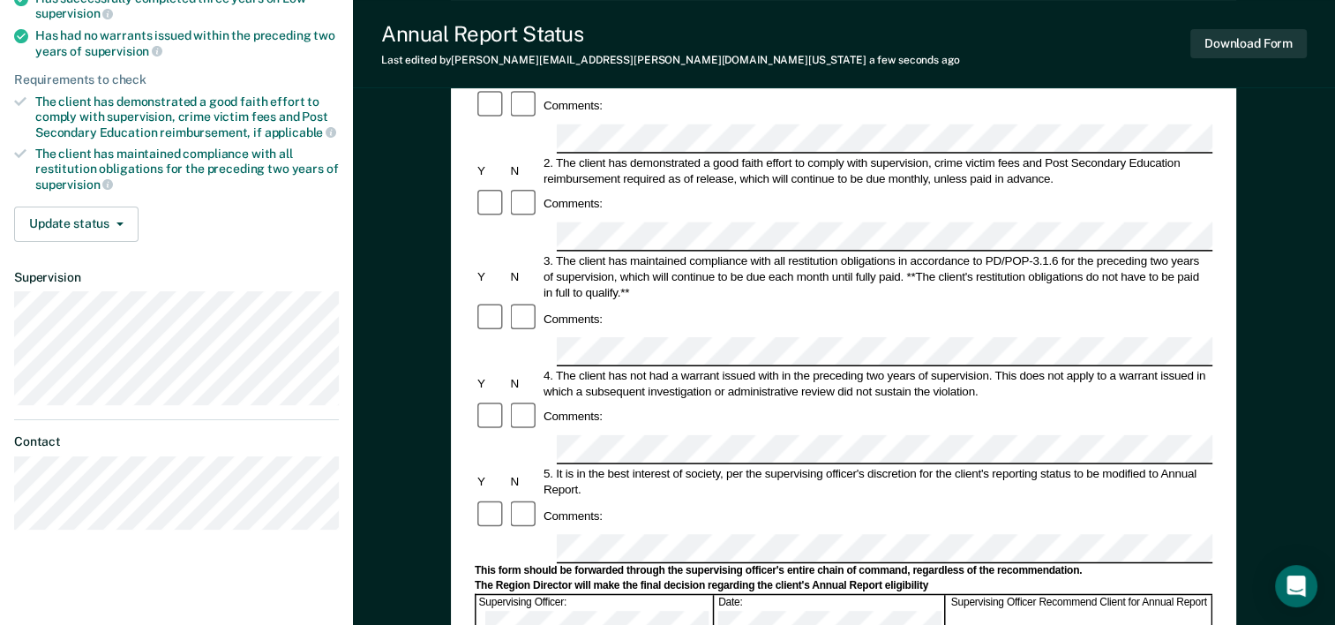
scroll to position [241, 0]
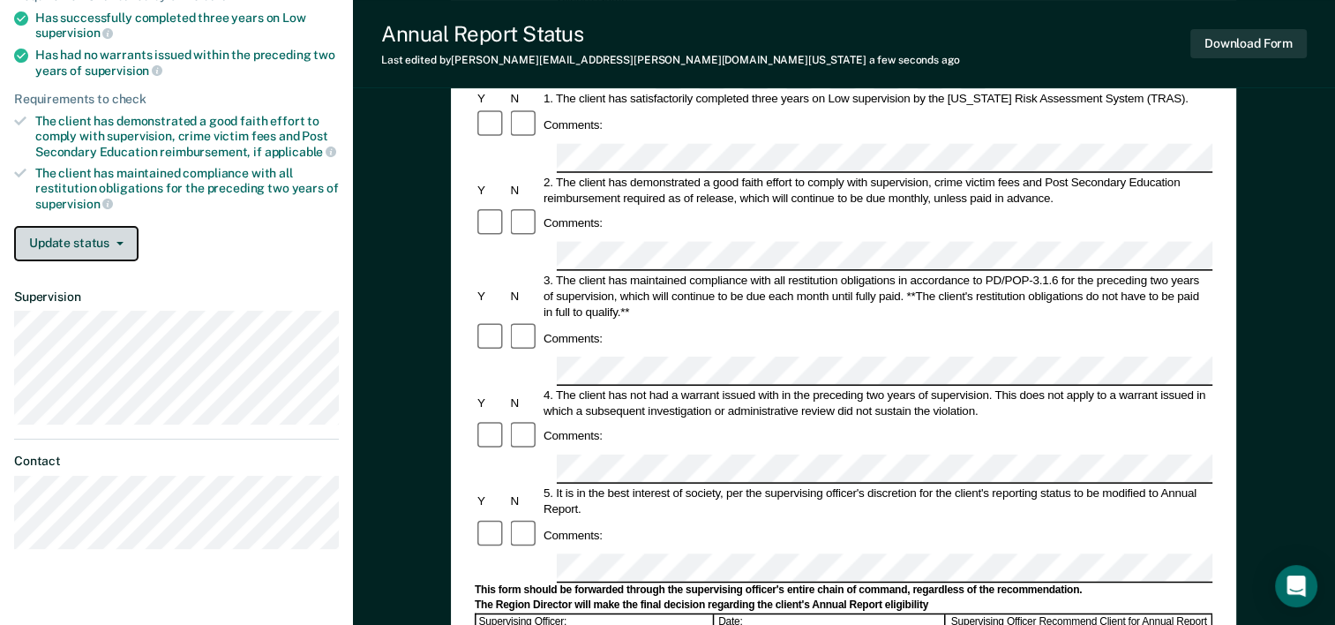
click at [101, 237] on button "Update status" at bounding box center [76, 243] width 124 height 35
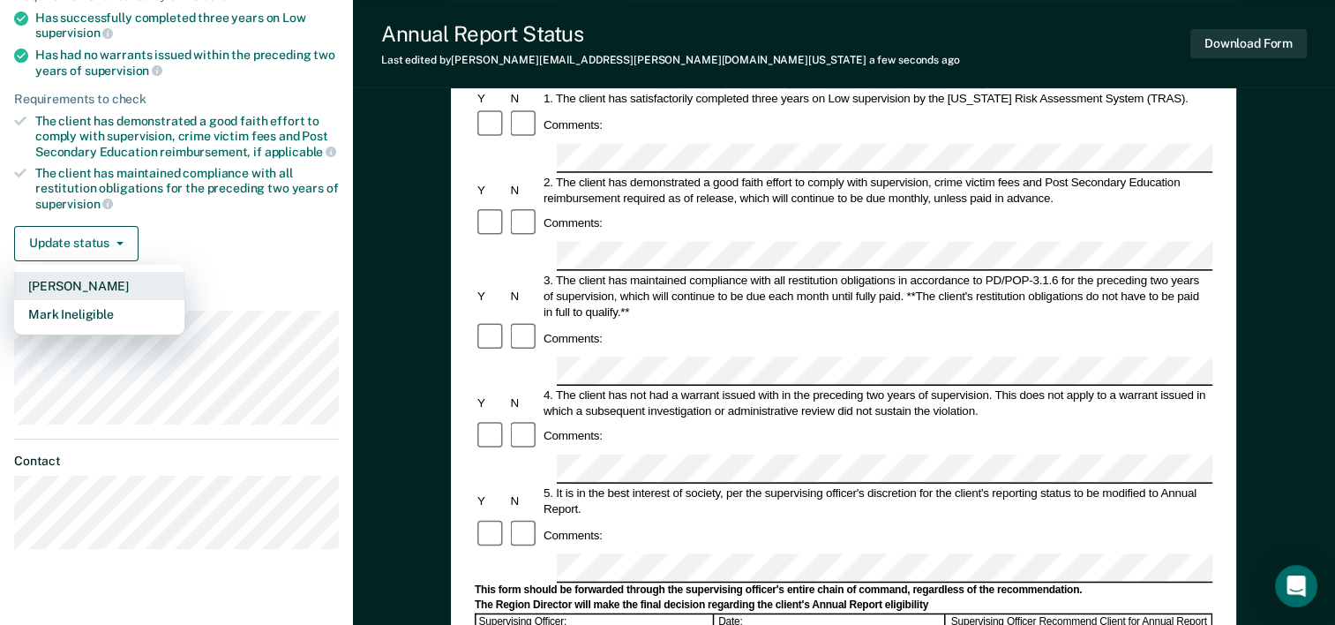
click at [86, 280] on button "[PERSON_NAME]" at bounding box center [99, 286] width 170 height 28
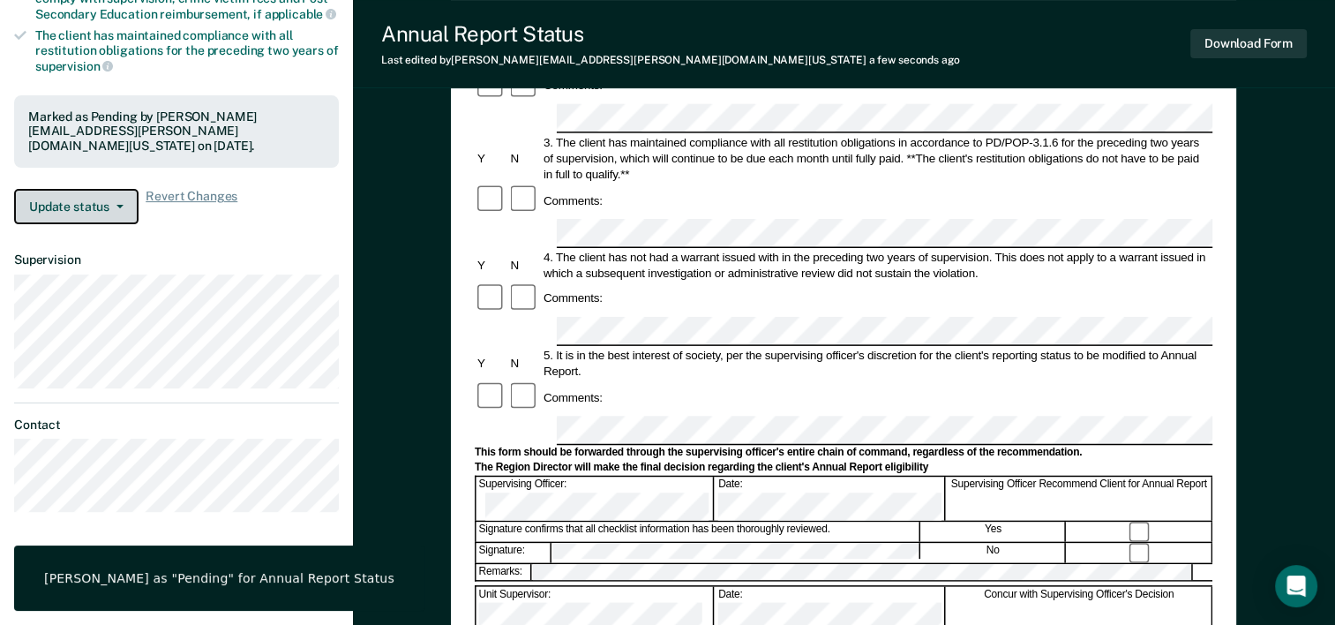
scroll to position [0, 0]
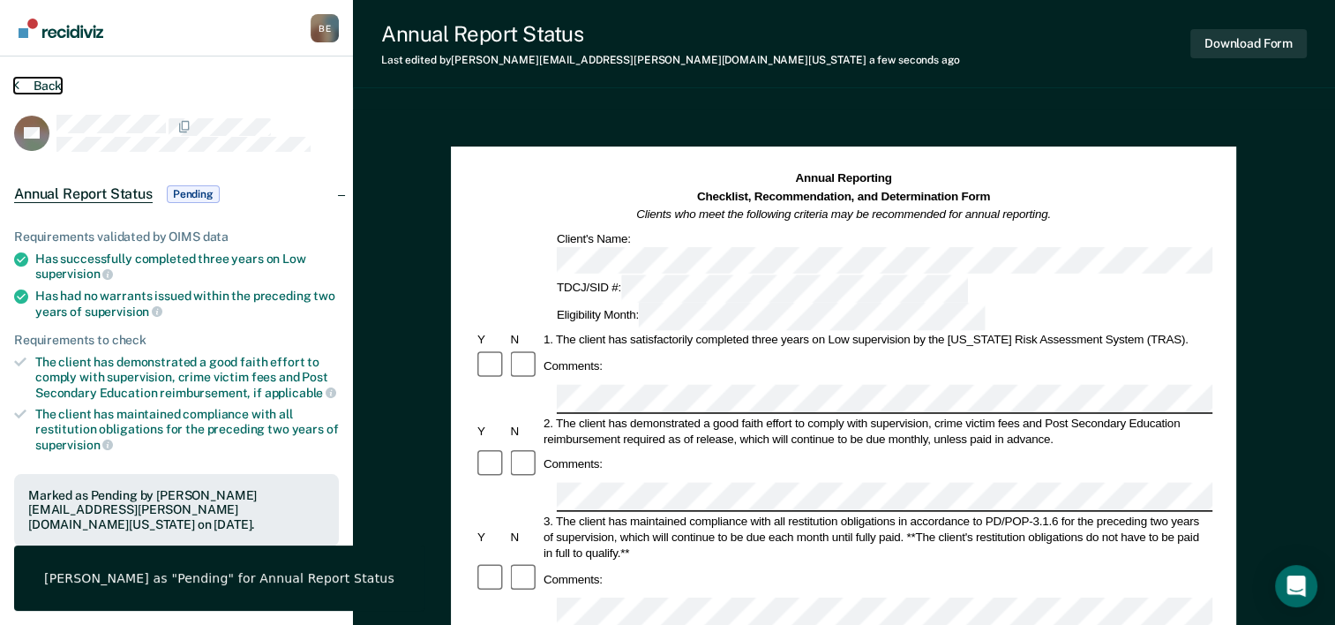
click at [23, 84] on button "Back" at bounding box center [38, 86] width 48 height 16
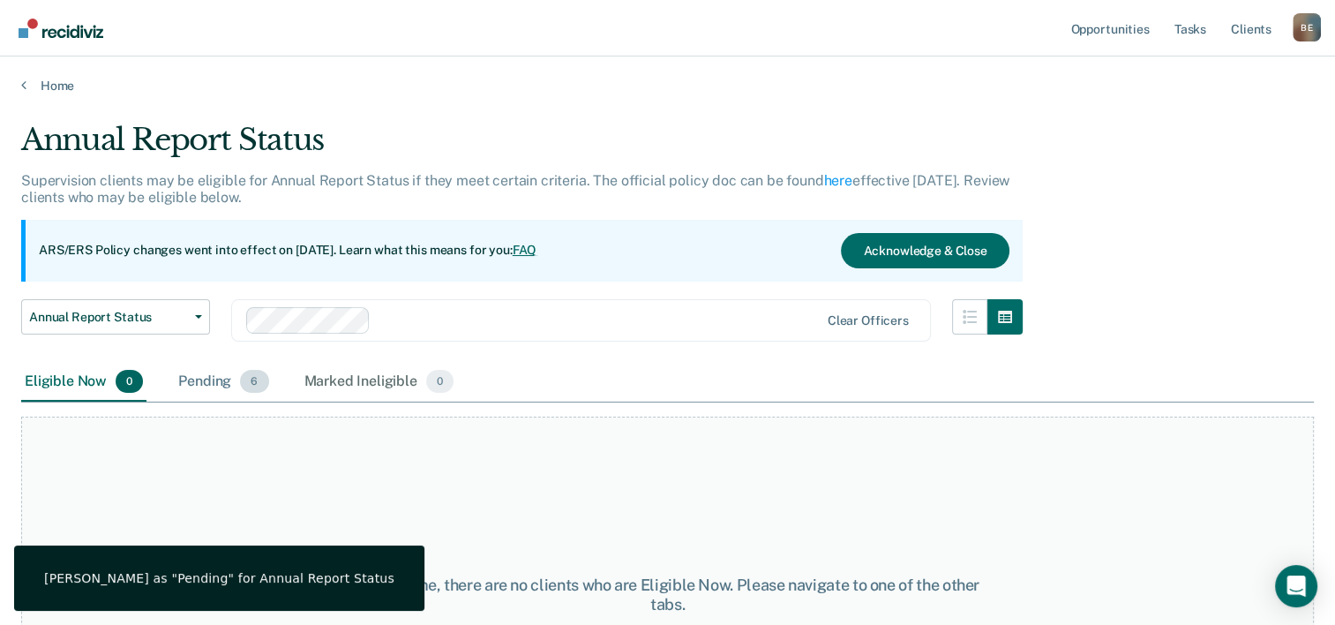
click at [237, 389] on div "Pending 6" at bounding box center [223, 382] width 97 height 39
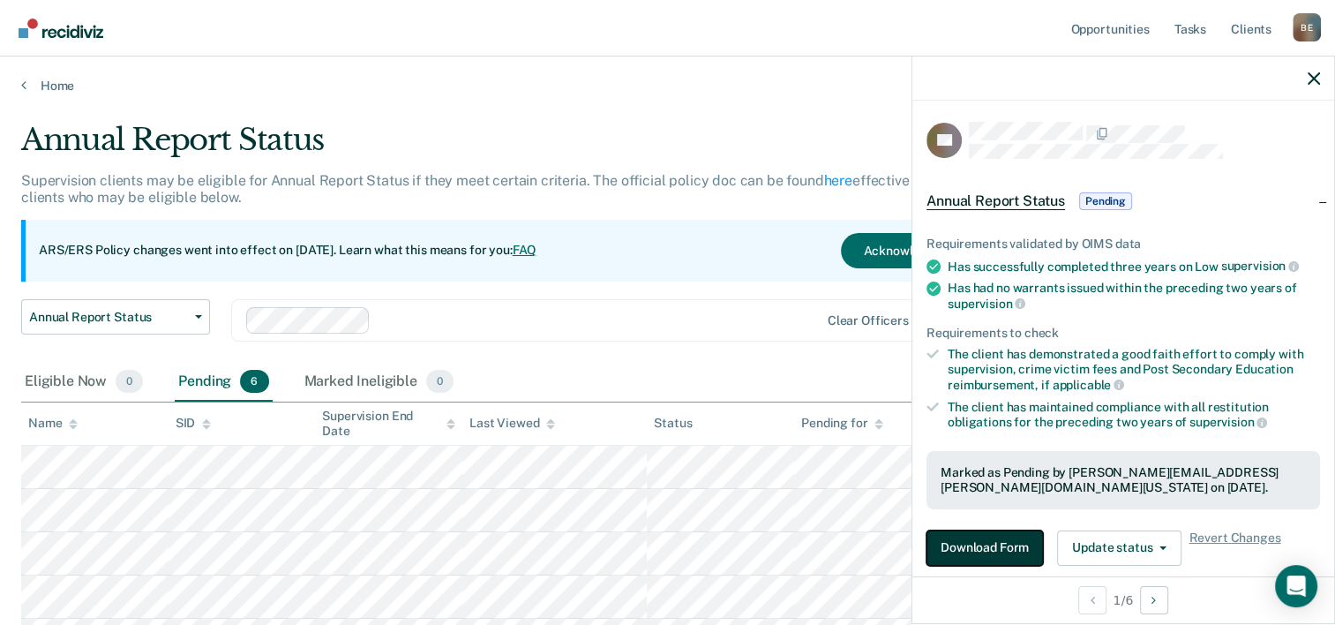
click at [988, 550] on button "Download Form" at bounding box center [984, 547] width 116 height 35
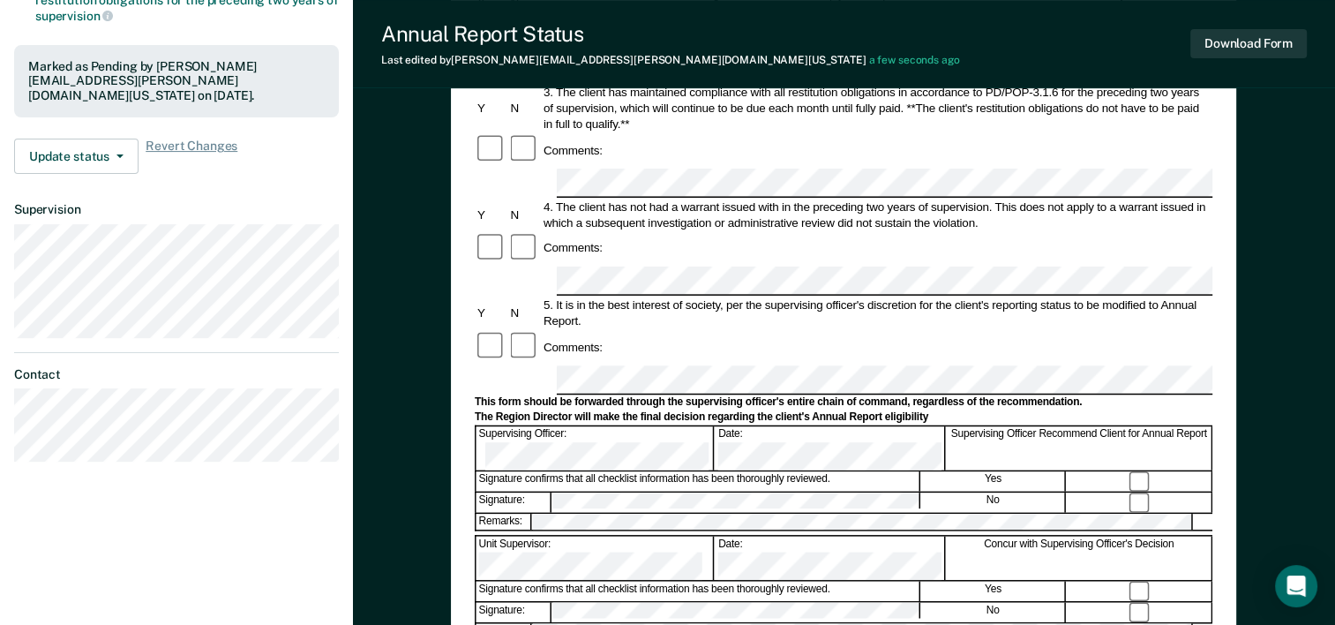
scroll to position [64, 0]
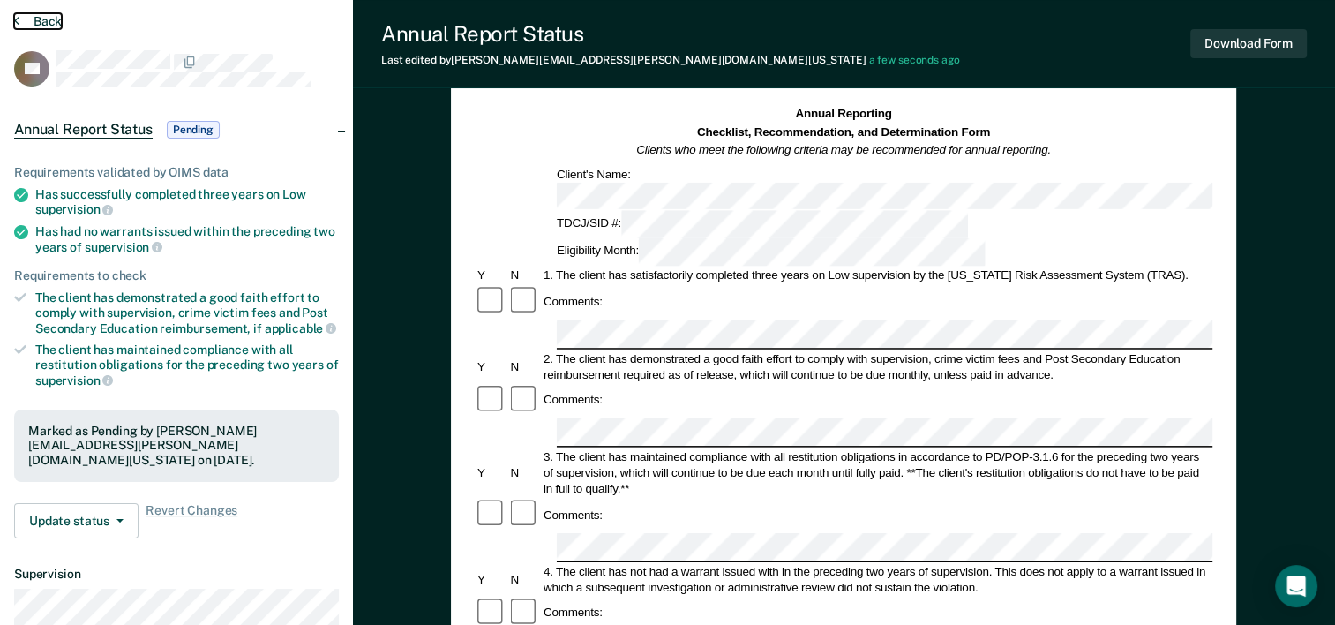
click at [32, 26] on button "Back" at bounding box center [38, 21] width 48 height 16
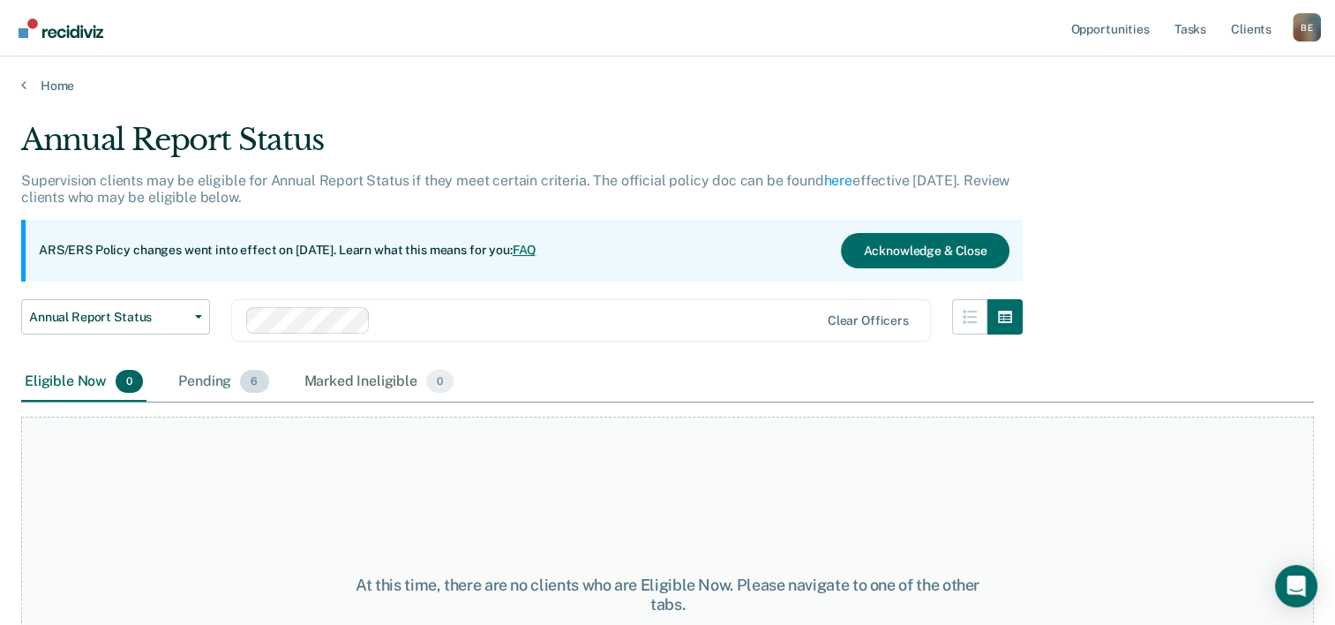
click at [226, 385] on div "Pending 6" at bounding box center [223, 382] width 97 height 39
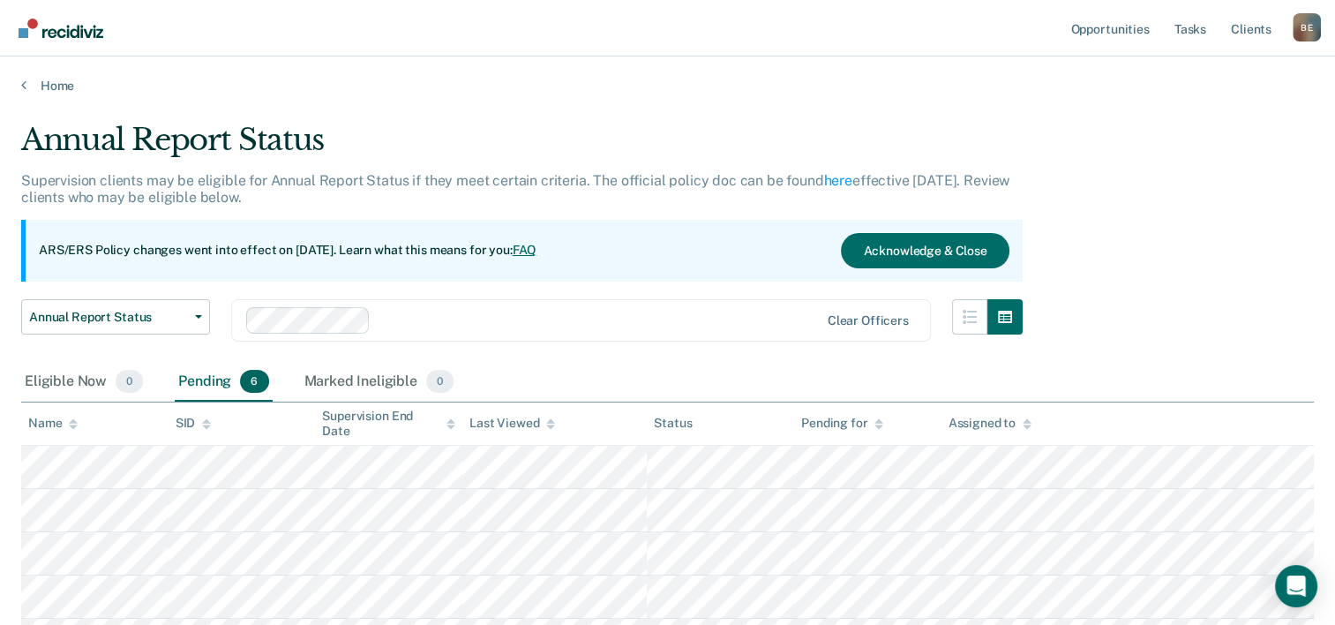
scroll to position [88, 0]
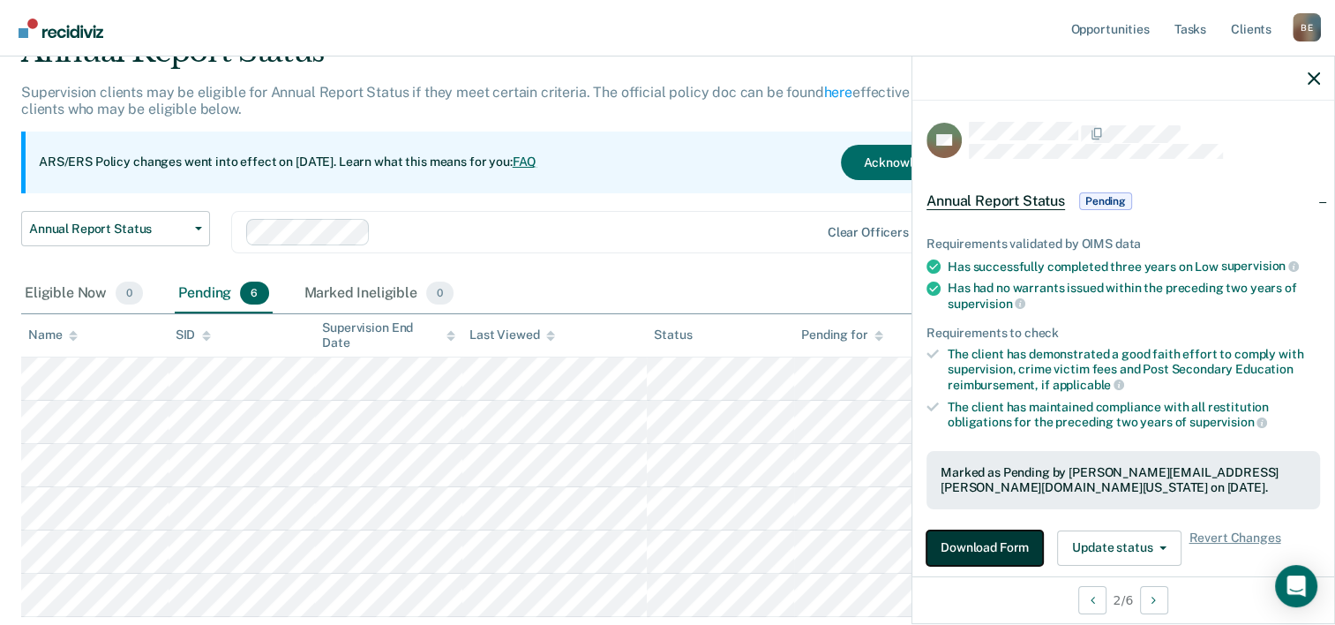
click at [985, 544] on button "Download Form" at bounding box center [984, 547] width 116 height 35
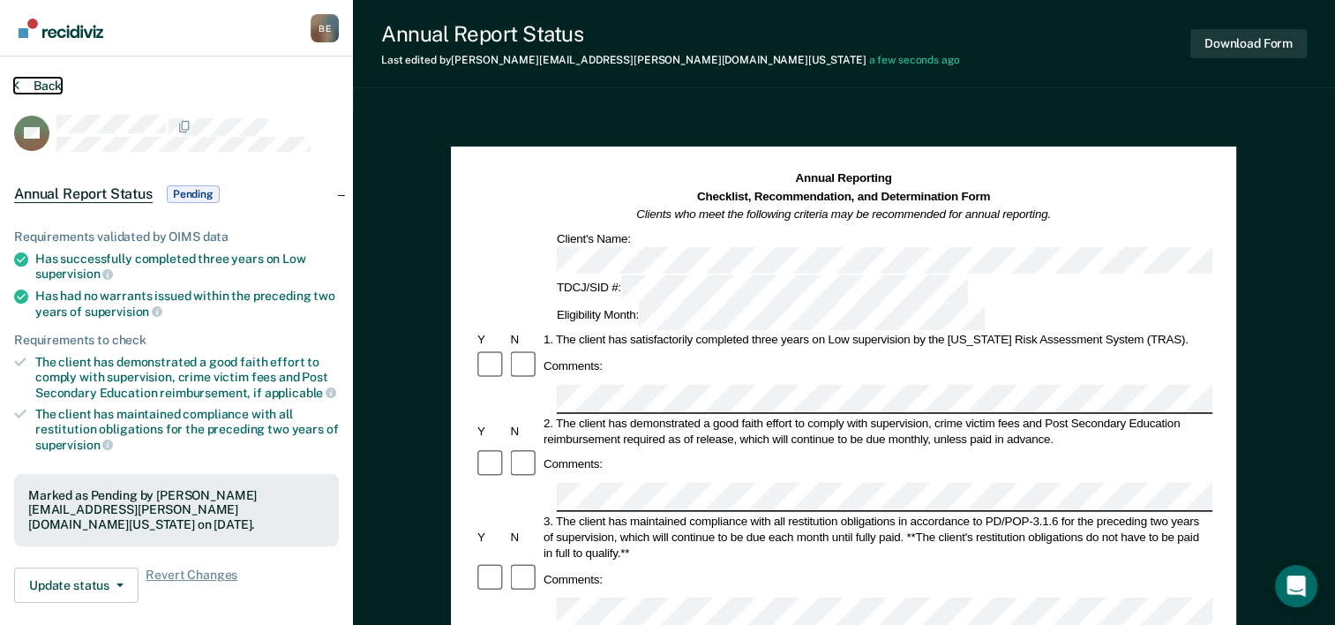
click at [30, 85] on button "Back" at bounding box center [38, 86] width 48 height 16
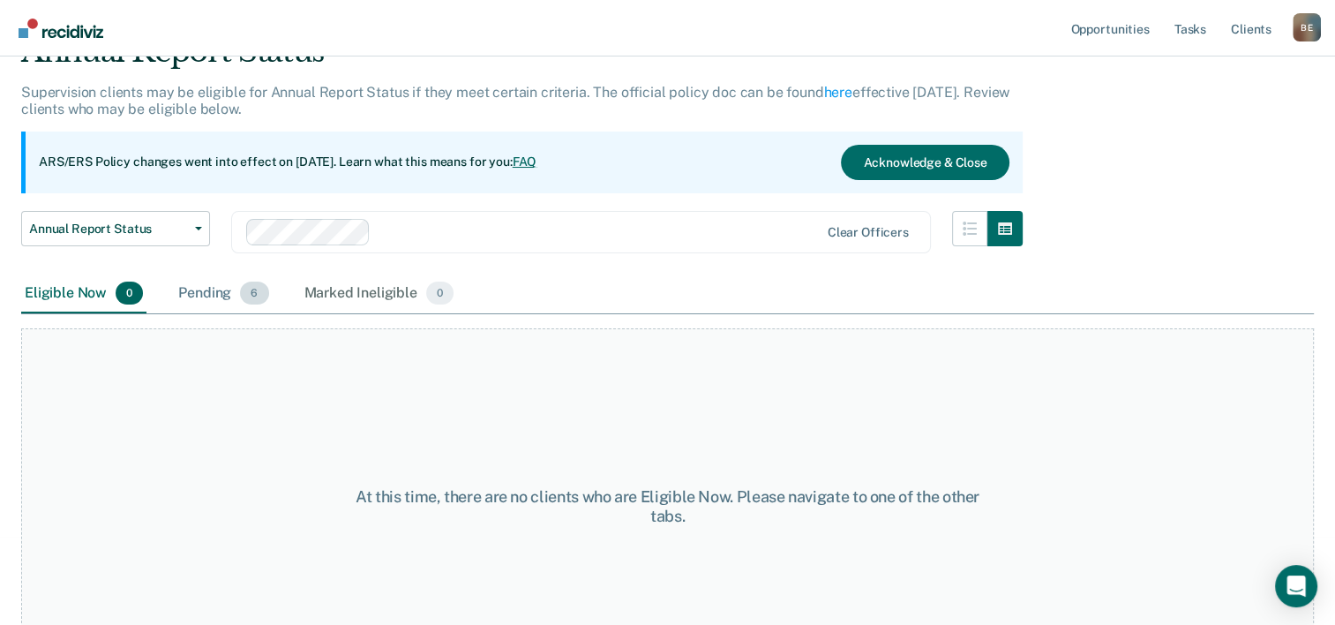
click at [198, 291] on div "Pending 6" at bounding box center [223, 293] width 97 height 39
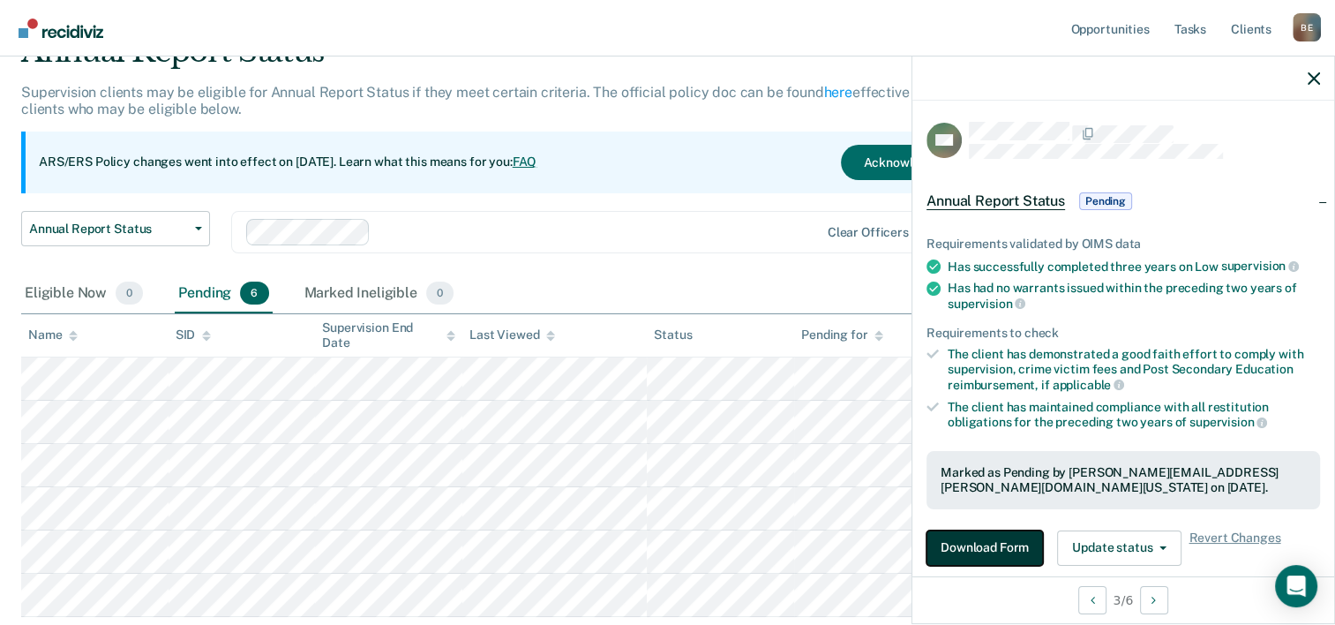
click at [992, 550] on button "Download Form" at bounding box center [984, 547] width 116 height 35
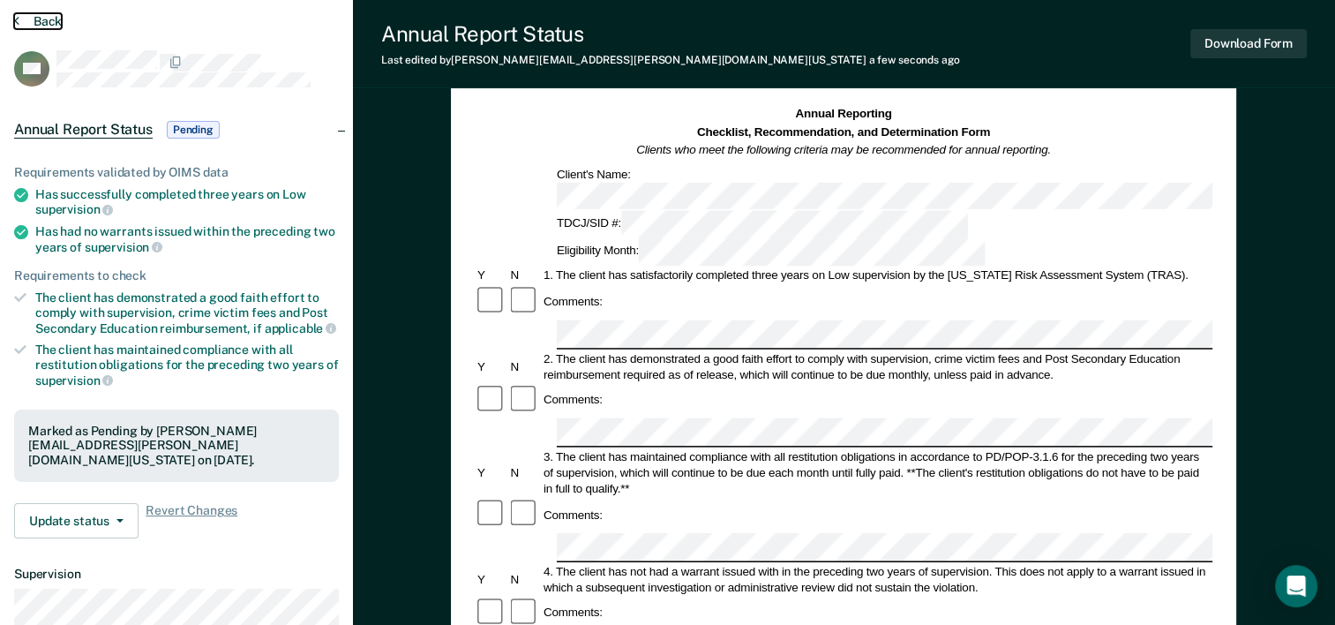
click at [21, 19] on button "Back" at bounding box center [38, 21] width 48 height 16
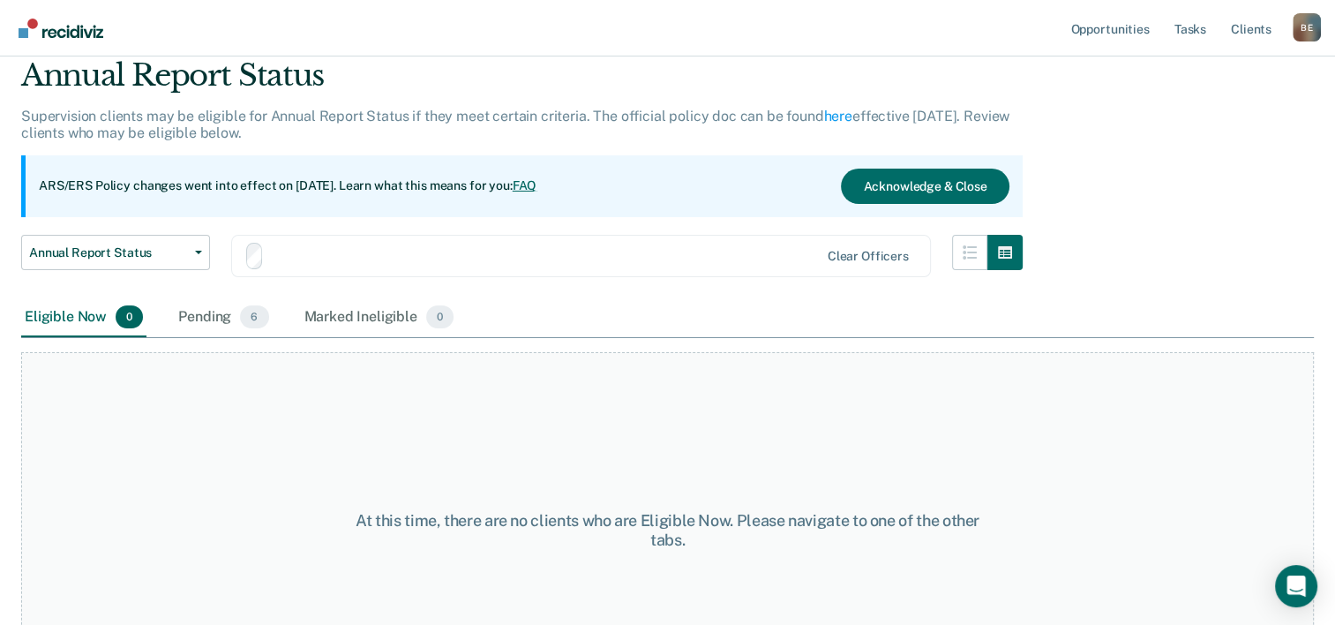
scroll to position [88, 0]
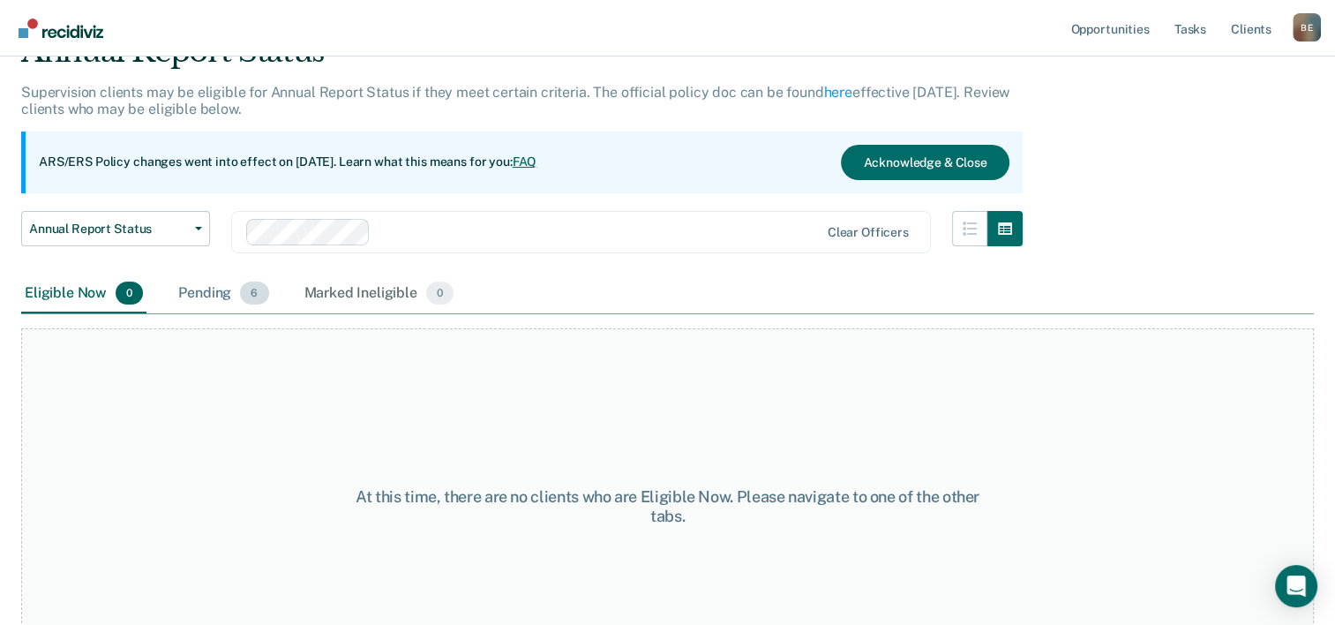
click at [221, 293] on div "Pending 6" at bounding box center [223, 293] width 97 height 39
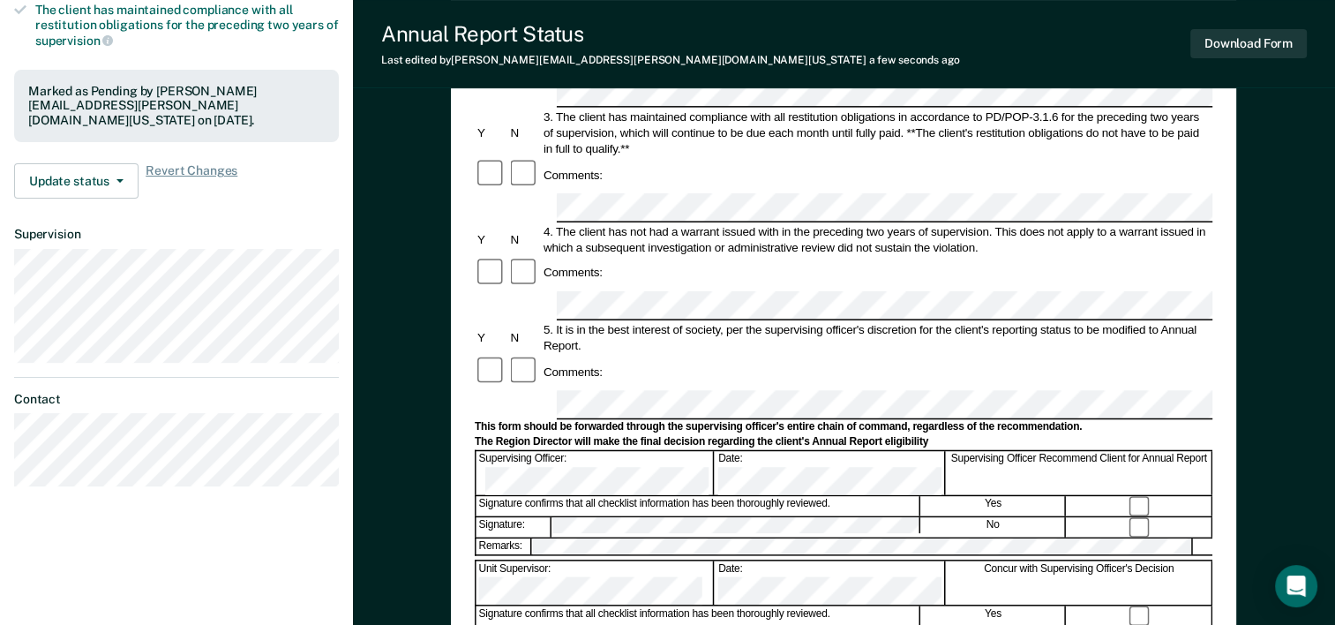
scroll to position [64, 0]
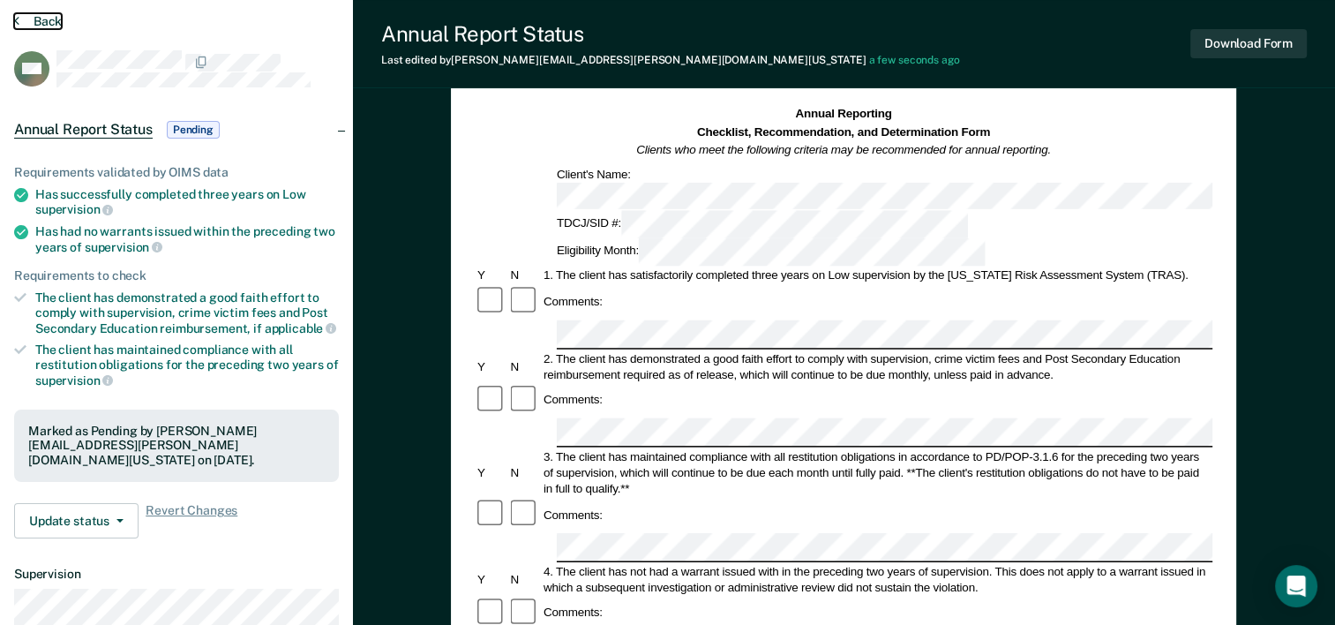
click at [24, 19] on button "Back" at bounding box center [38, 21] width 48 height 16
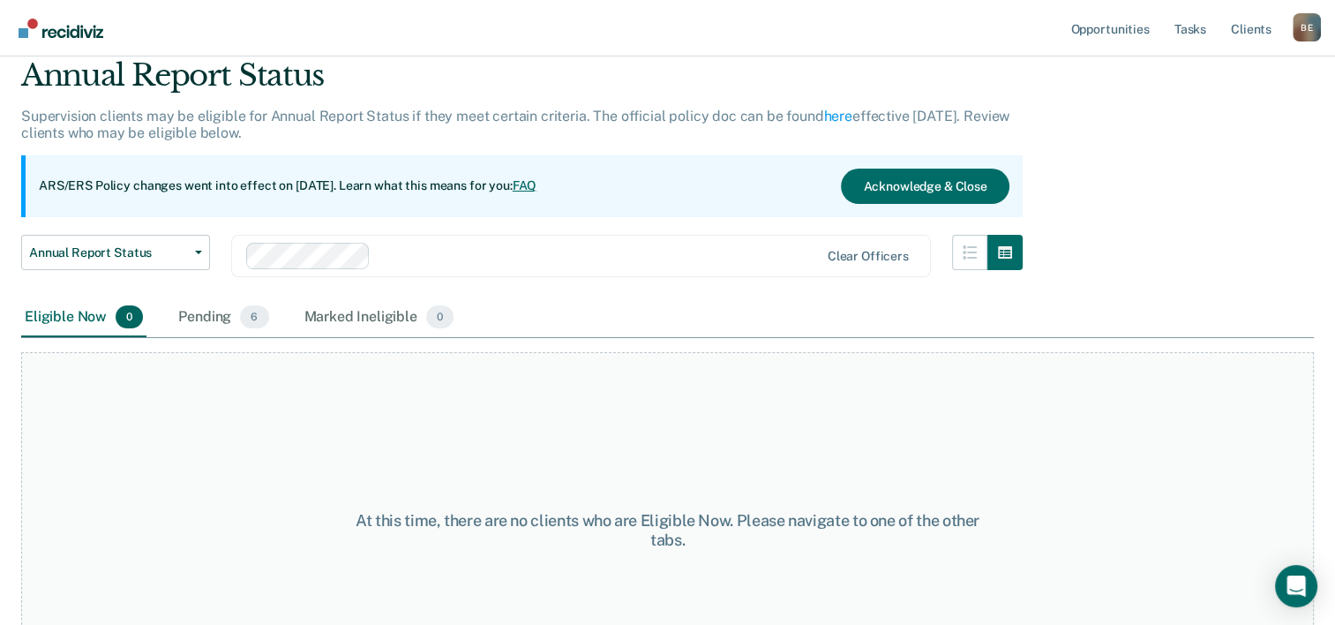
scroll to position [88, 0]
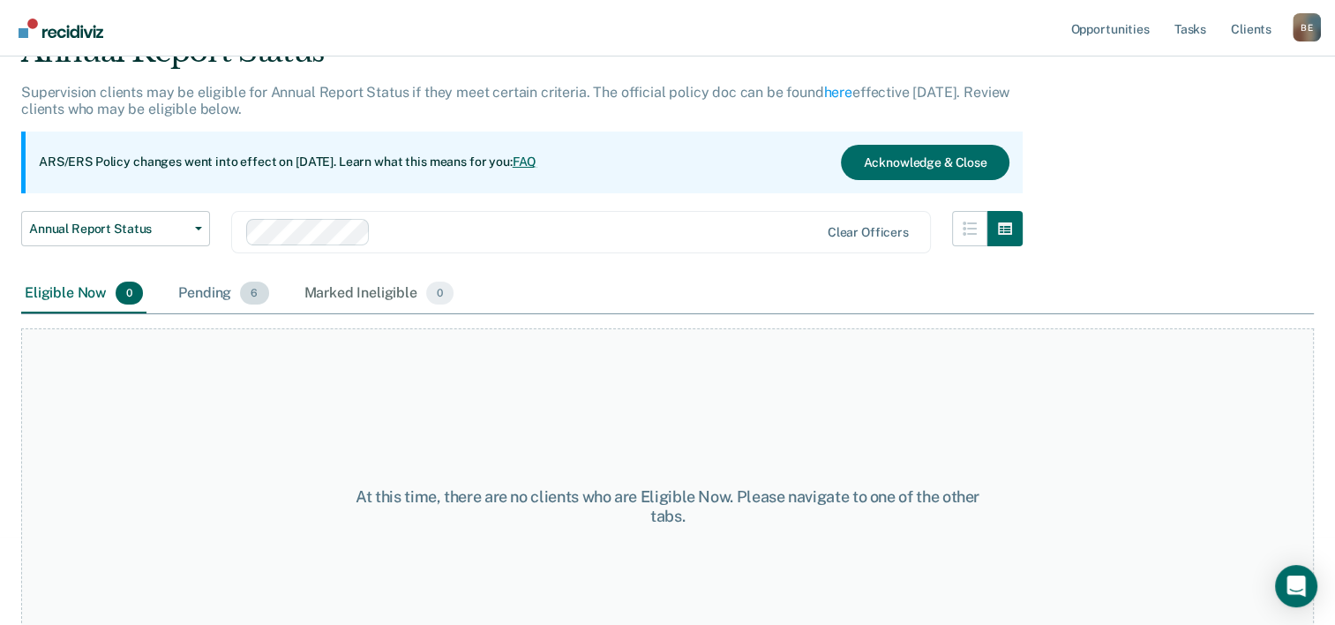
click at [223, 299] on div "Pending 6" at bounding box center [223, 293] width 97 height 39
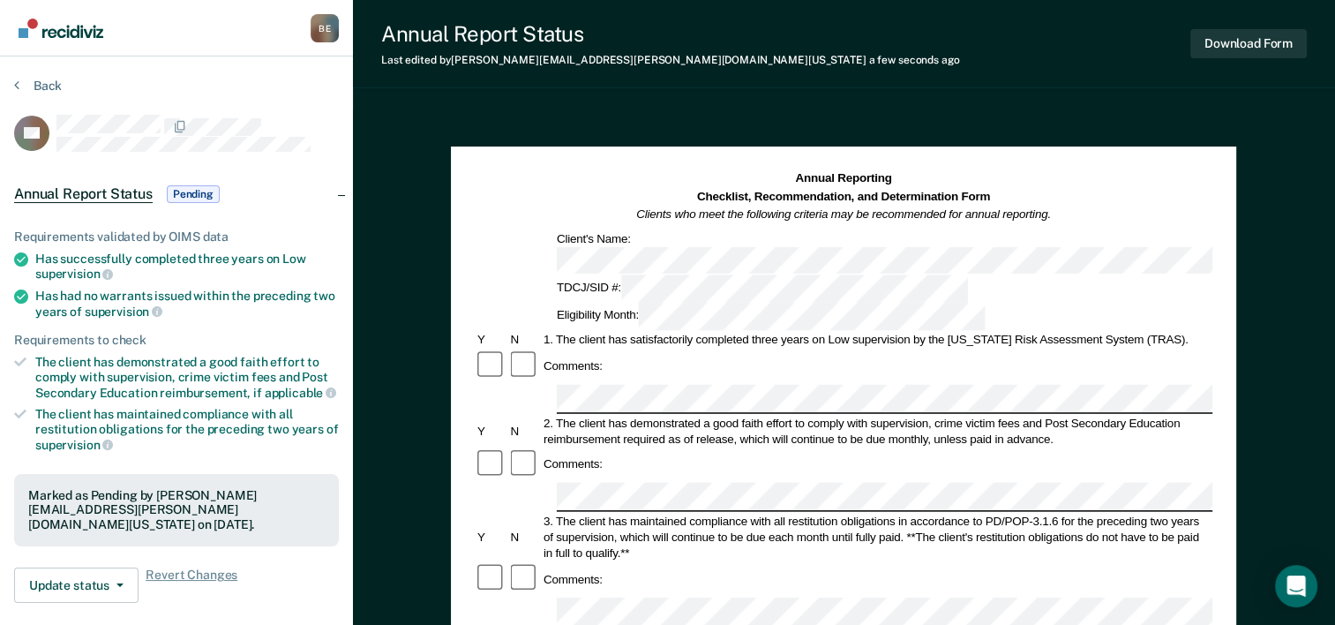
click at [7, 77] on section "Back CS Annual Report Status Pending Requirements validated by OIMS data Has su…" at bounding box center [176, 490] width 353 height 869
click at [37, 74] on section "Back CS Annual Report Status Pending Requirements validated by OIMS data Has su…" at bounding box center [176, 490] width 353 height 869
click at [49, 82] on button "Back" at bounding box center [38, 86] width 48 height 16
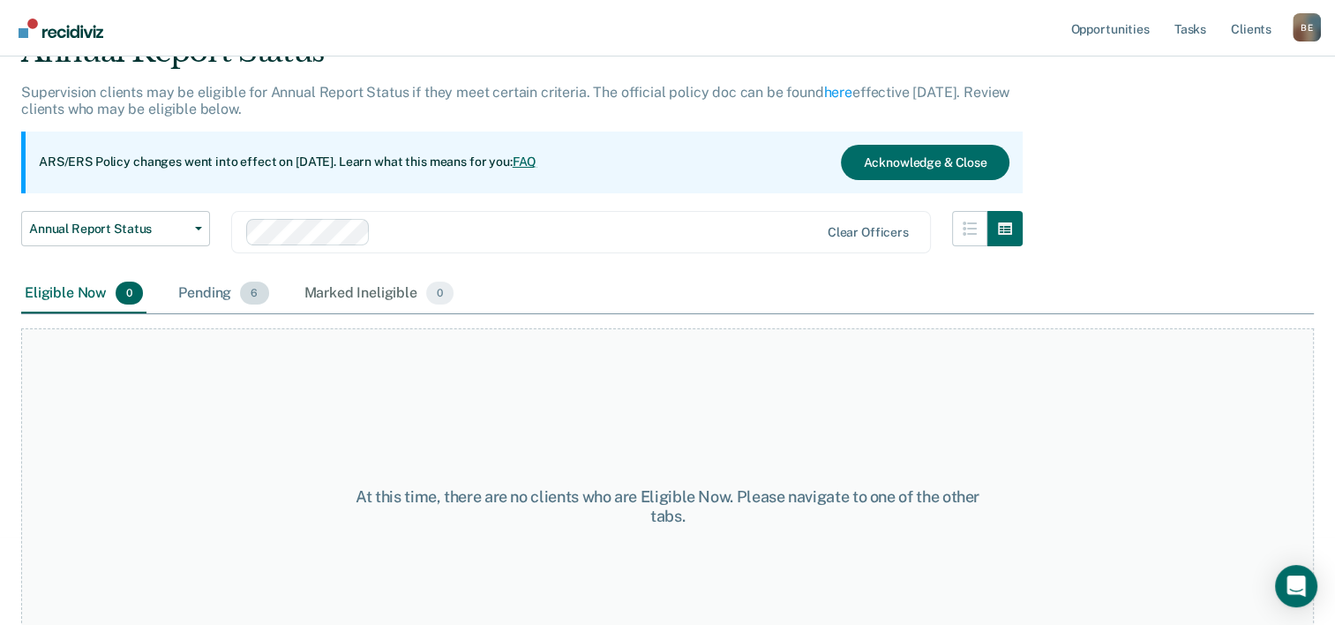
click at [207, 303] on div "Pending 6" at bounding box center [223, 293] width 97 height 39
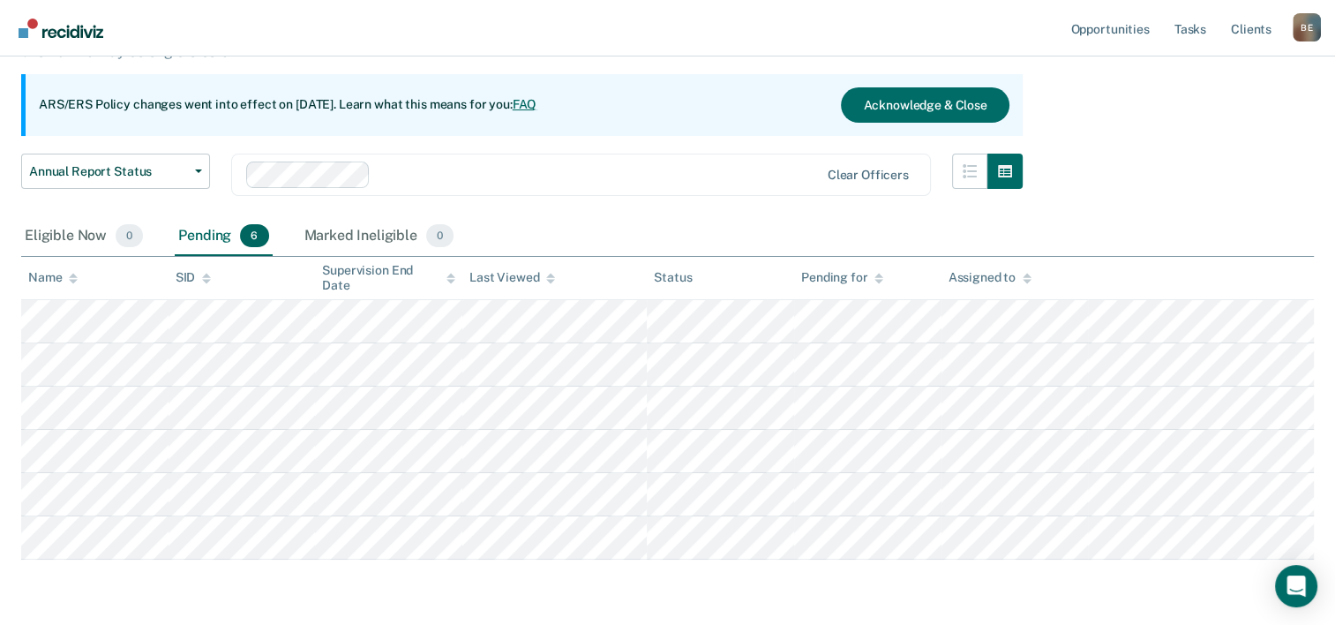
scroll to position [176, 0]
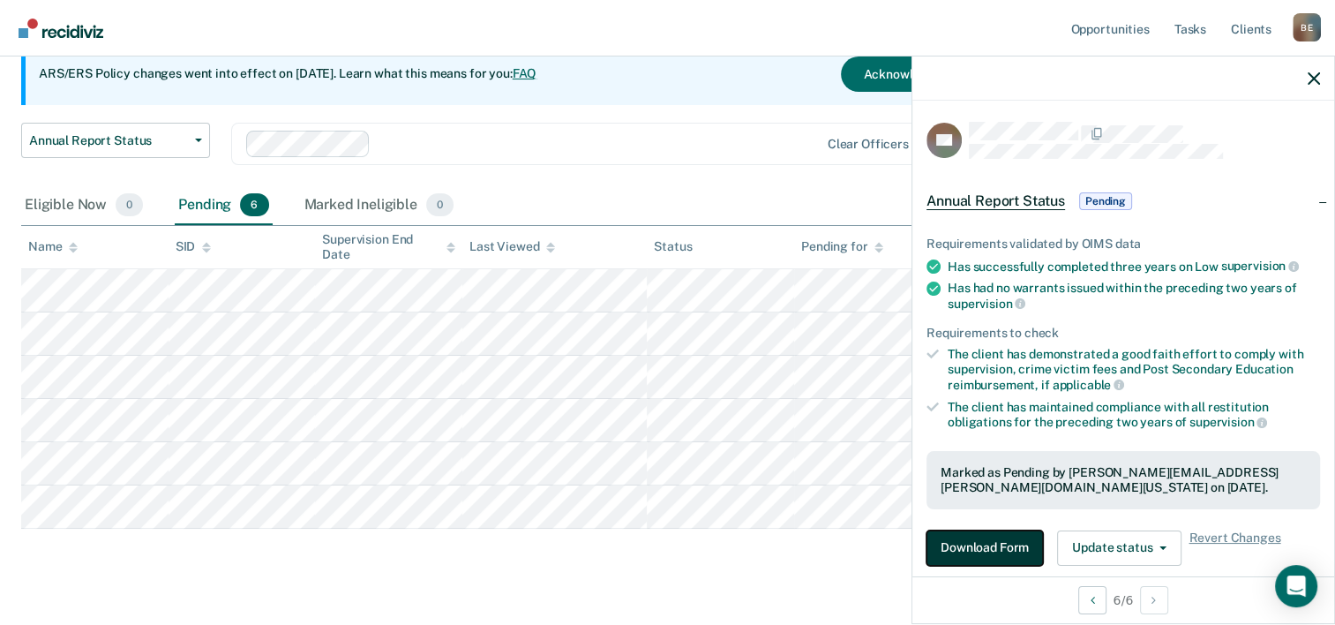
click at [997, 550] on button "Download Form" at bounding box center [984, 547] width 116 height 35
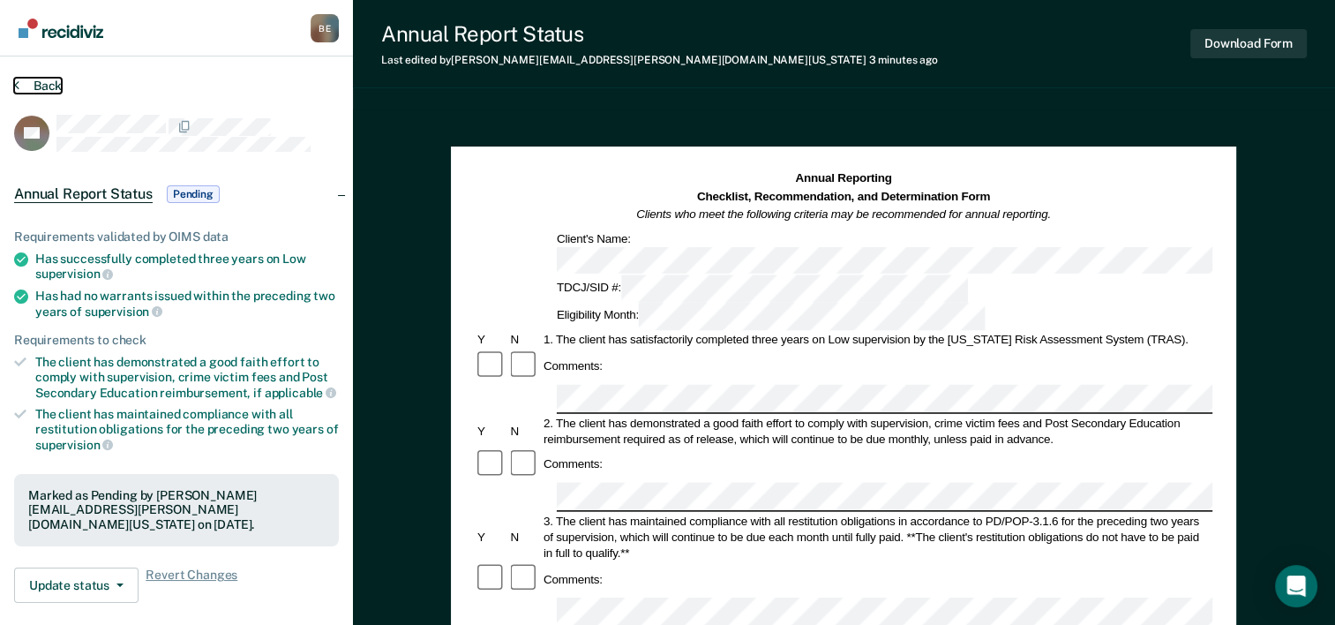
click at [34, 85] on button "Back" at bounding box center [38, 86] width 48 height 16
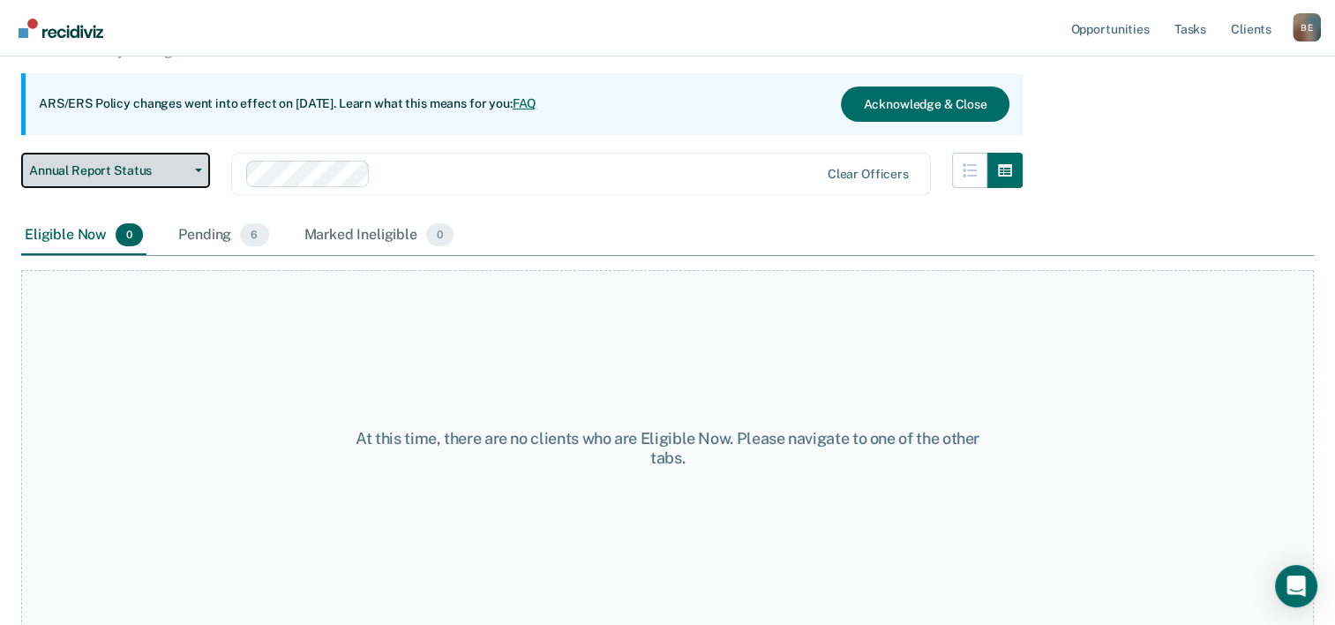
click at [184, 159] on button "Annual Report Status" at bounding box center [115, 170] width 189 height 35
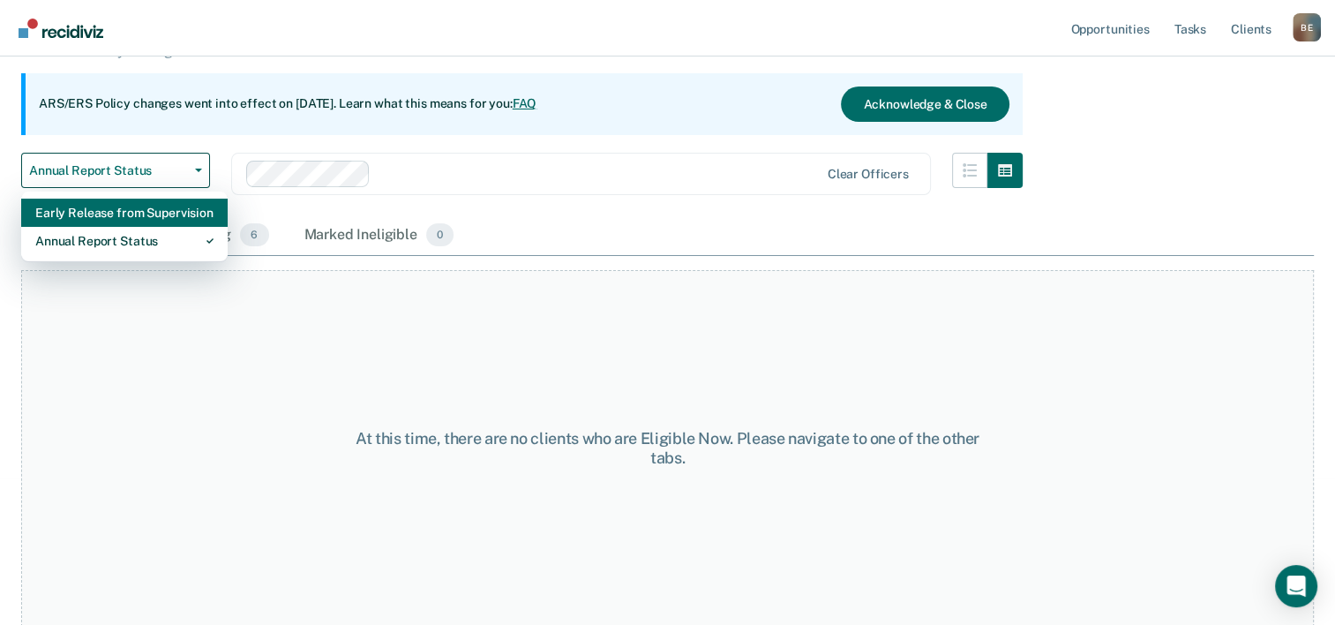
click at [169, 220] on div "Early Release from Supervision" at bounding box center [124, 212] width 178 height 28
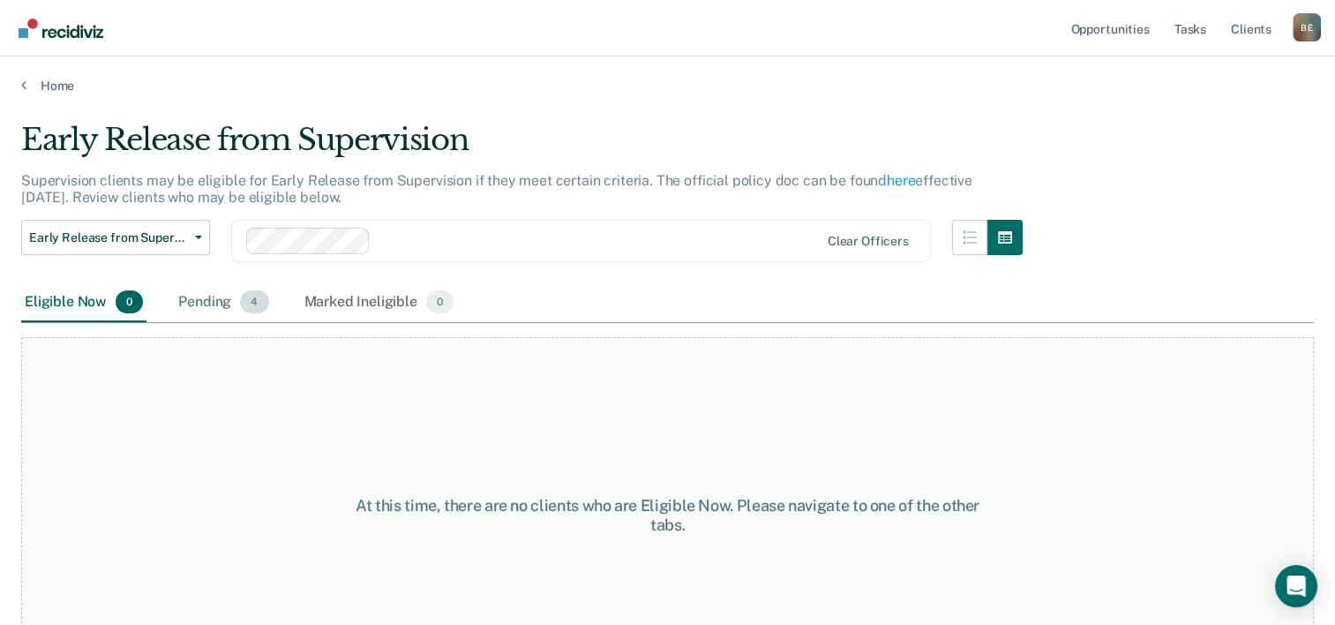
click at [198, 307] on div "Pending 4" at bounding box center [223, 302] width 97 height 39
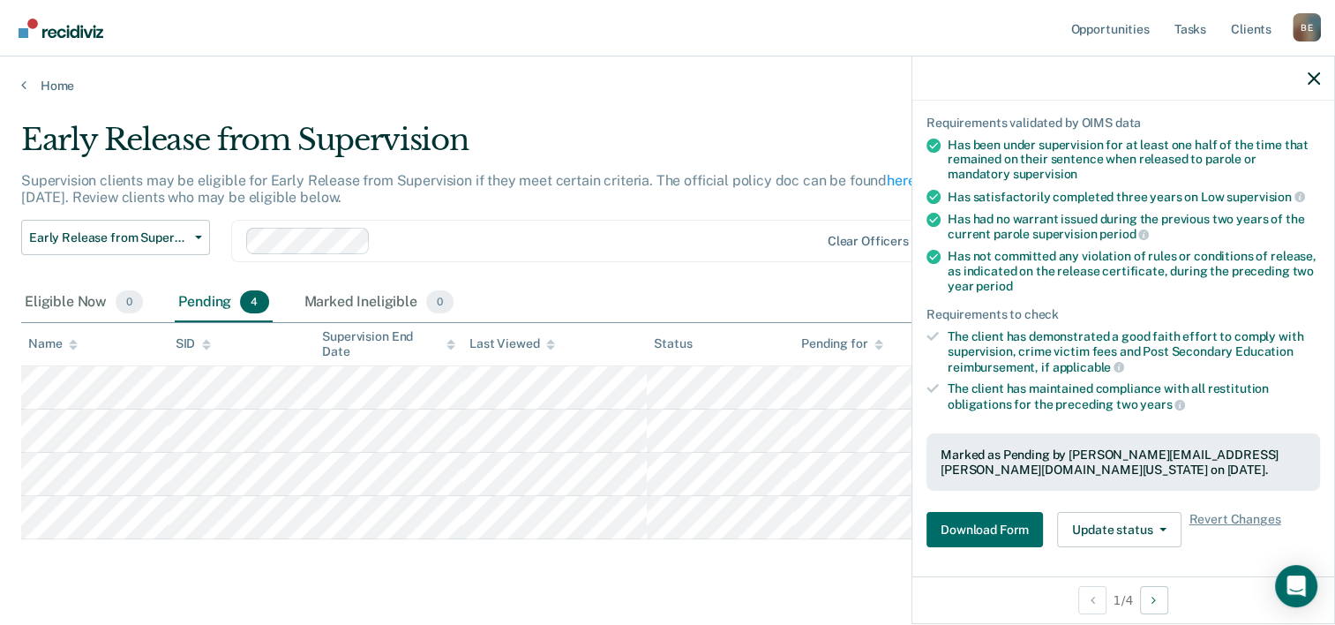
scroll to position [265, 0]
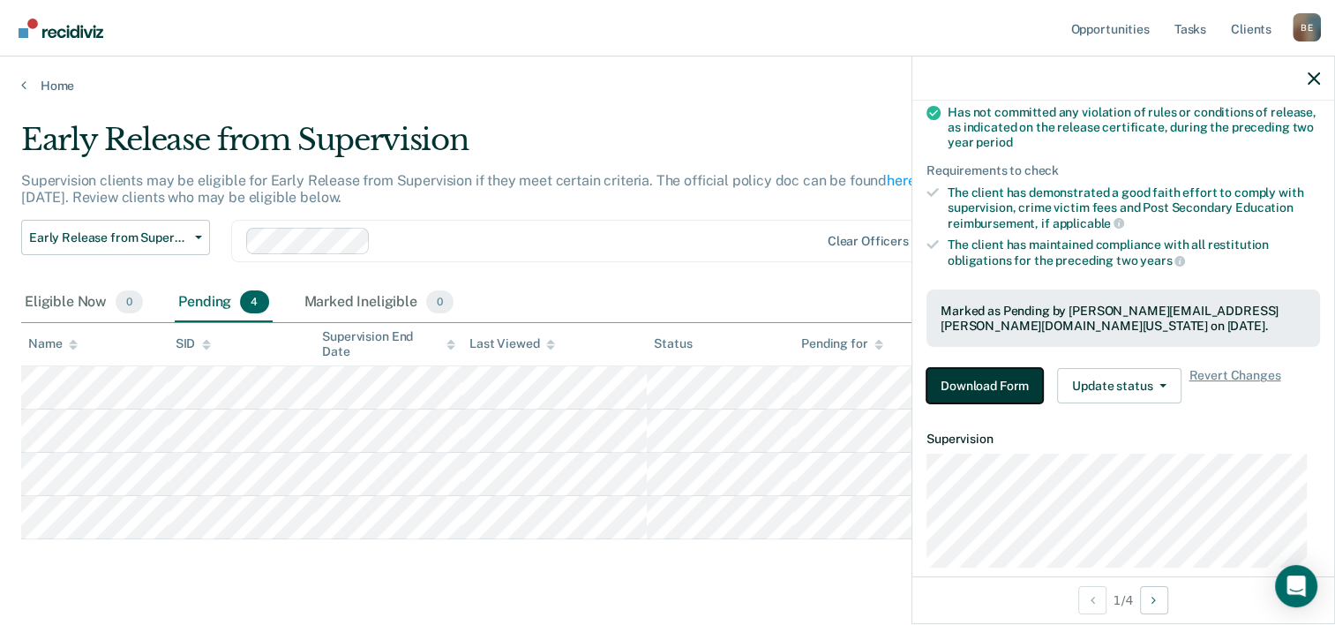
click at [985, 392] on button "Download Form" at bounding box center [984, 385] width 116 height 35
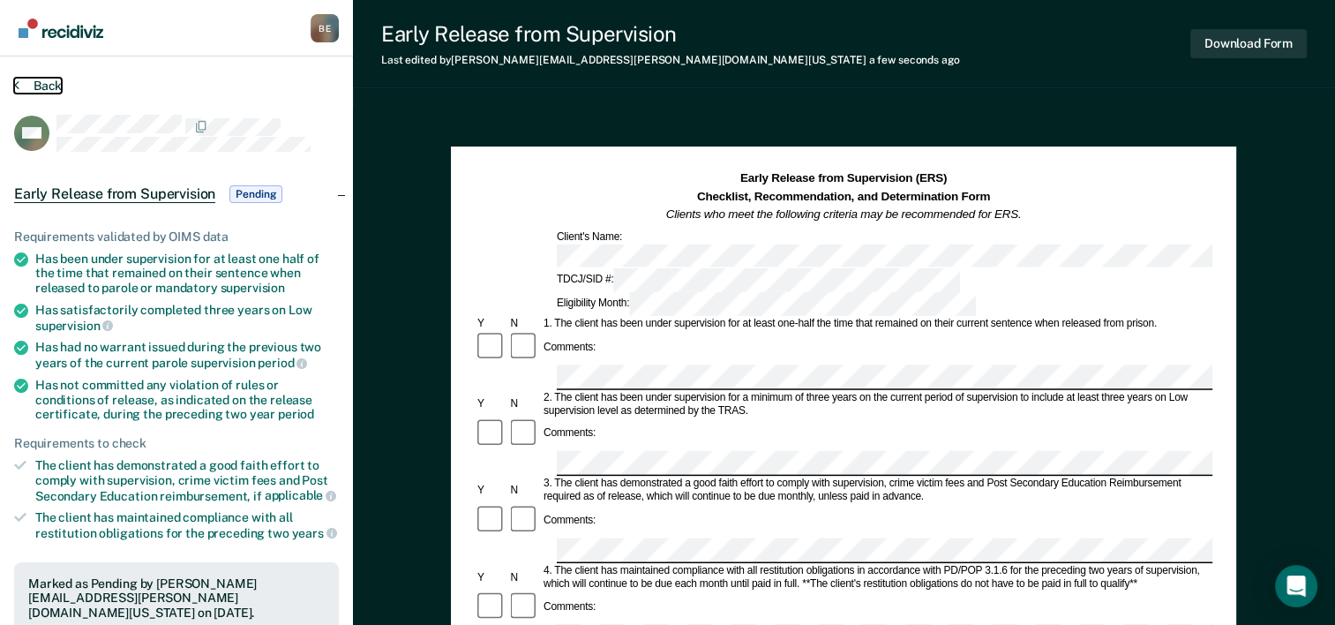
click at [36, 85] on button "Back" at bounding box center [38, 86] width 48 height 16
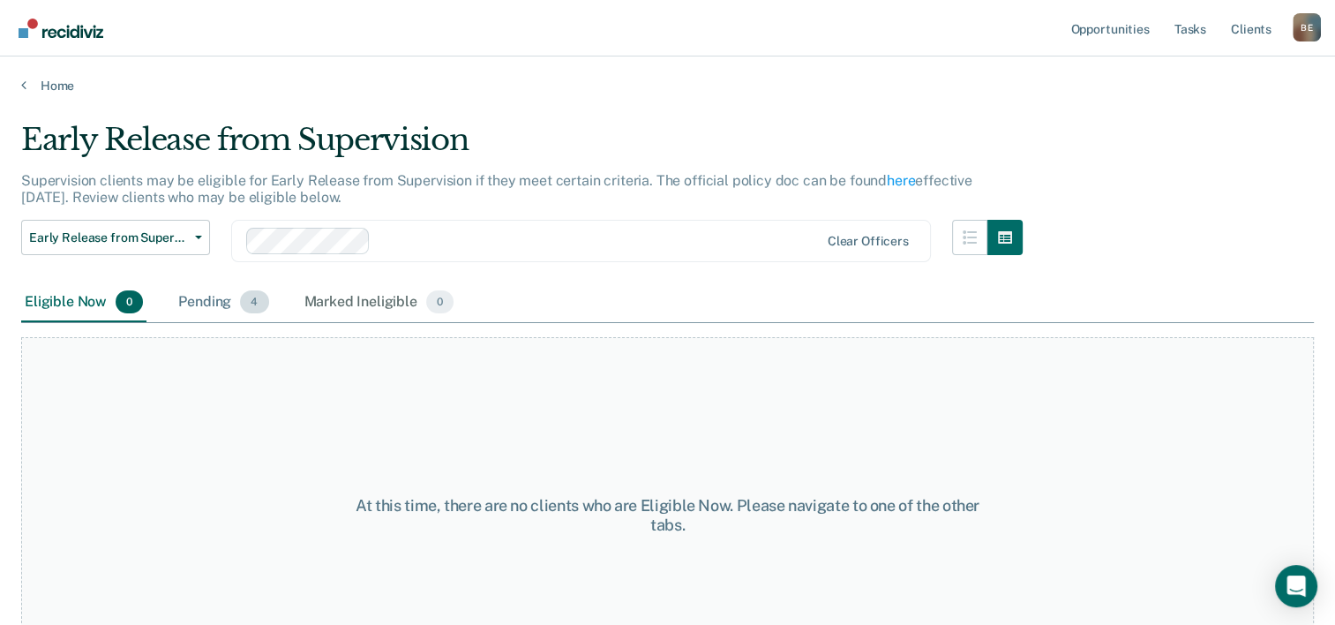
click at [240, 306] on span "4" at bounding box center [254, 301] width 28 height 23
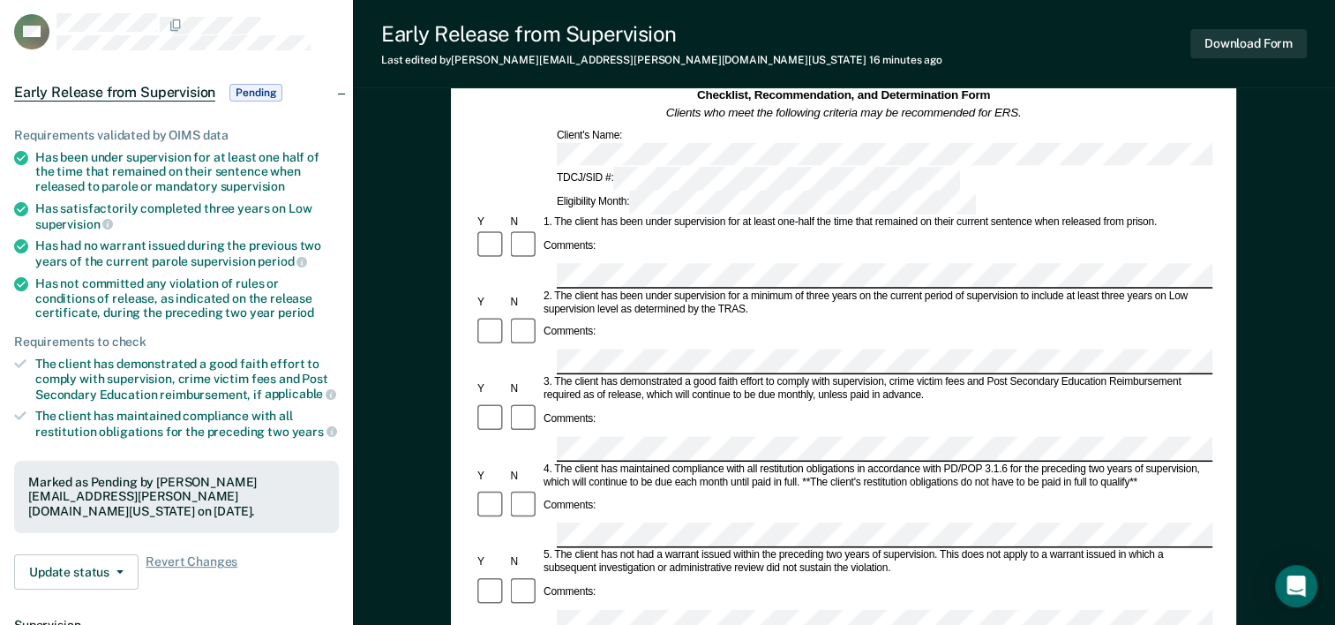
scroll to position [176, 0]
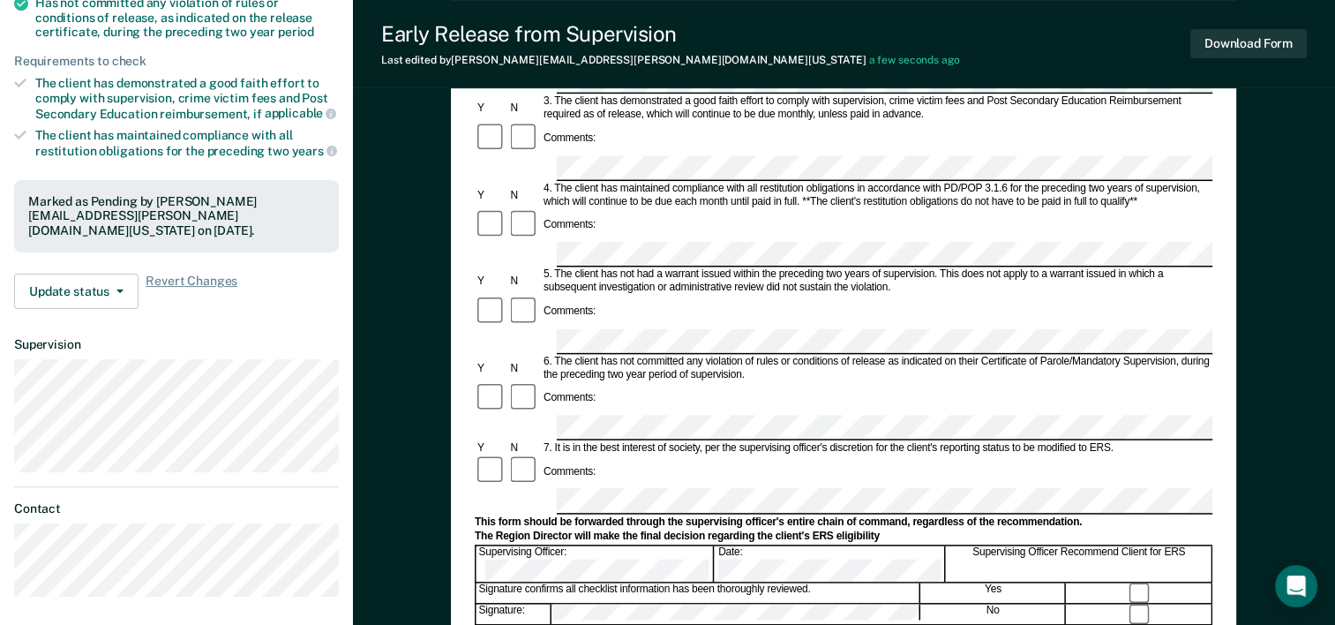
scroll to position [0, 0]
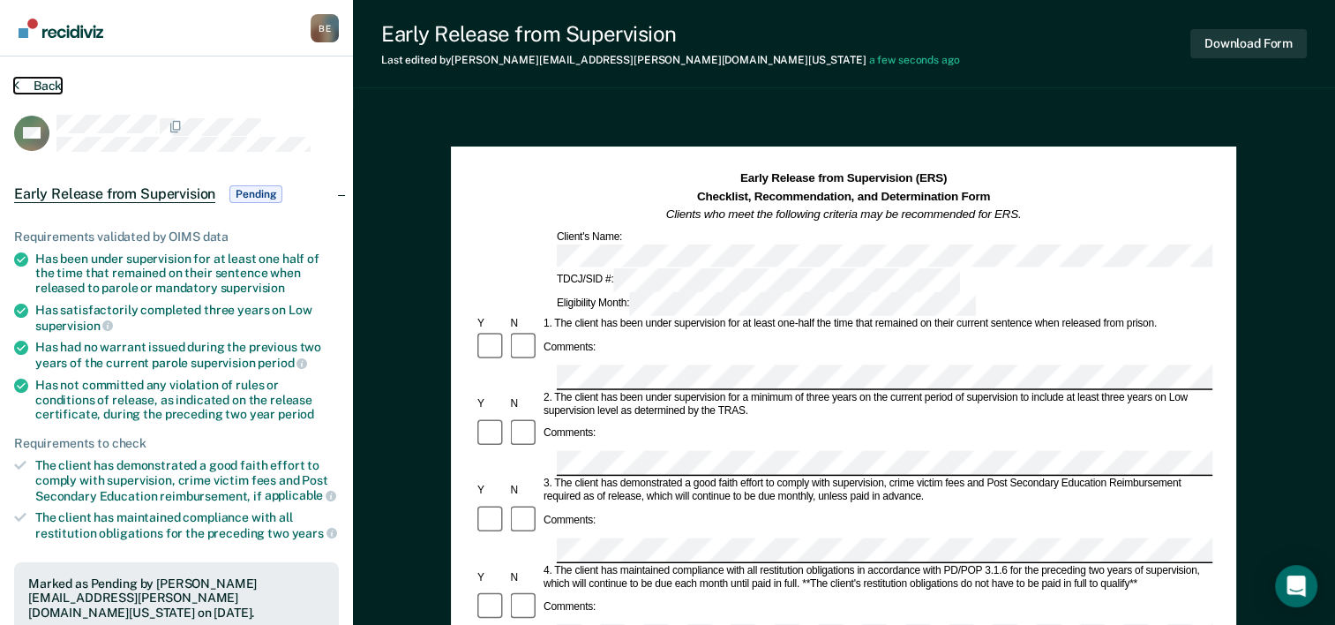
click at [40, 86] on button "Back" at bounding box center [38, 86] width 48 height 16
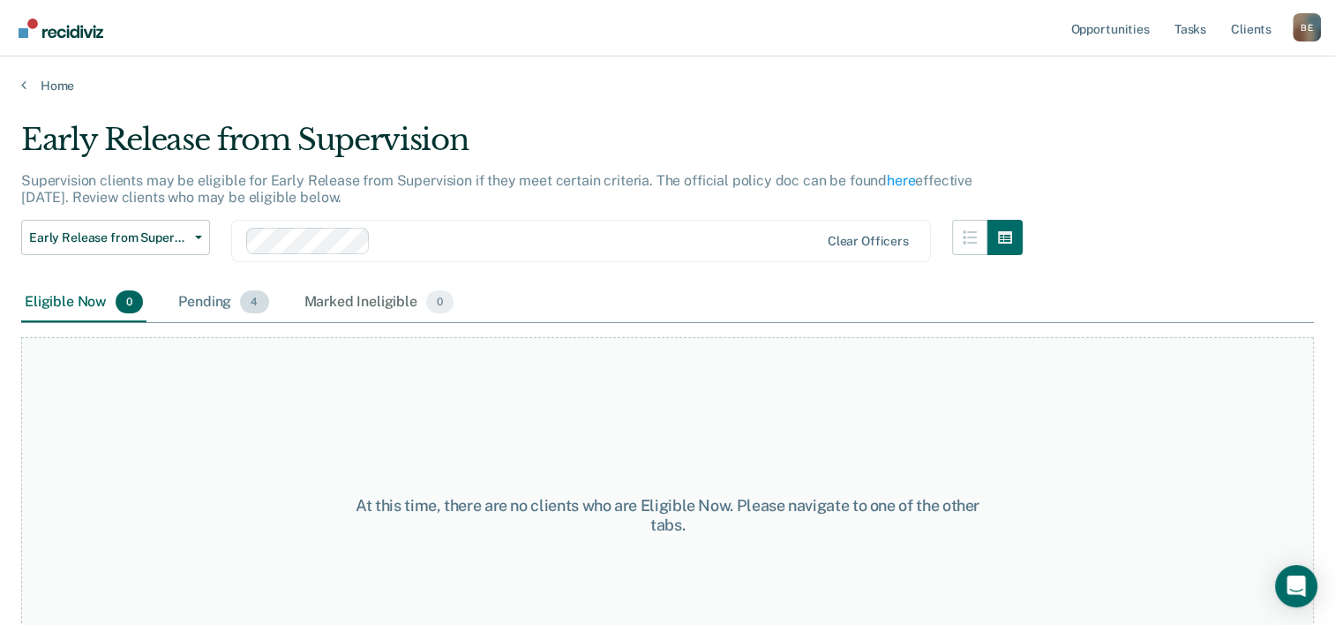
click at [194, 297] on div "Pending 4" at bounding box center [223, 302] width 97 height 39
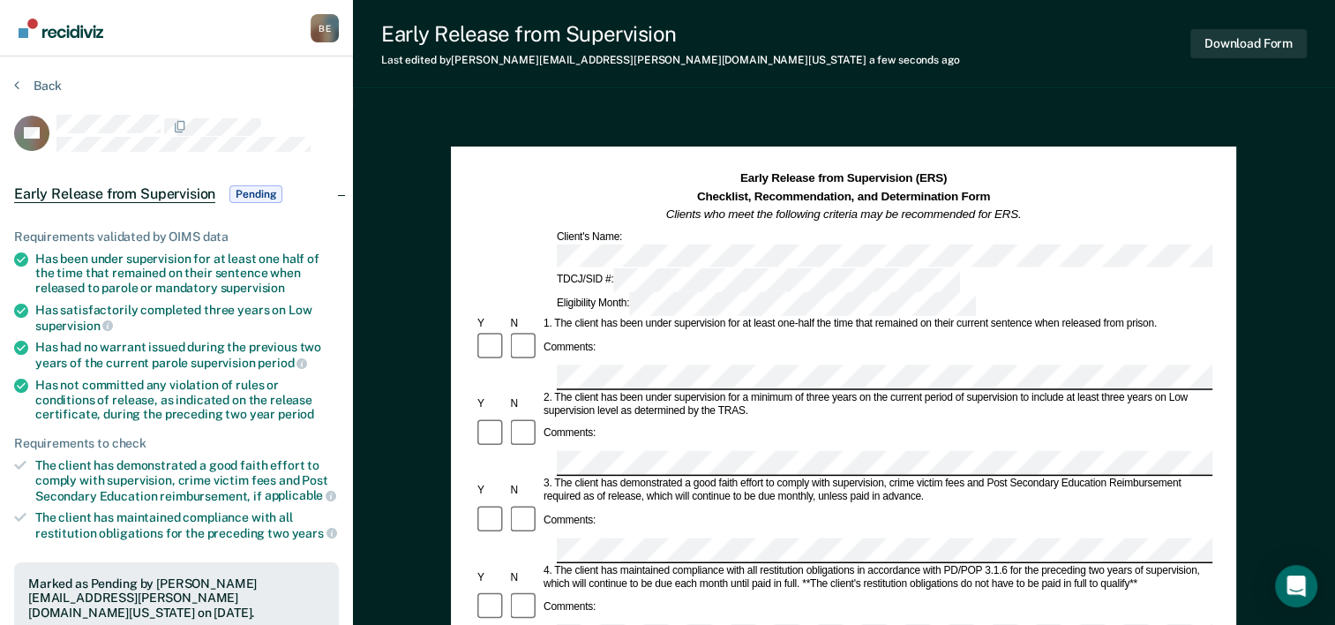
click at [45, 72] on section "Back CS Early Release from Supervision Pending Requirements validated by OIMS d…" at bounding box center [176, 534] width 353 height 957
click at [42, 85] on button "Back" at bounding box center [38, 86] width 48 height 16
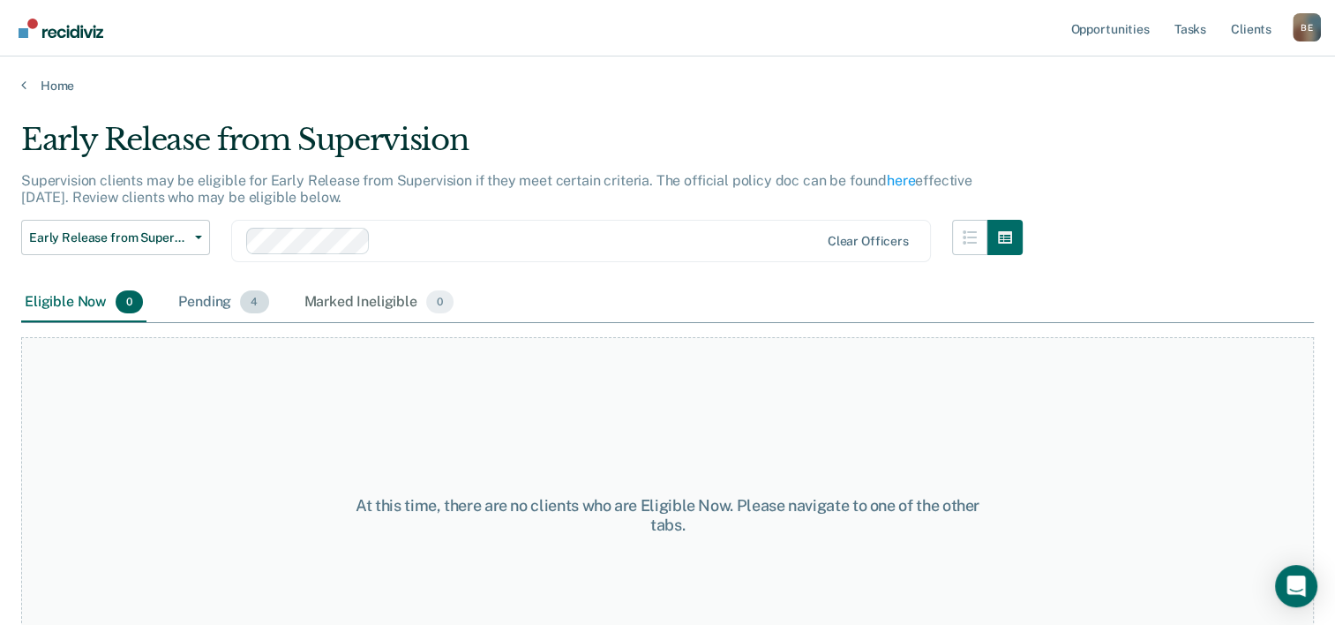
click at [226, 303] on div "Pending 4" at bounding box center [223, 302] width 97 height 39
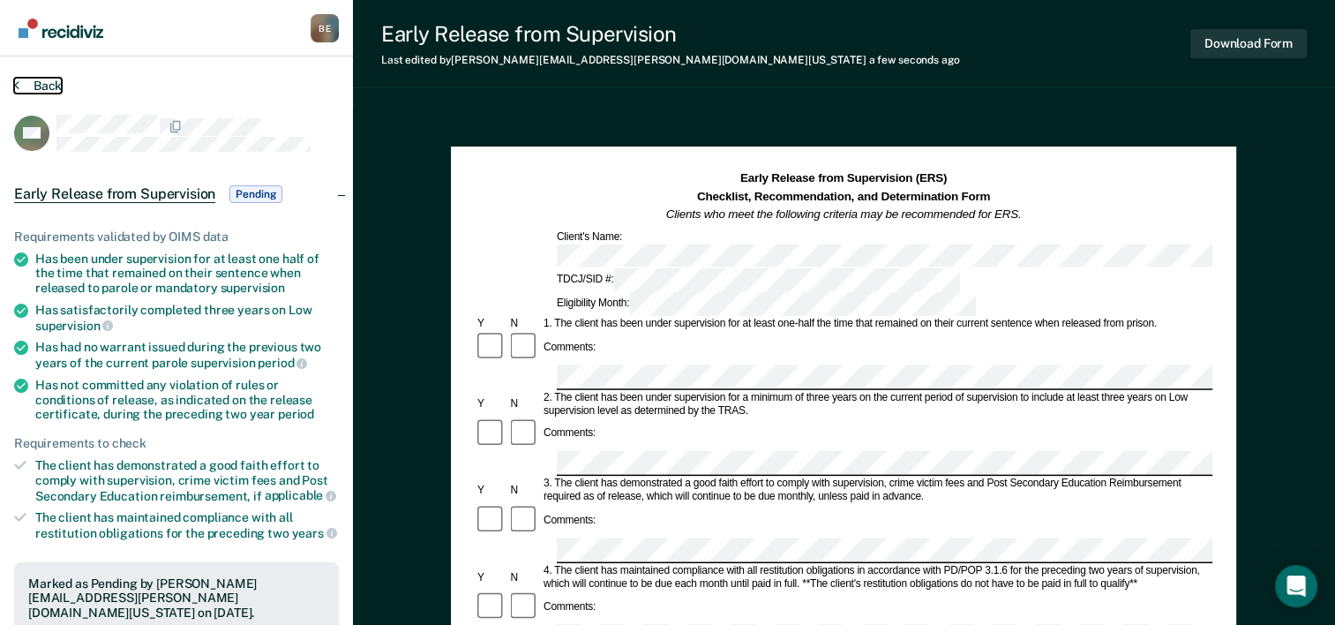
click at [40, 85] on button "Back" at bounding box center [38, 86] width 48 height 16
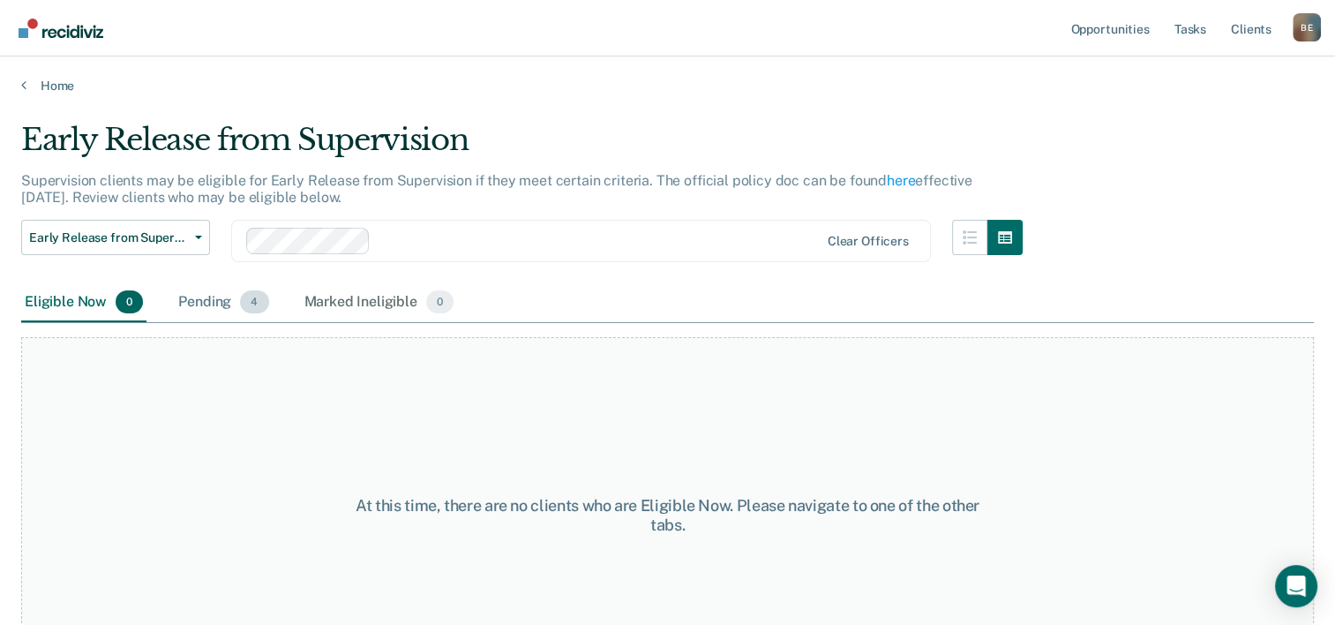
click at [236, 306] on div "Pending 4" at bounding box center [223, 302] width 97 height 39
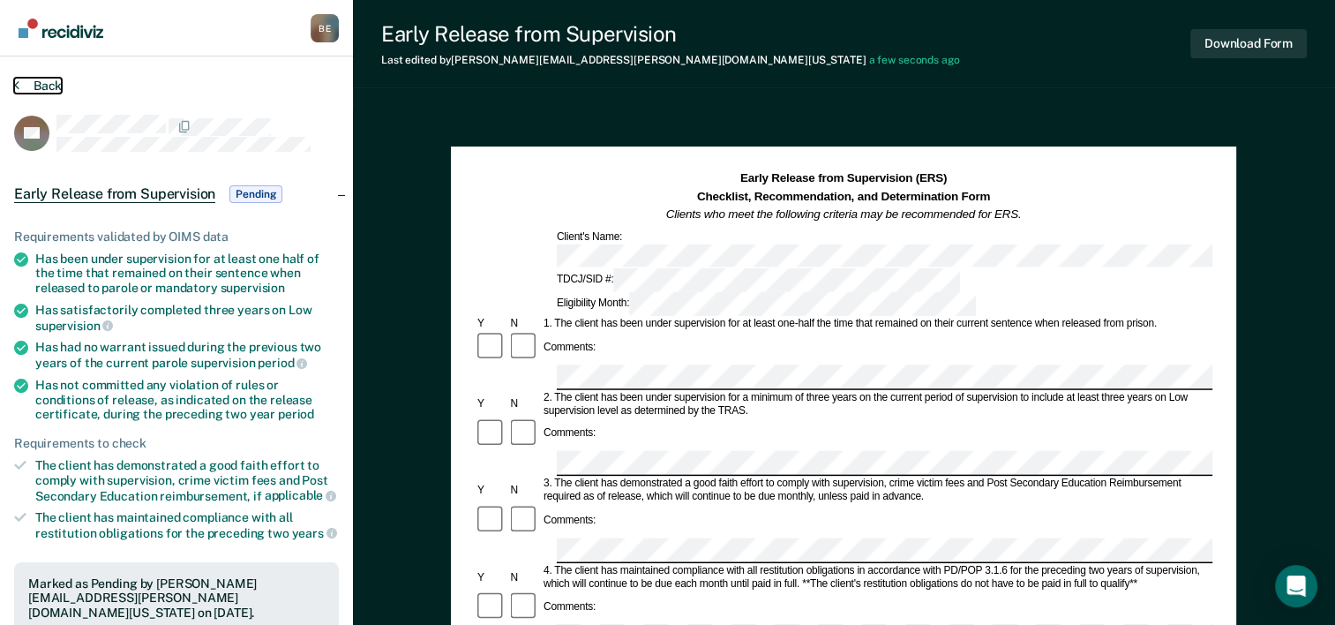
click at [19, 79] on button "Back" at bounding box center [38, 86] width 48 height 16
